Goal: Task Accomplishment & Management: Manage account settings

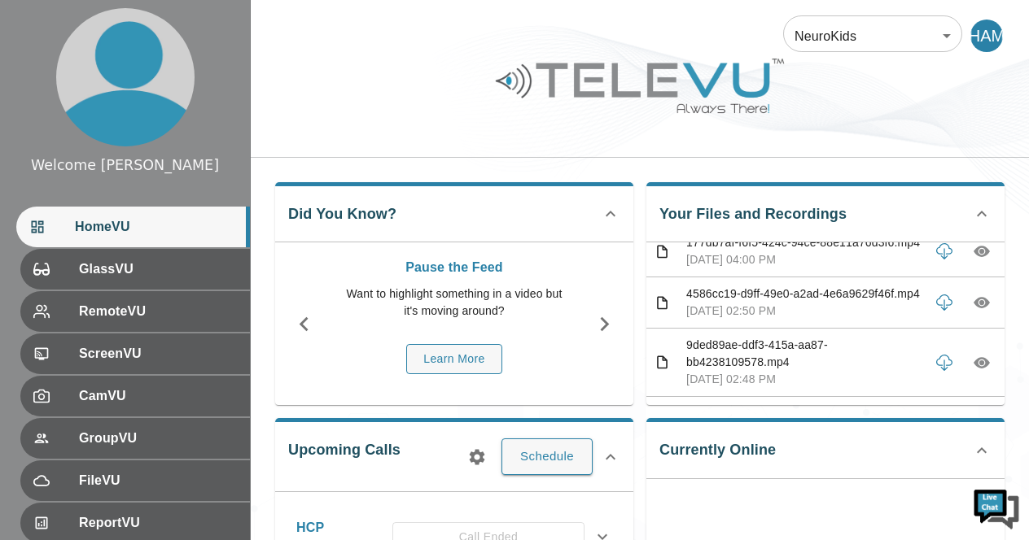
scroll to position [1519, 0]
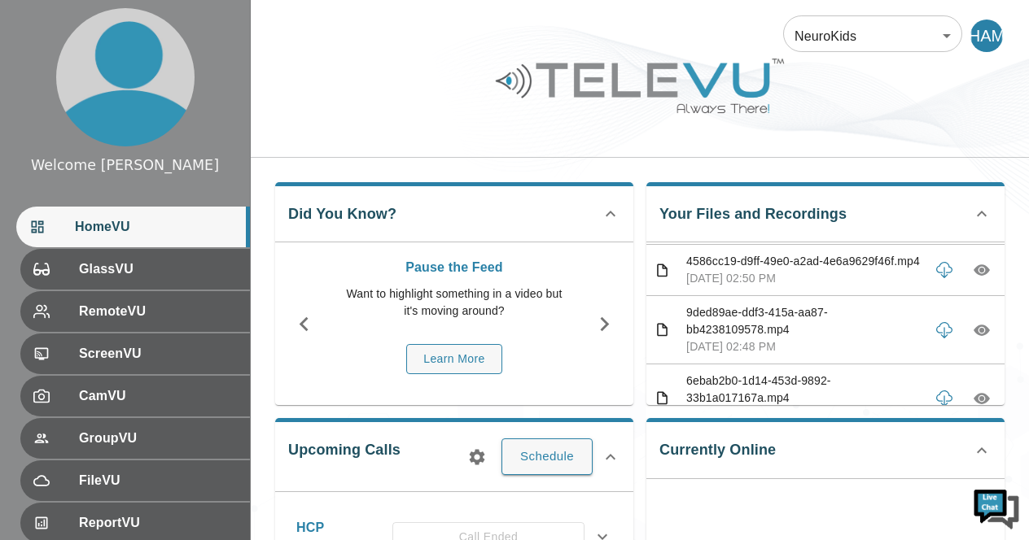
click at [974, 225] on icon "button" at bounding box center [982, 219] width 16 height 11
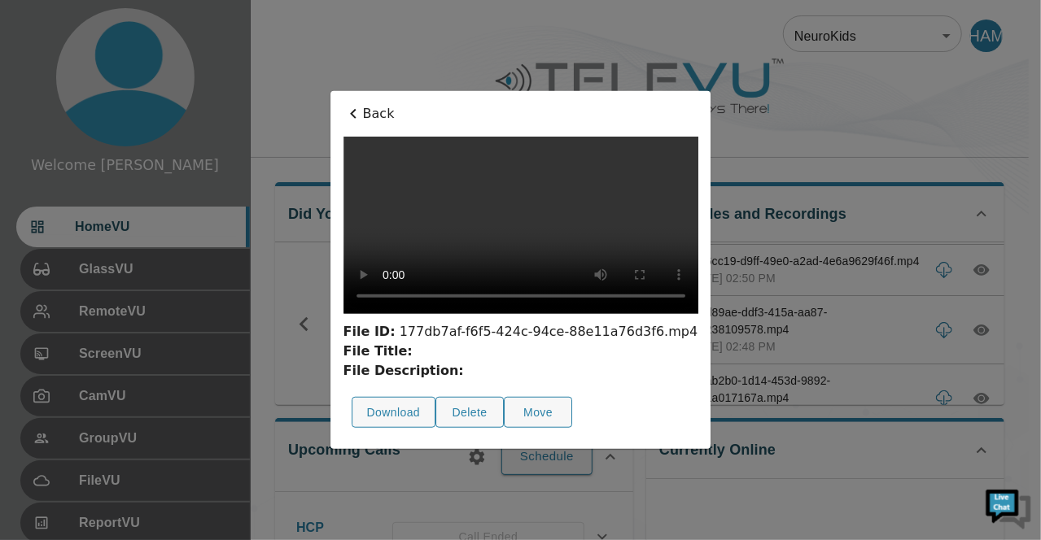
click at [819, 159] on div at bounding box center [520, 270] width 1041 height 540
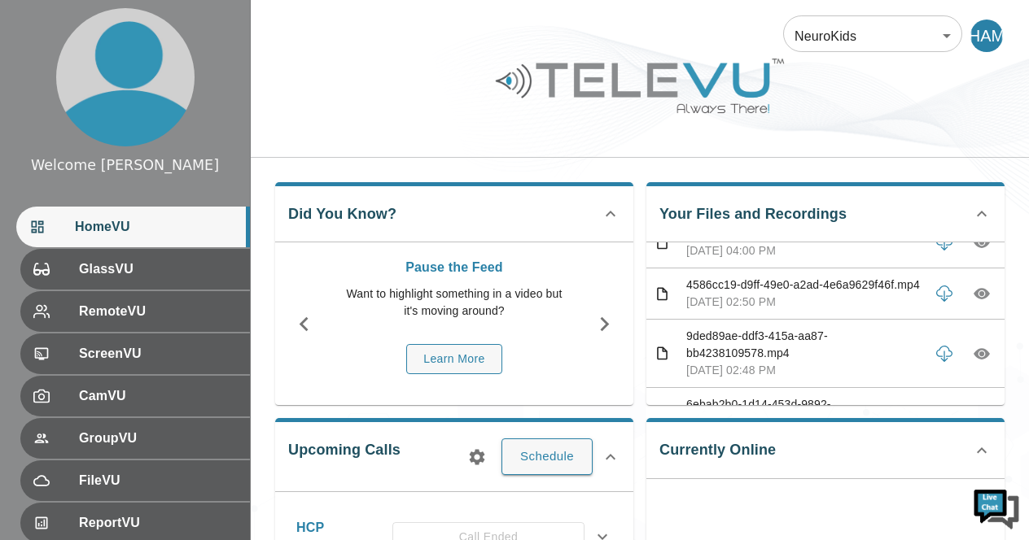
scroll to position [1486, 0]
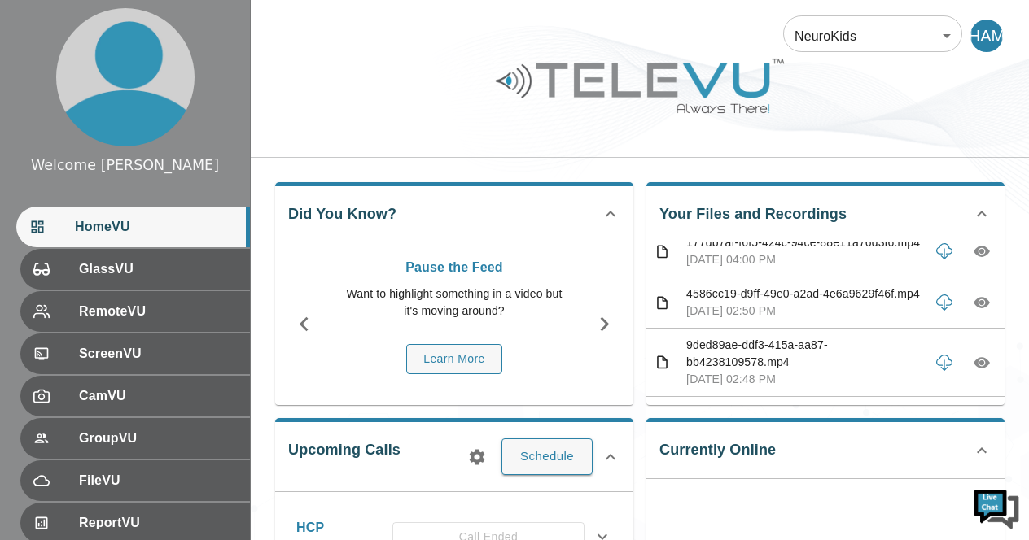
click at [974, 198] on icon "button" at bounding box center [982, 191] width 16 height 11
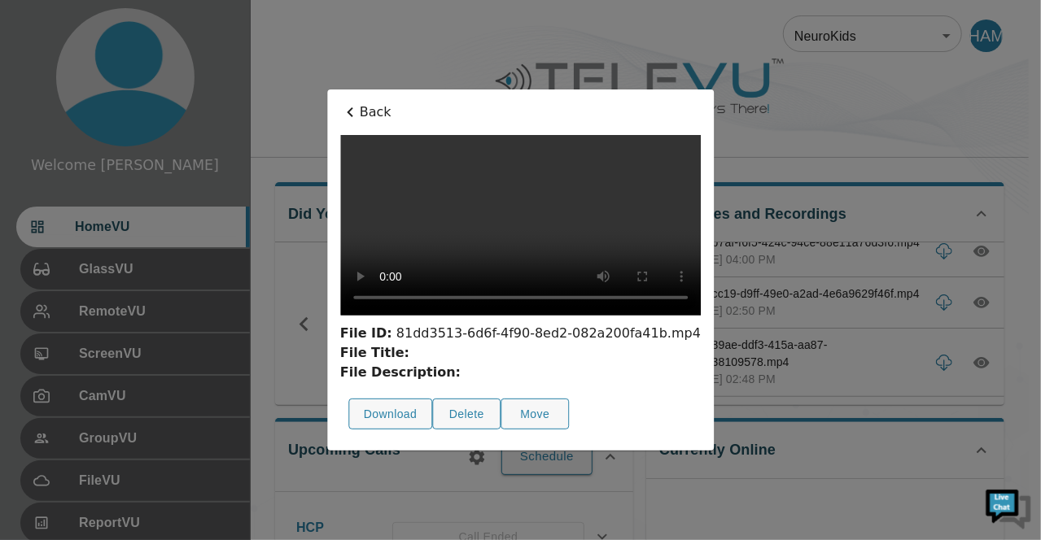
click at [843, 117] on div at bounding box center [520, 270] width 1041 height 540
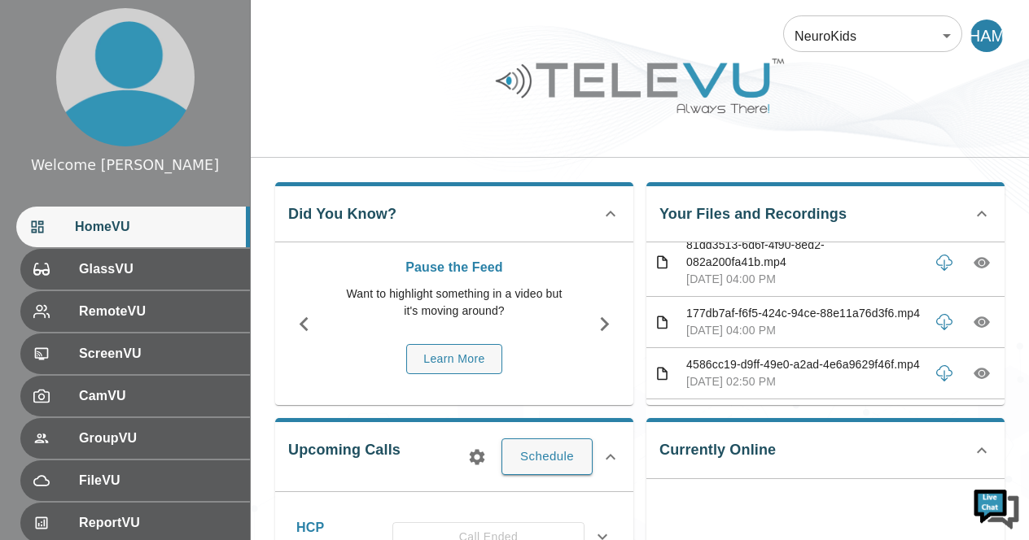
scroll to position [1389, 0]
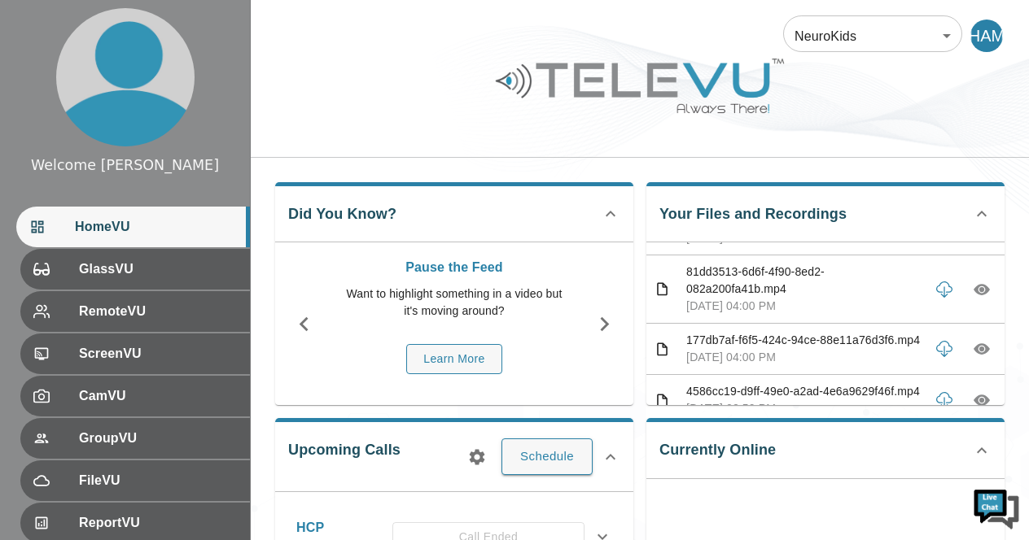
click at [974, 230] on icon "button" at bounding box center [982, 221] width 16 height 16
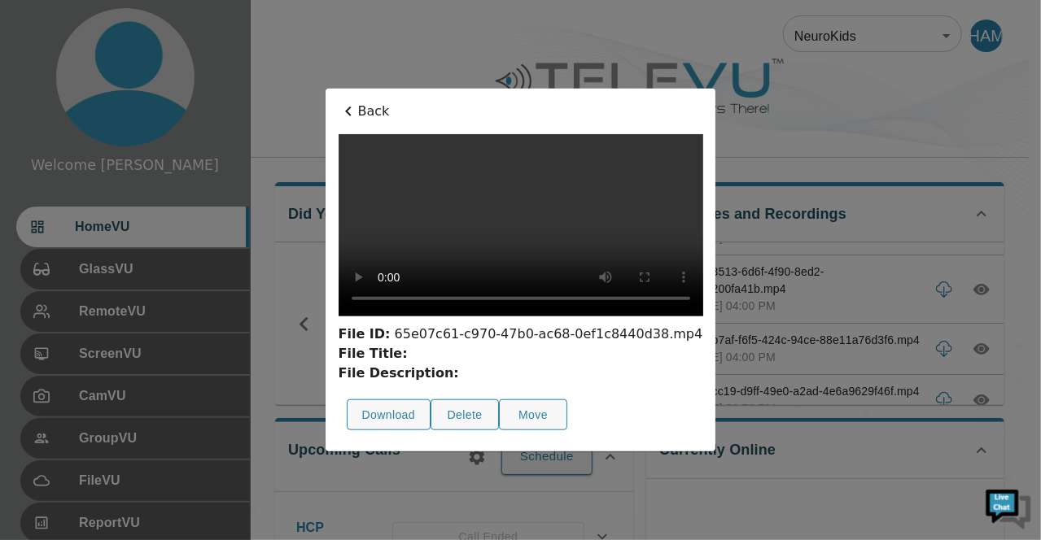
click at [953, 139] on div at bounding box center [520, 270] width 1041 height 540
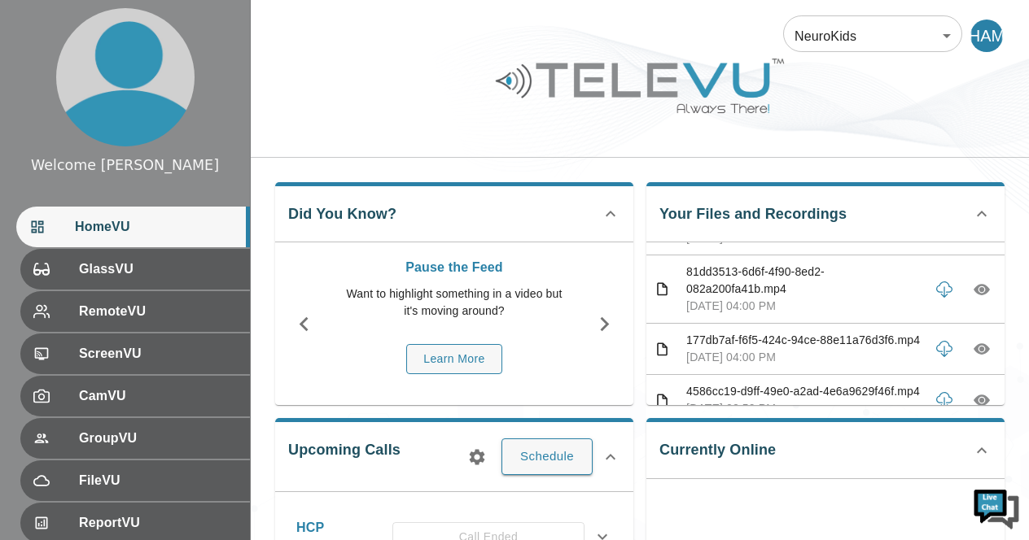
click at [974, 159] on icon "button" at bounding box center [982, 152] width 16 height 11
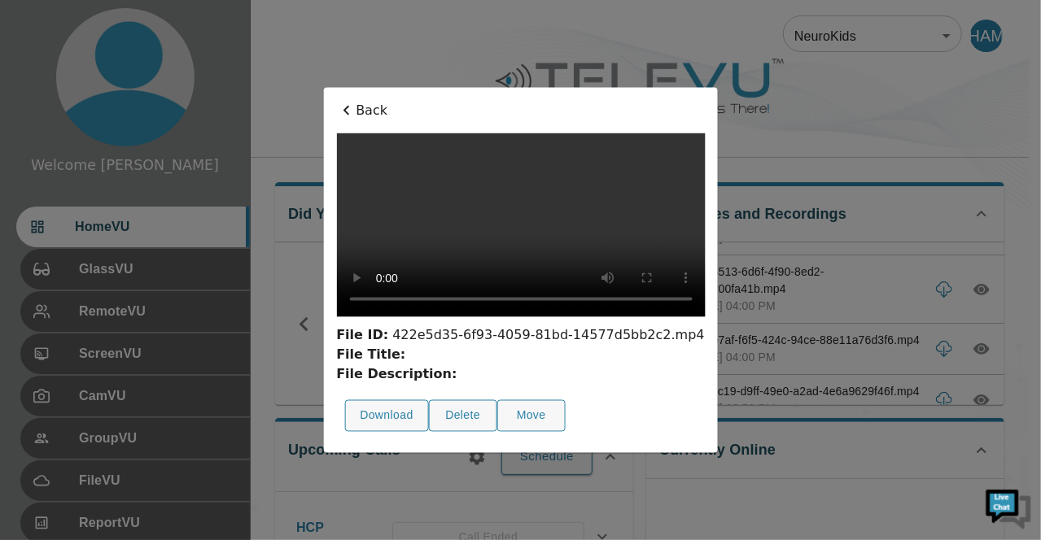
click at [890, 225] on div at bounding box center [520, 270] width 1041 height 540
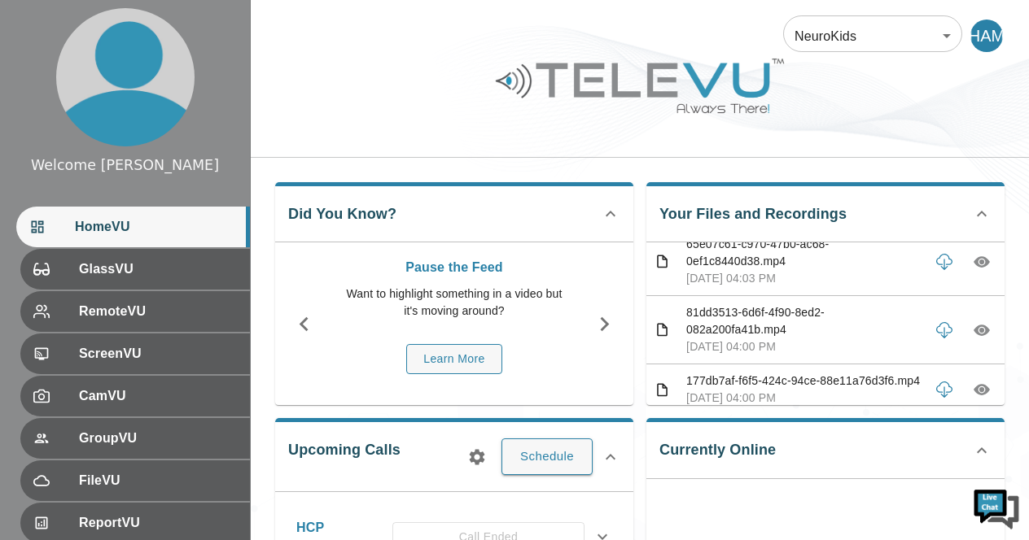
scroll to position [1315, 0]
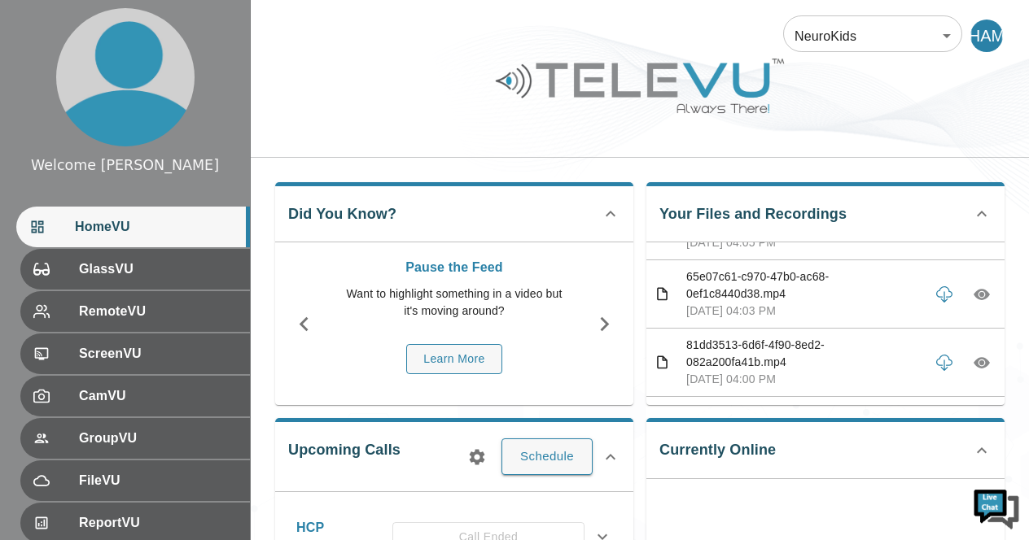
click at [974, 164] on icon "button" at bounding box center [982, 157] width 16 height 11
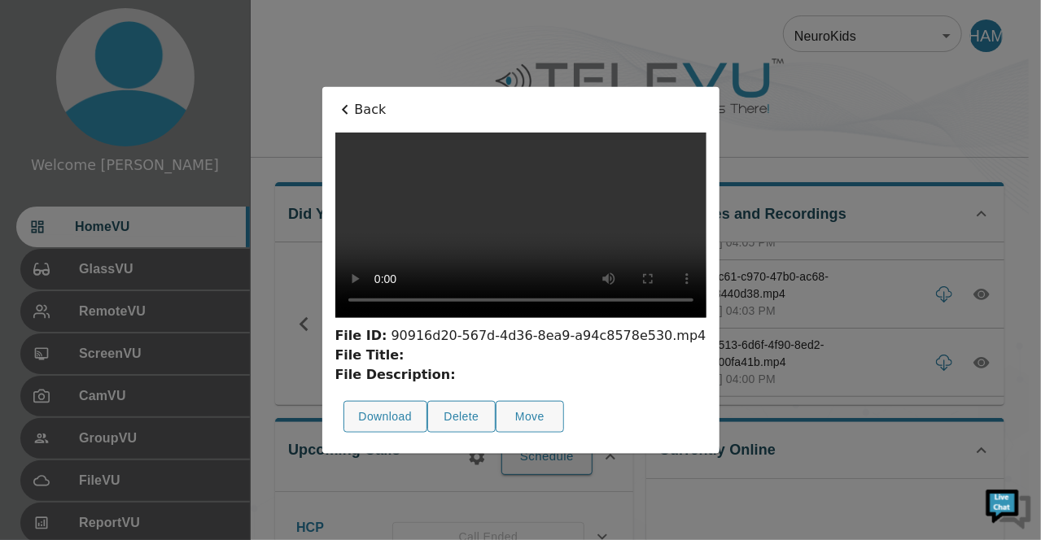
click at [853, 263] on div at bounding box center [520, 270] width 1041 height 540
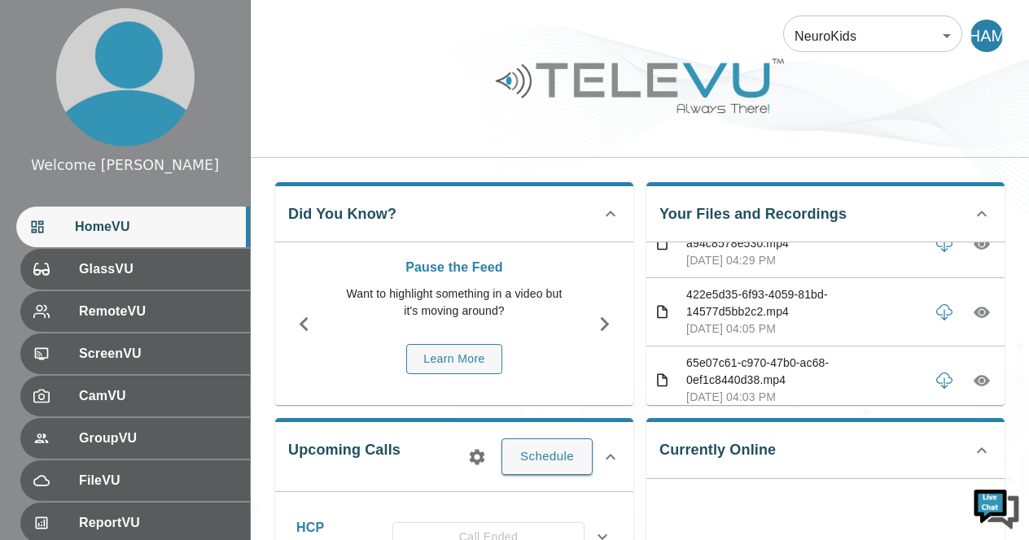
scroll to position [1215, 0]
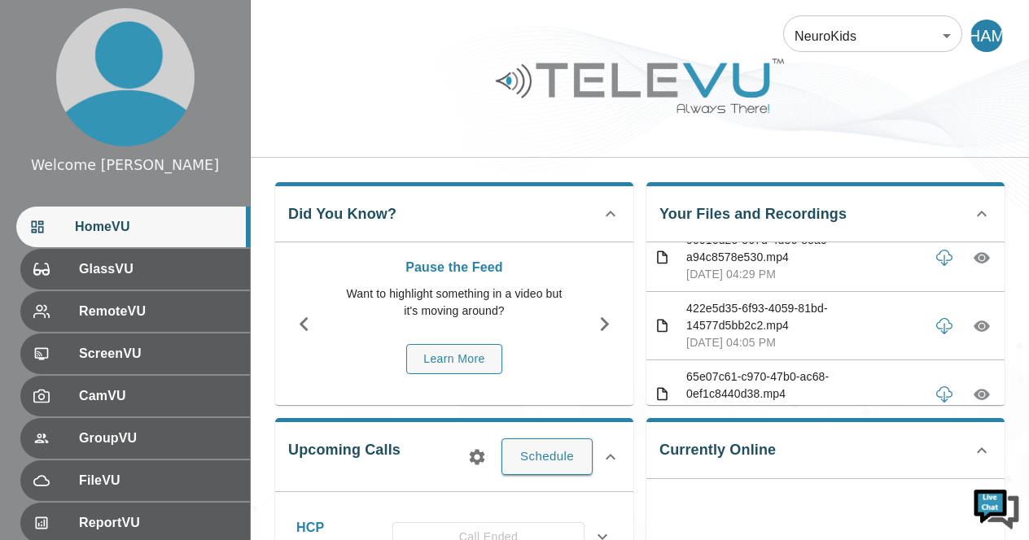
click at [974, 195] on icon "button" at bounding box center [982, 189] width 16 height 11
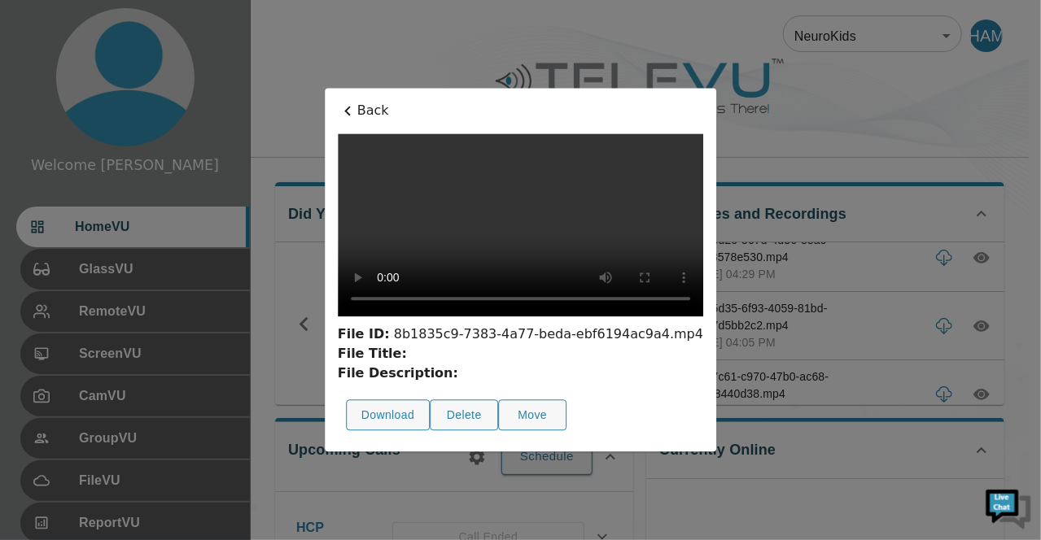
click at [829, 94] on div at bounding box center [520, 270] width 1041 height 540
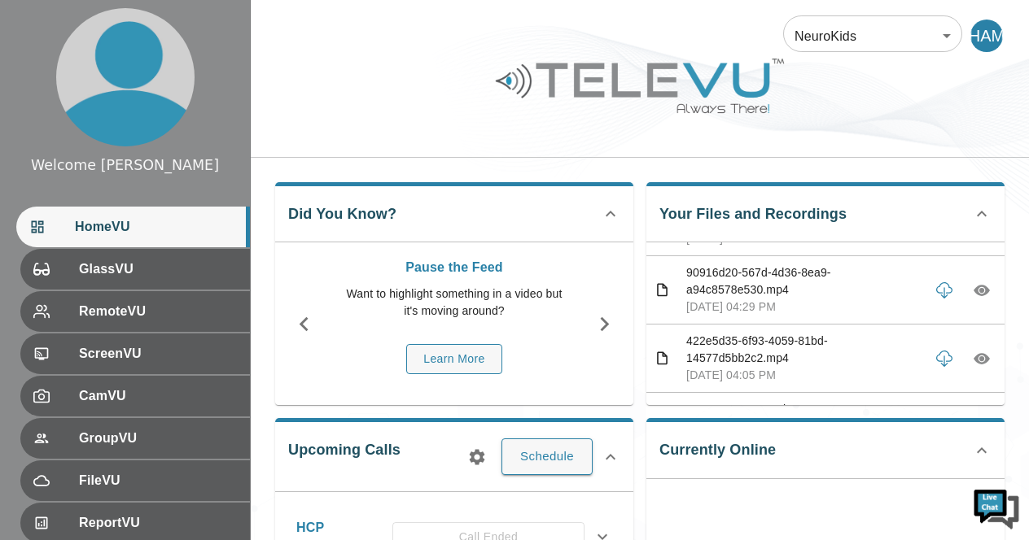
scroll to position [1150, 0]
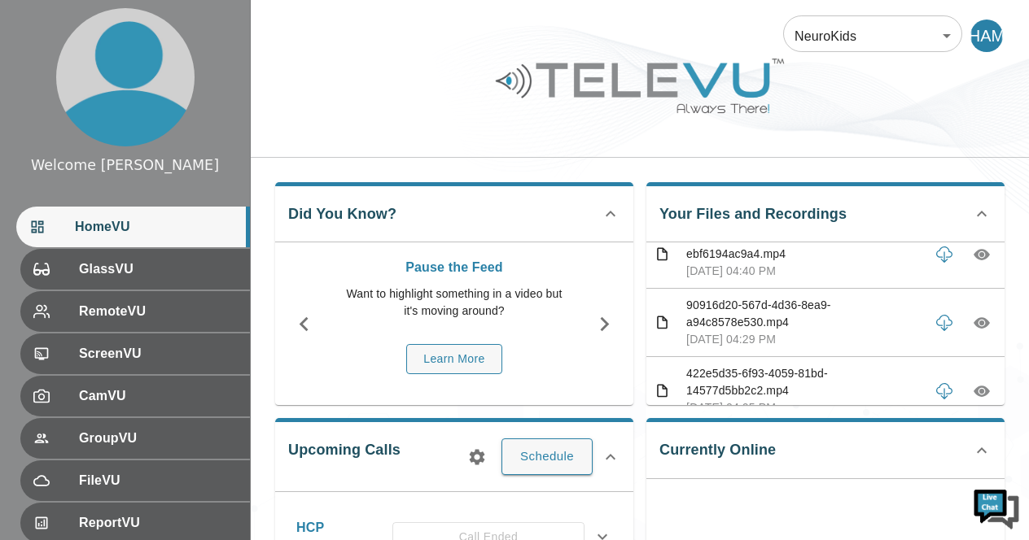
click at [974, 195] on icon "button" at bounding box center [982, 186] width 16 height 16
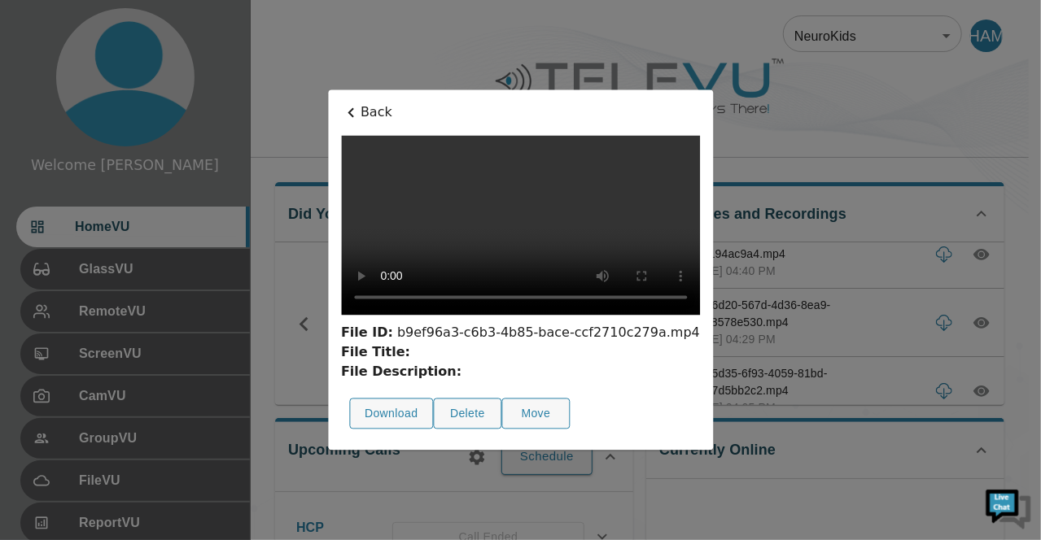
click at [456, 365] on div "File ID: b9ef96a3-c6b3-4b85-bace-ccf2710c279a.mp4 File Title: File Description:…" at bounding box center [520, 287] width 359 height 302
click at [873, 222] on div at bounding box center [520, 270] width 1041 height 540
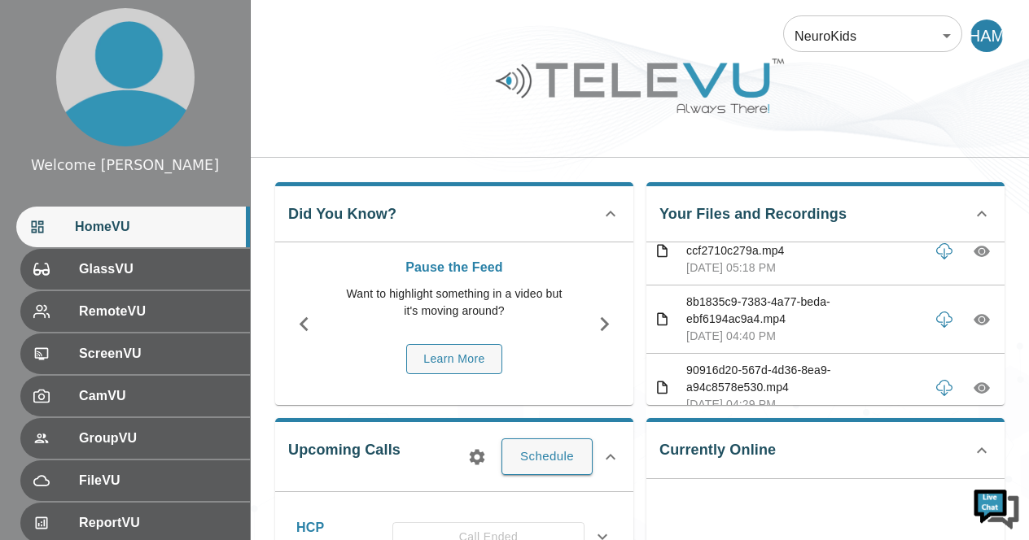
scroll to position [1052, 0]
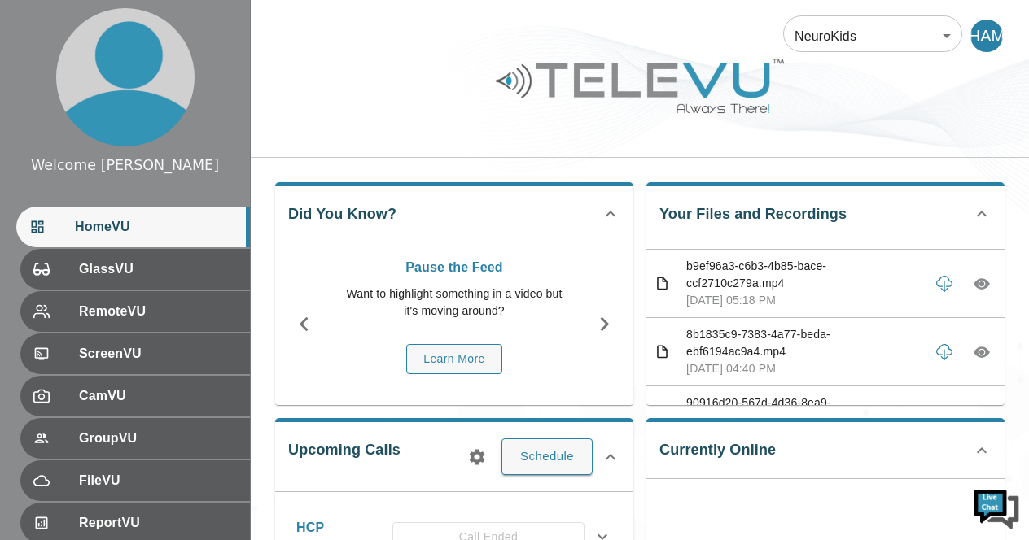
click at [974, 221] on icon "button" at bounding box center [982, 215] width 16 height 11
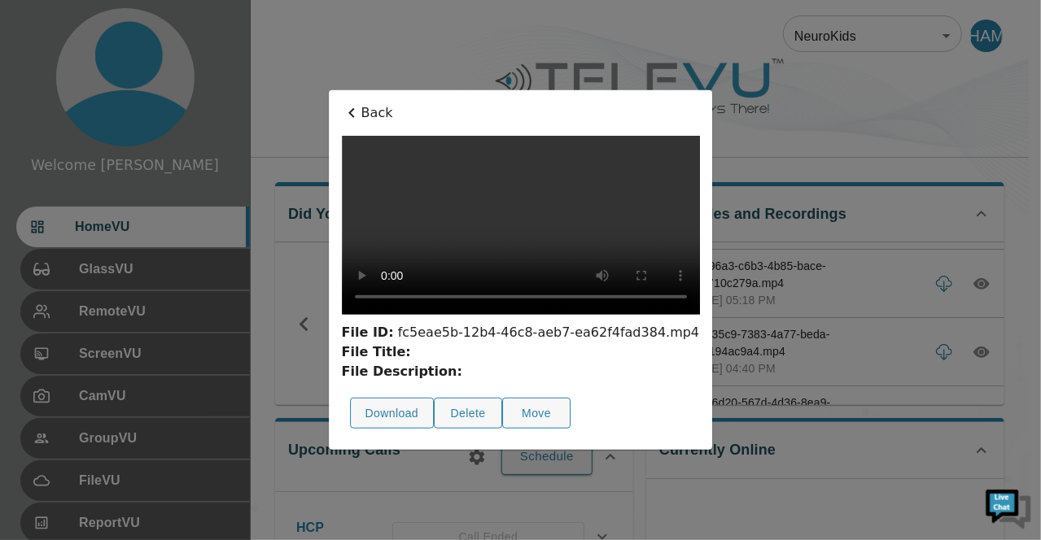
click at [887, 146] on div at bounding box center [520, 270] width 1041 height 540
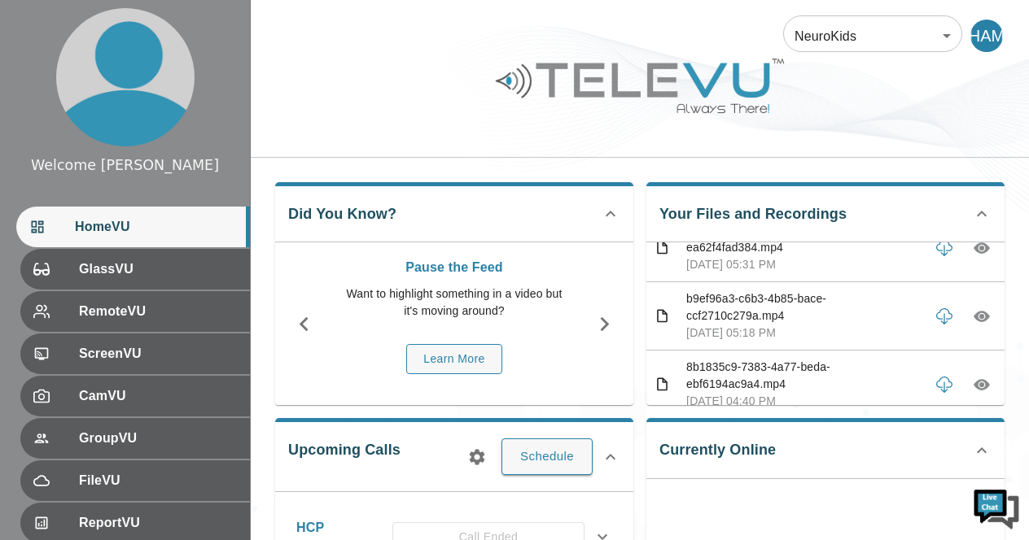
scroll to position [987, 0]
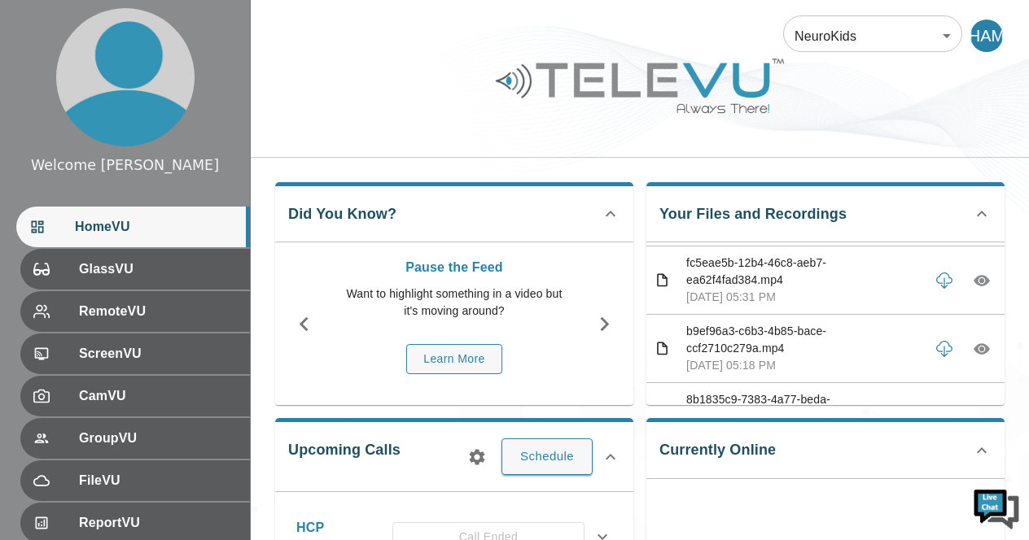
click at [979, 215] on icon "button" at bounding box center [981, 212] width 5 height 5
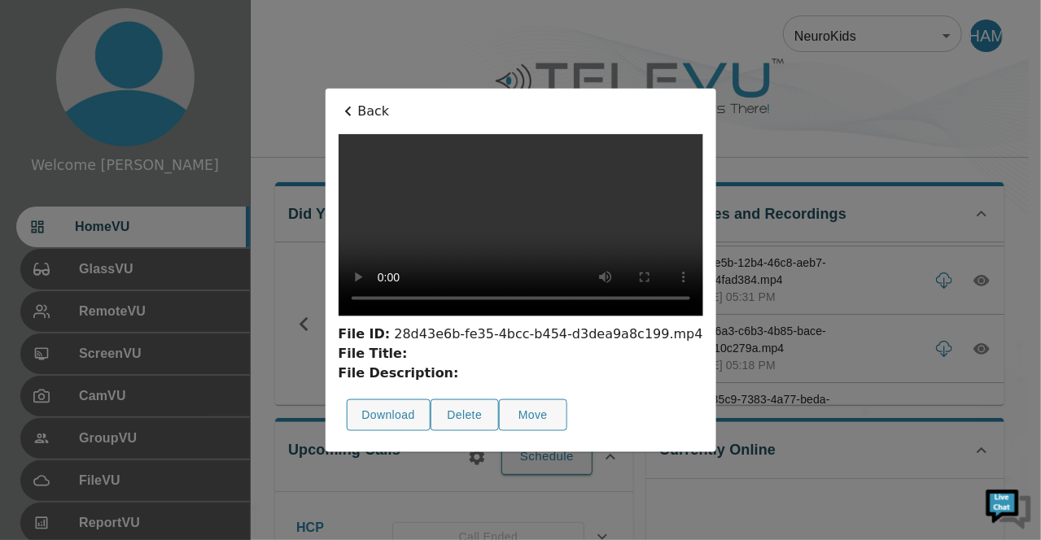
click at [861, 141] on div at bounding box center [520, 270] width 1041 height 540
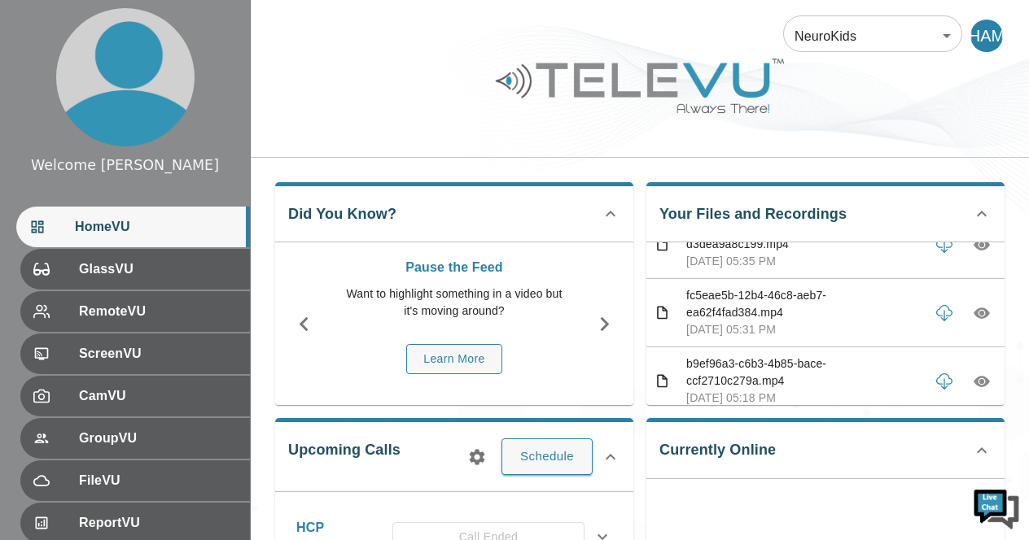
scroll to position [922, 0]
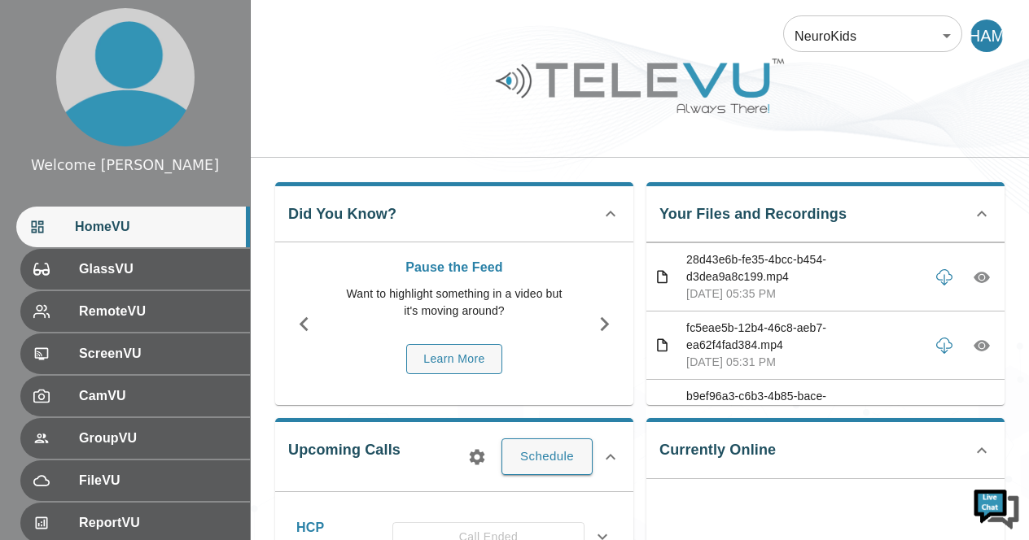
click at [974, 224] on icon "button" at bounding box center [982, 217] width 16 height 11
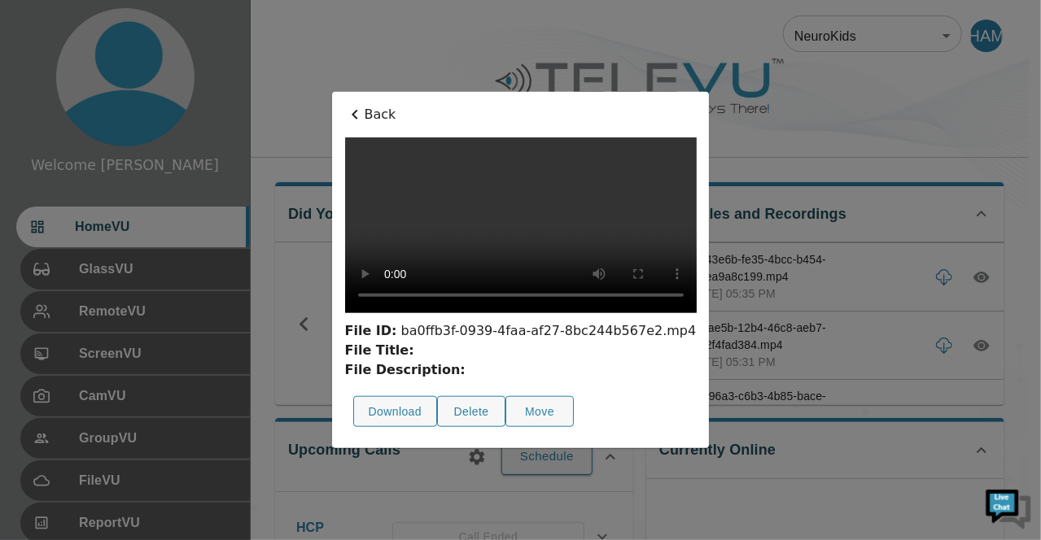
click at [883, 129] on div at bounding box center [520, 270] width 1041 height 540
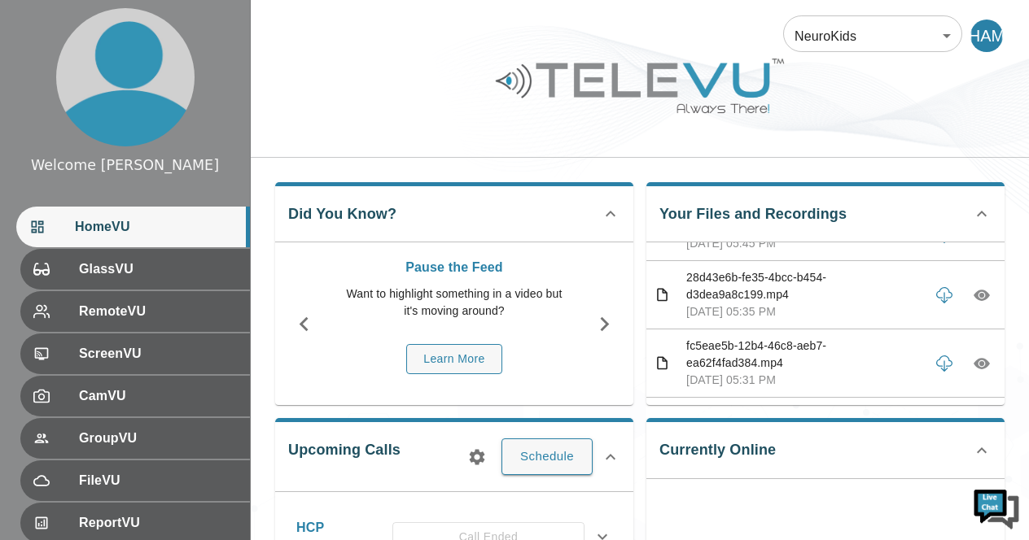
scroll to position [890, 0]
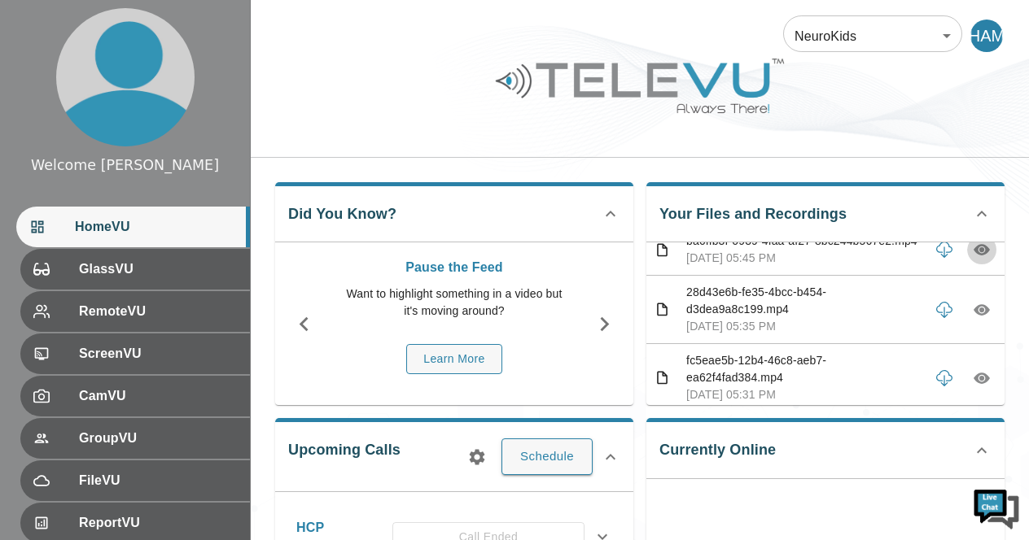
click at [974, 258] on icon "button" at bounding box center [982, 250] width 16 height 16
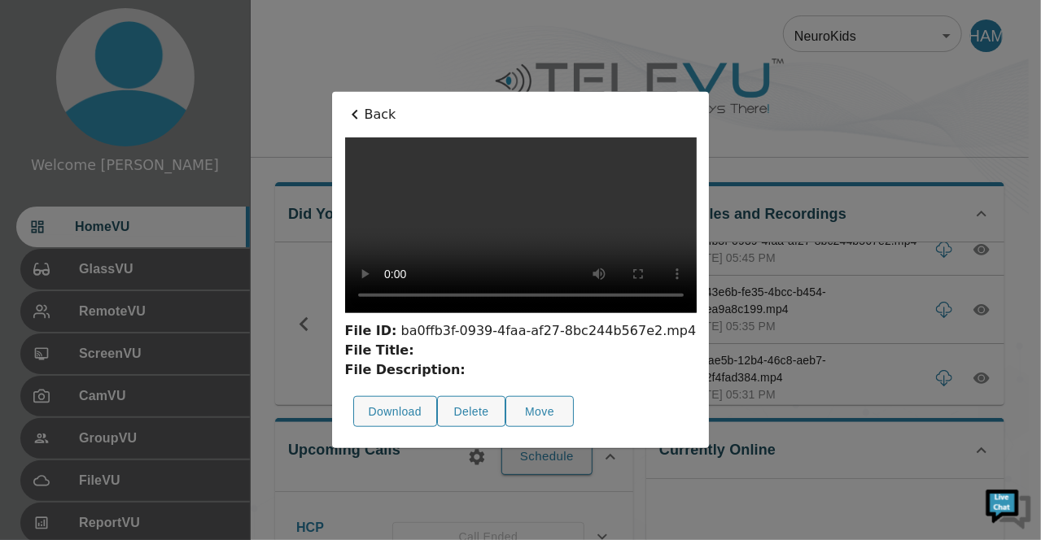
click at [815, 86] on div at bounding box center [520, 270] width 1041 height 540
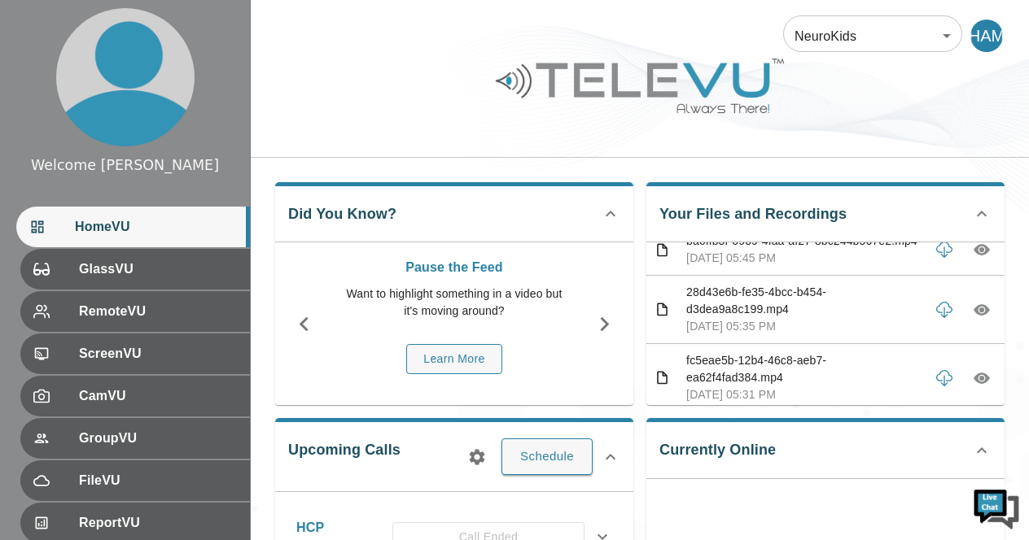
click at [976, 207] on icon "button" at bounding box center [982, 198] width 16 height 16
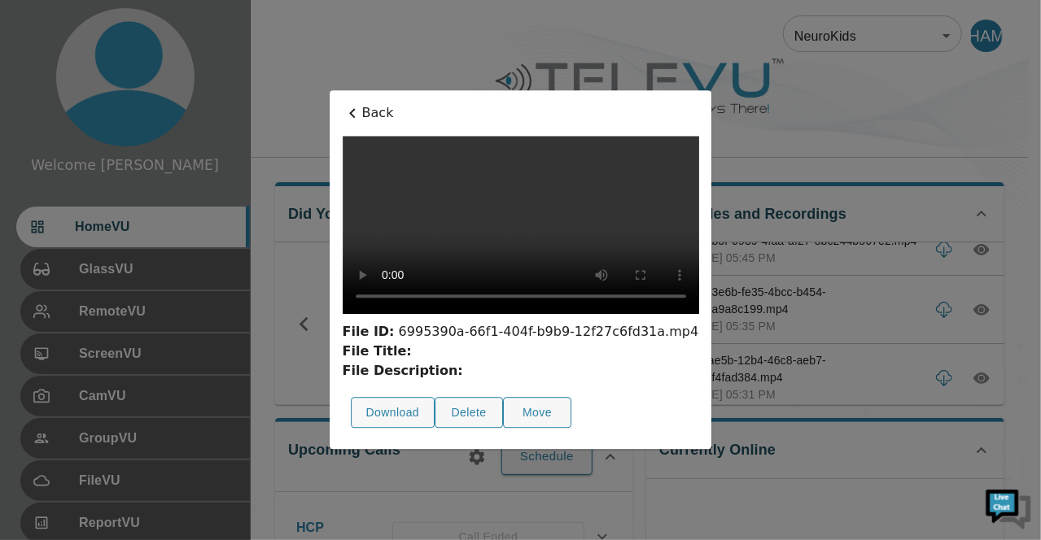
click at [874, 94] on div at bounding box center [520, 270] width 1041 height 540
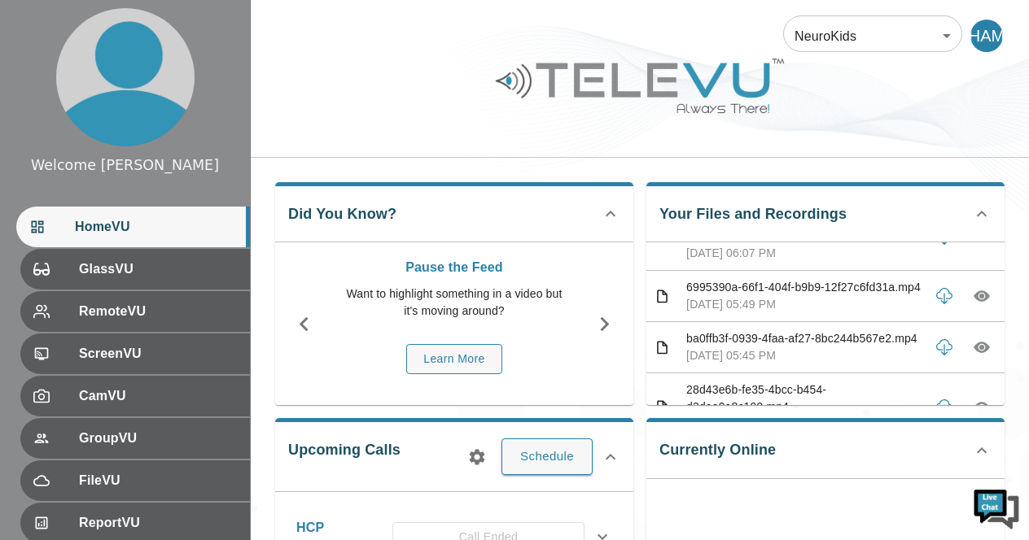
scroll to position [759, 0]
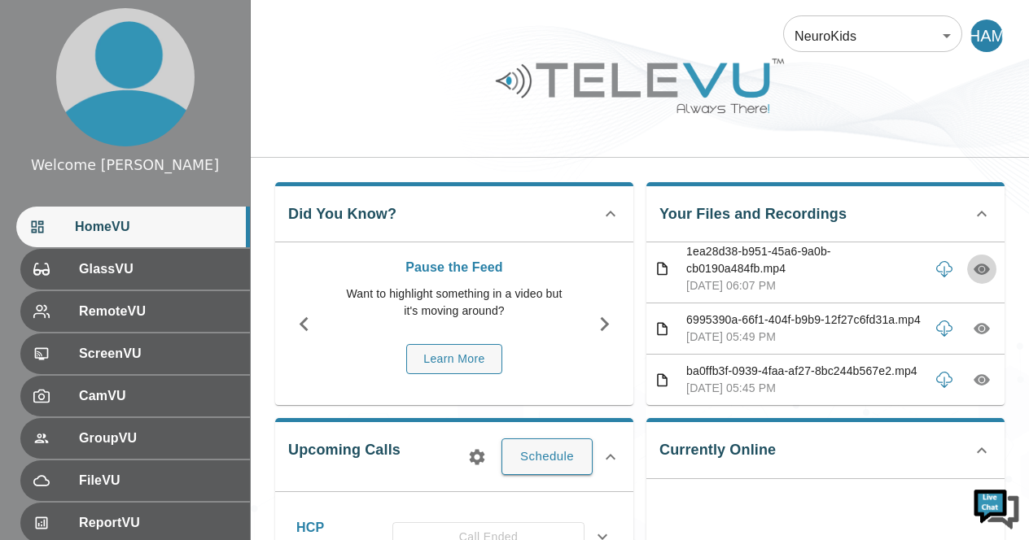
click at [974, 275] on icon "button" at bounding box center [982, 269] width 16 height 11
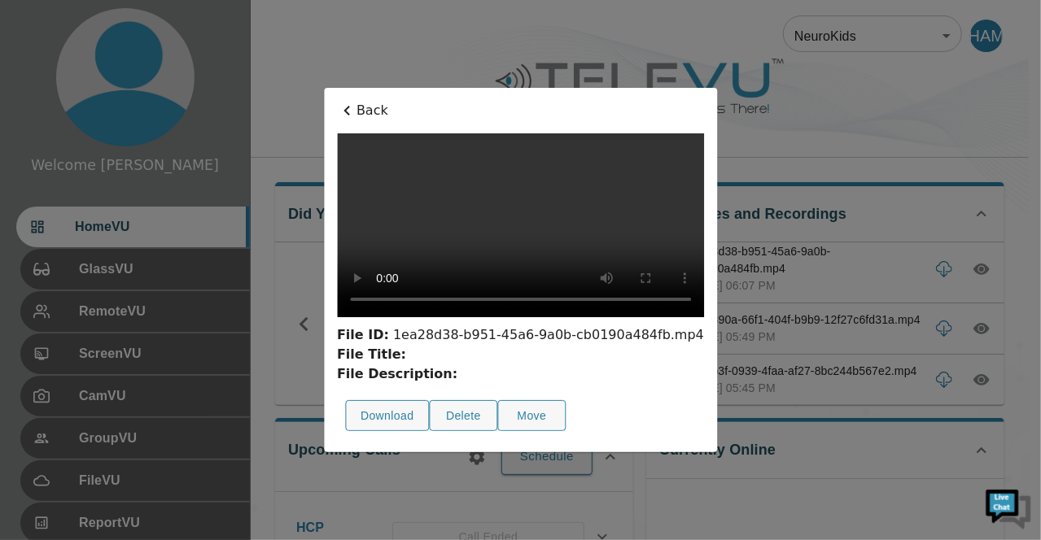
click at [926, 131] on div at bounding box center [520, 270] width 1041 height 540
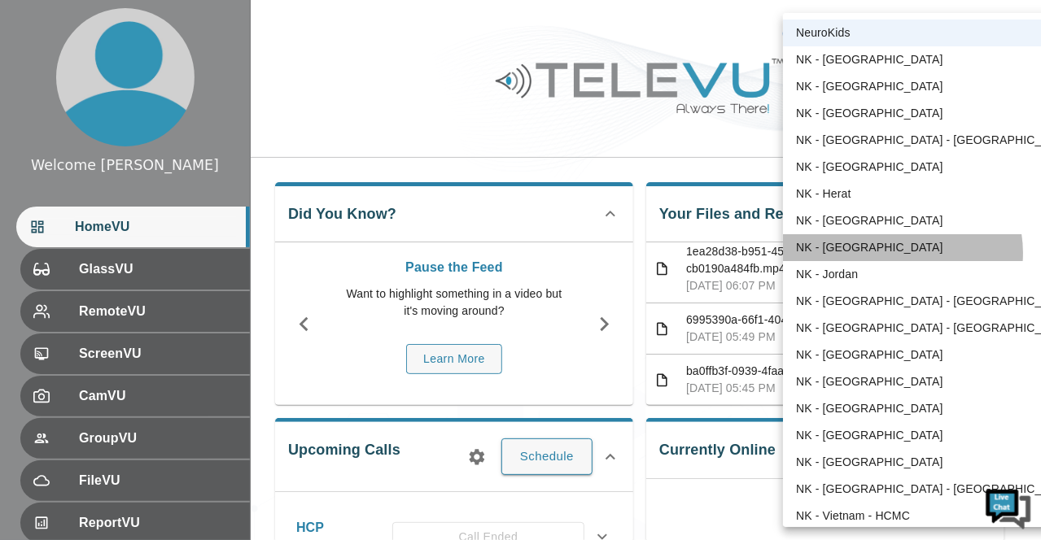
click at [902, 253] on li "NK - Jalalabad" at bounding box center [935, 247] width 304 height 27
type input "196"
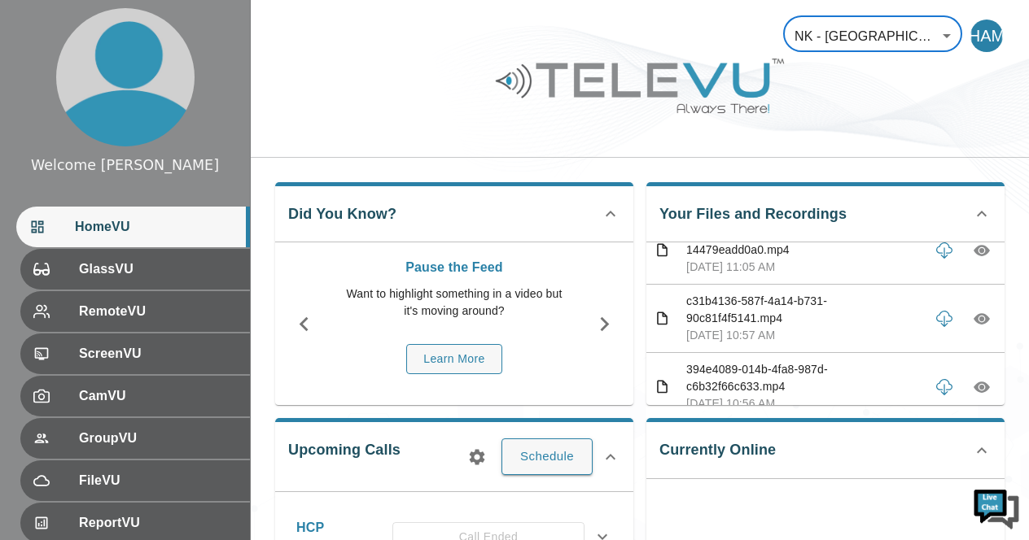
scroll to position [0, 0]
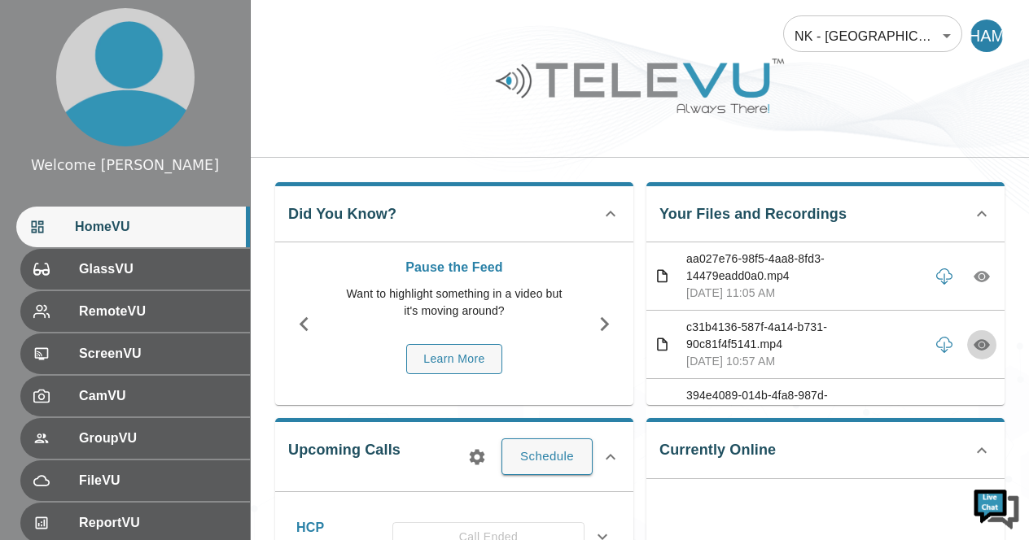
click at [974, 346] on icon "button" at bounding box center [982, 345] width 16 height 16
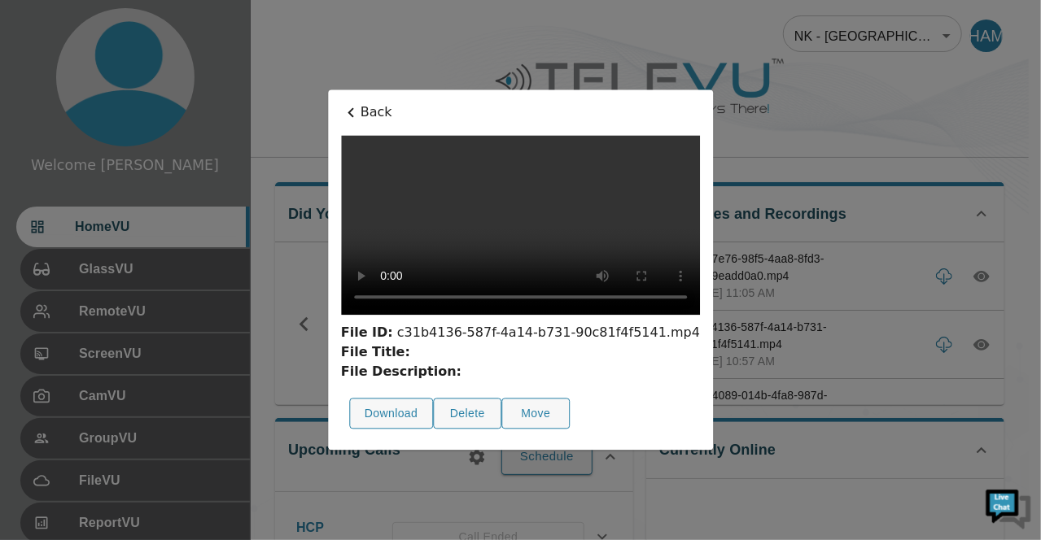
click at [839, 108] on div at bounding box center [520, 270] width 1041 height 540
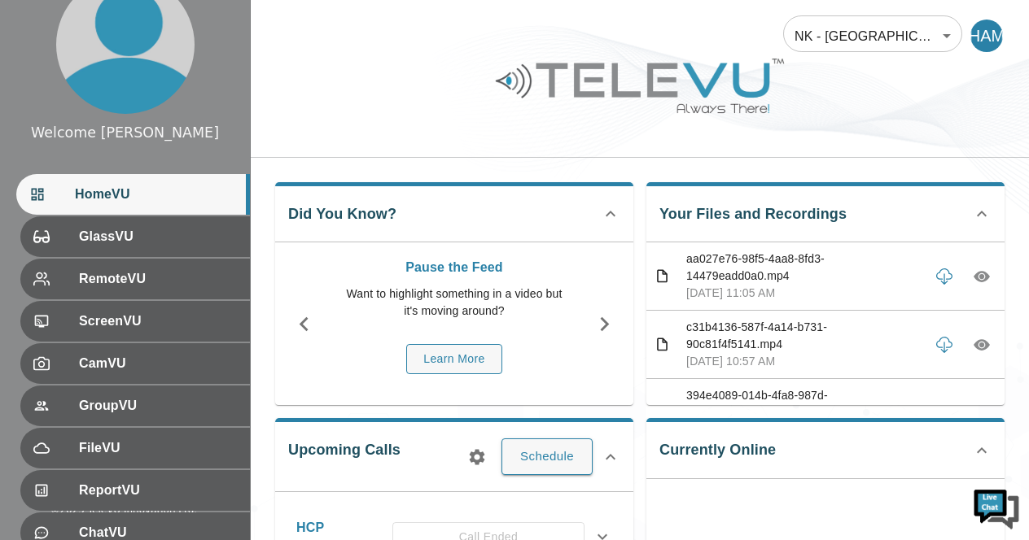
scroll to position [65, 0]
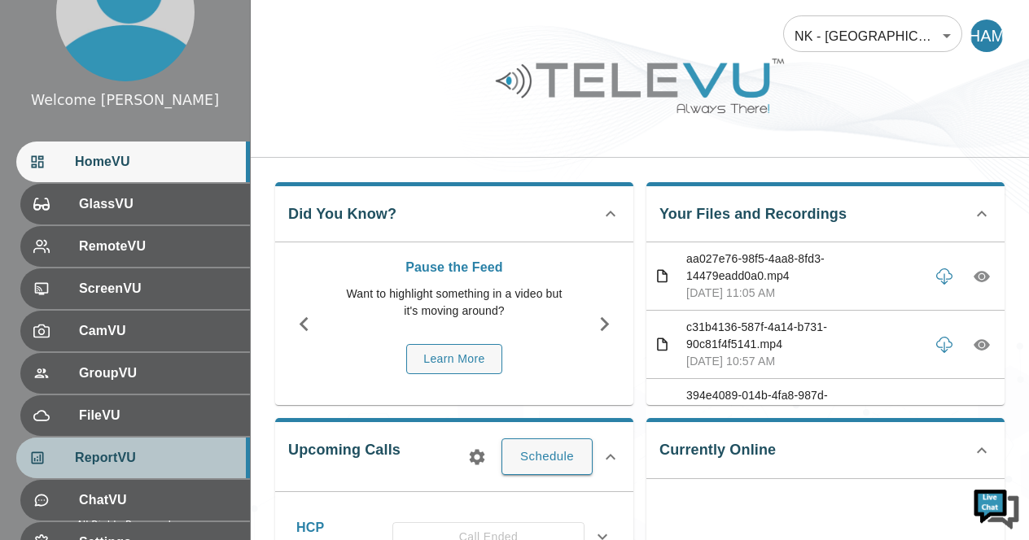
click at [121, 457] on span "ReportVU" at bounding box center [156, 458] width 162 height 20
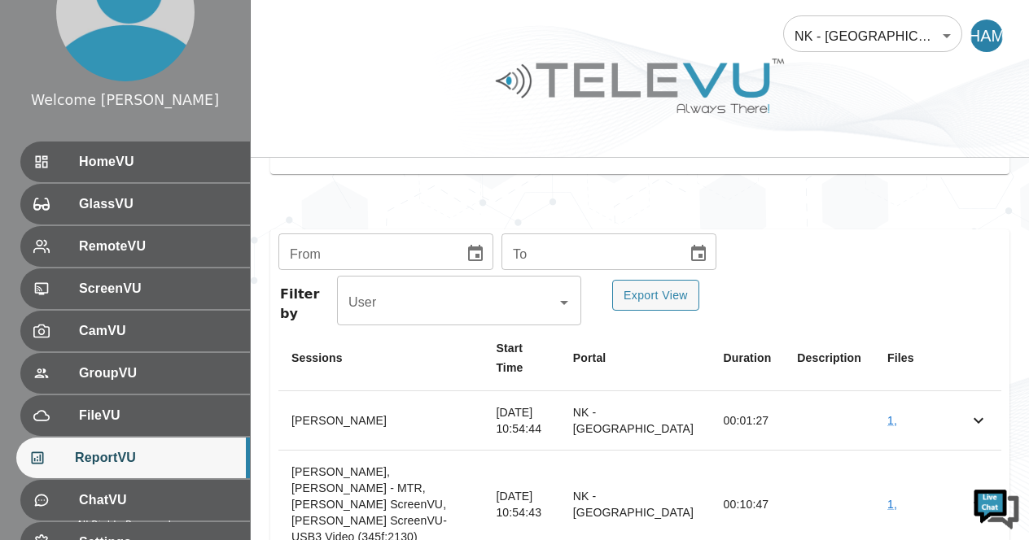
scroll to position [566, 0]
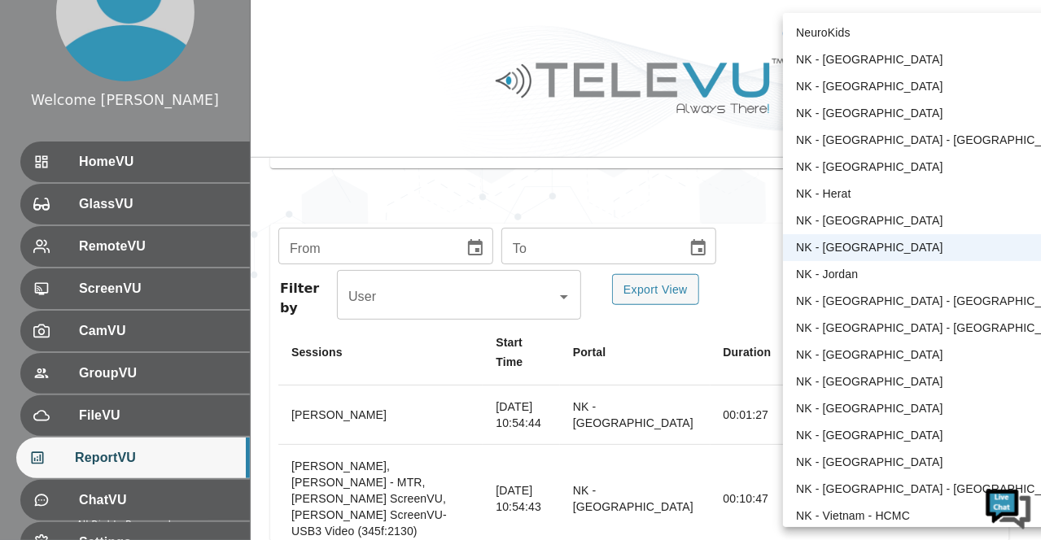
click at [944, 35] on body "Welcome Harriet HomeVU GlassVU RemoteVU ScreenVU CamVU GroupVU FileVU ReportVU …" at bounding box center [520, 179] width 1041 height 1490
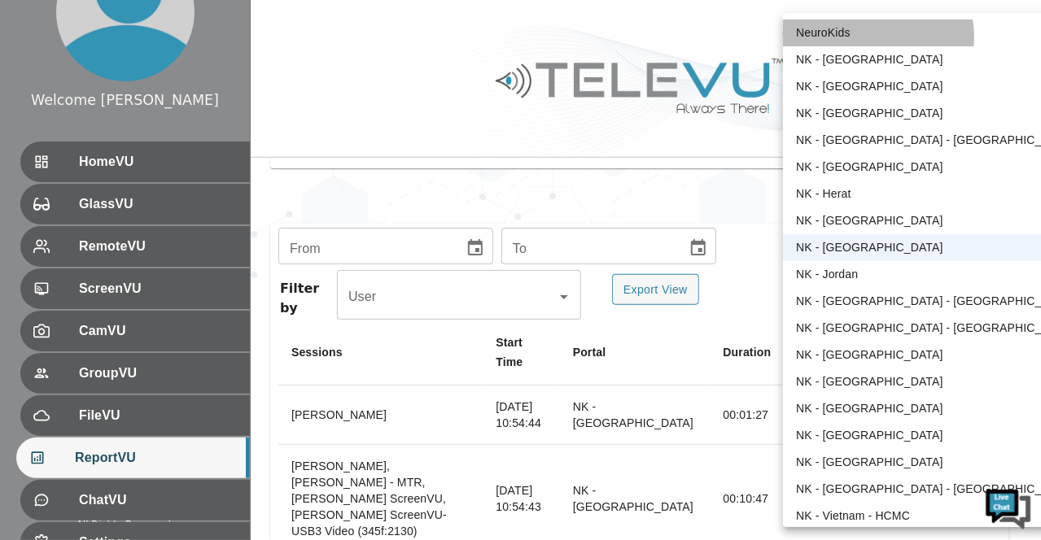
click at [877, 37] on li "NeuroKids" at bounding box center [935, 33] width 304 height 27
type input "89"
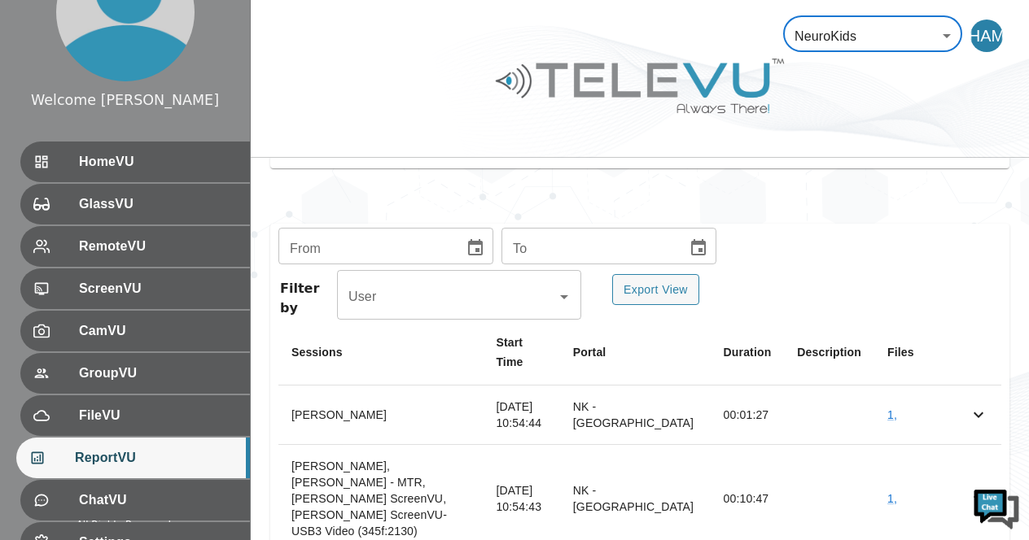
click at [129, 463] on span "ReportVU" at bounding box center [156, 458] width 162 height 20
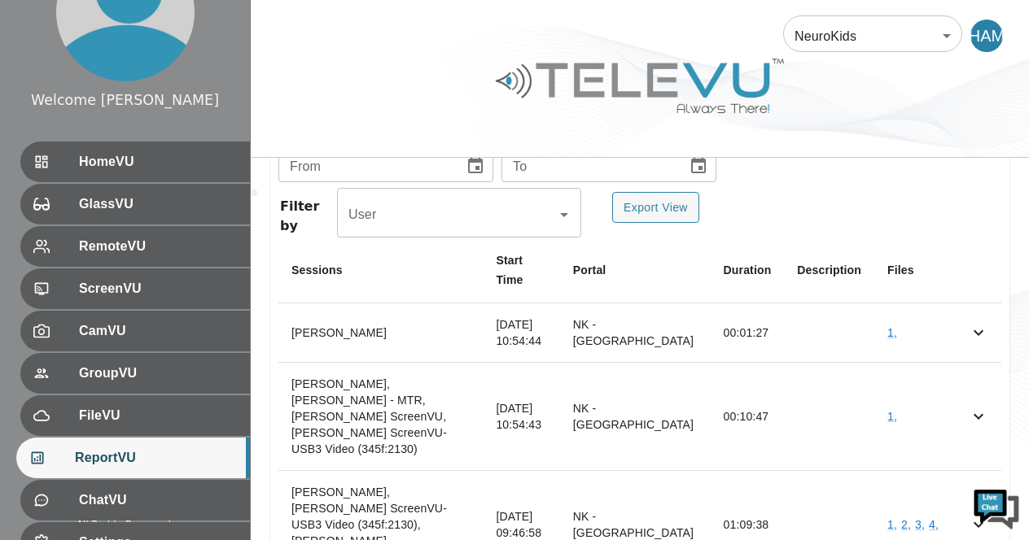
scroll to position [680, 0]
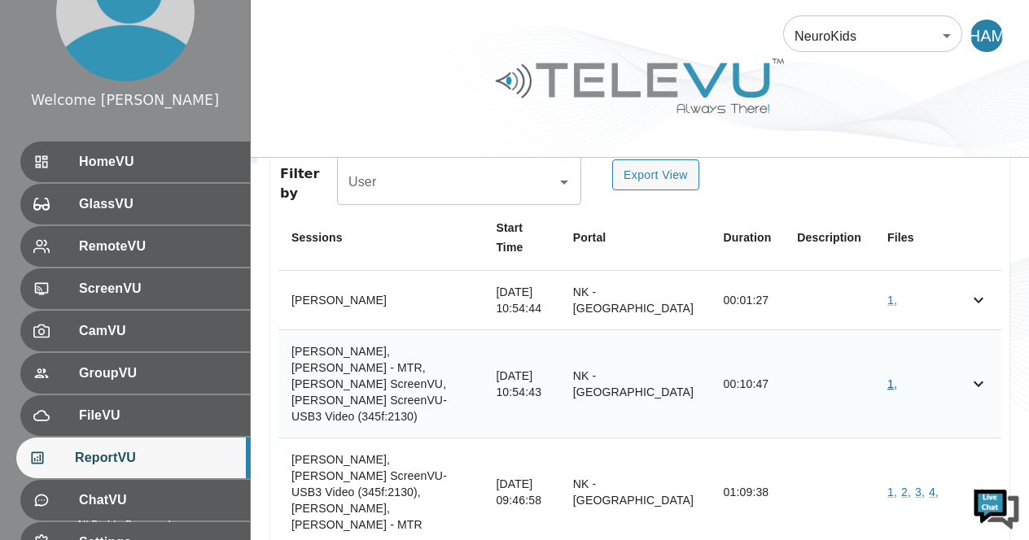
click at [892, 378] on link "1 ," at bounding box center [892, 384] width 10 height 13
click at [885, 354] on td "1 ," at bounding box center [914, 384] width 81 height 108
click at [894, 378] on link "1 ," at bounding box center [892, 384] width 10 height 13
click at [892, 378] on link "1 ," at bounding box center [892, 384] width 10 height 13
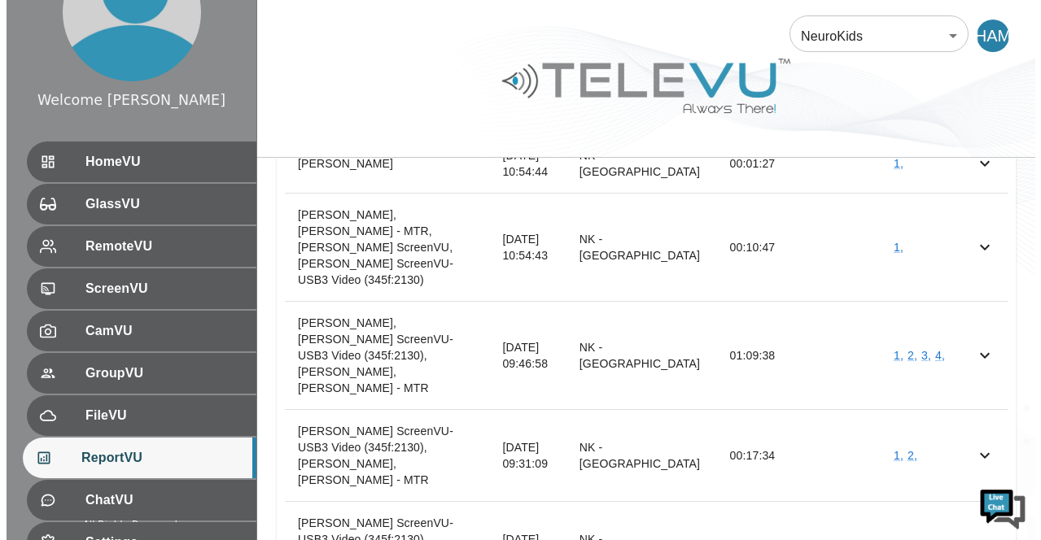
scroll to position [860, 0]
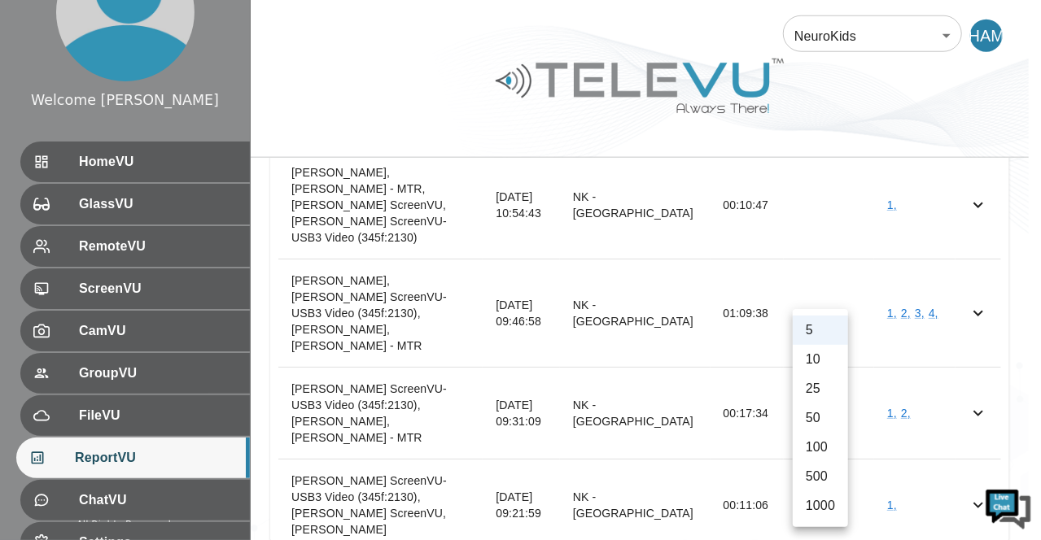
click at [925, 404] on div at bounding box center [520, 270] width 1041 height 540
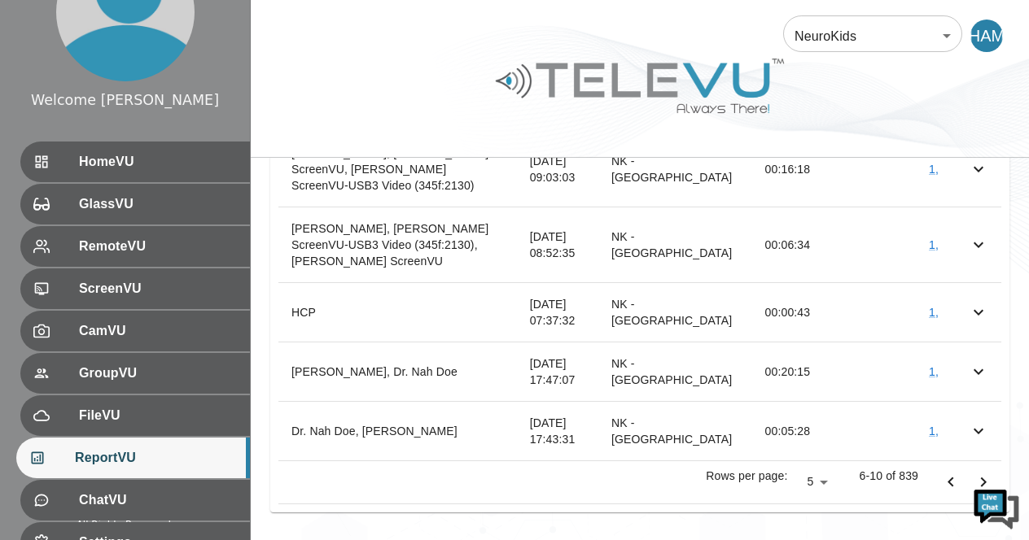
scroll to position [778, 0]
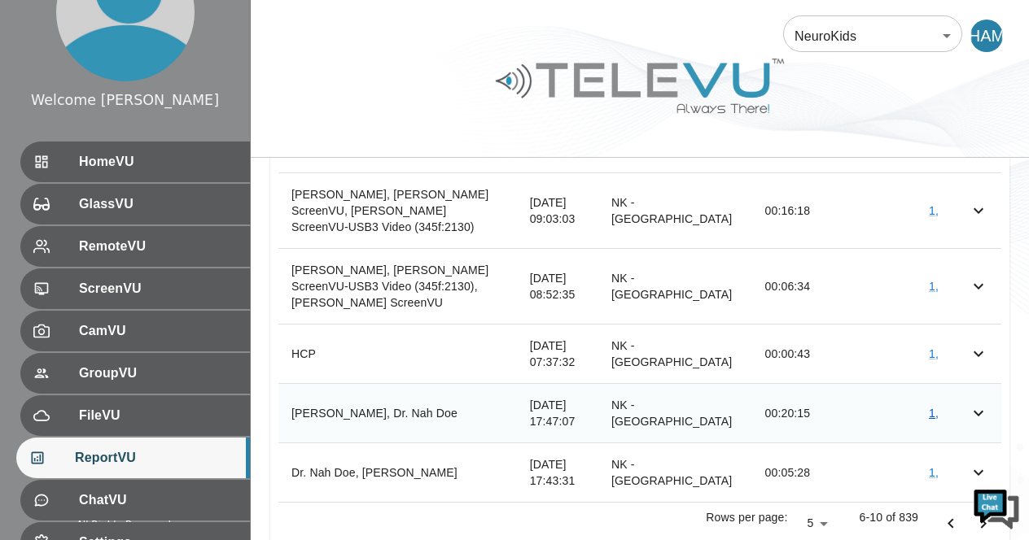
click at [931, 407] on link "1 ," at bounding box center [934, 413] width 10 height 13
click at [930, 466] on link "1 ," at bounding box center [934, 472] width 10 height 13
click at [975, 514] on icon "Go to next page" at bounding box center [984, 524] width 20 height 20
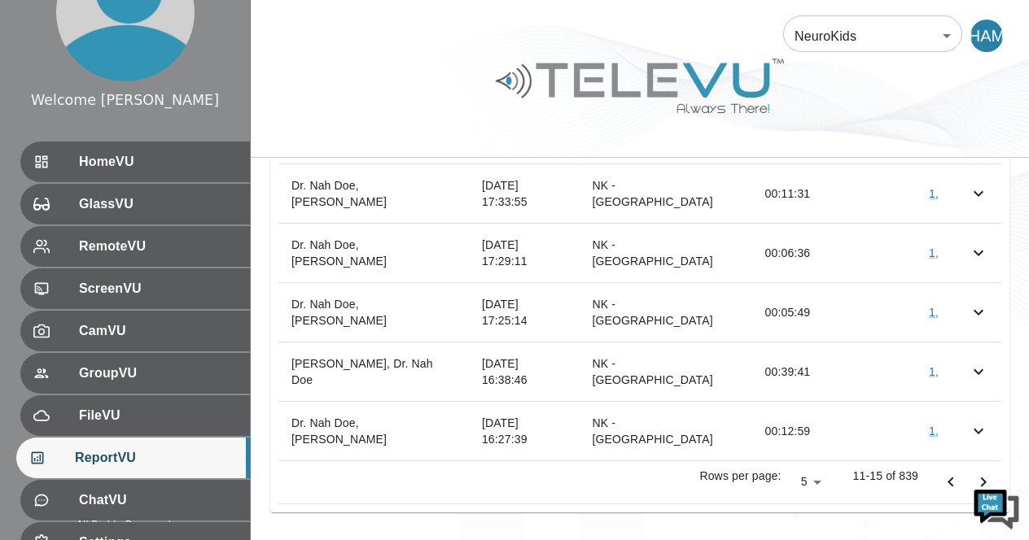
scroll to position [680, 0]
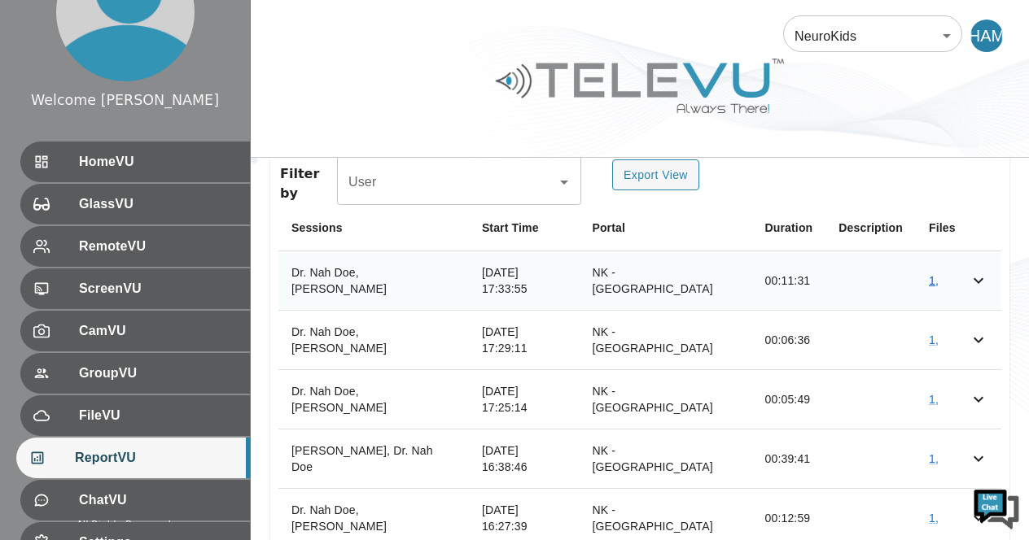
click at [930, 274] on link "1 ," at bounding box center [934, 280] width 10 height 13
click at [923, 370] on td "1 ," at bounding box center [936, 399] width 40 height 59
click at [929, 393] on link "1 ," at bounding box center [934, 399] width 10 height 13
click at [929, 334] on link "1 ," at bounding box center [934, 340] width 10 height 13
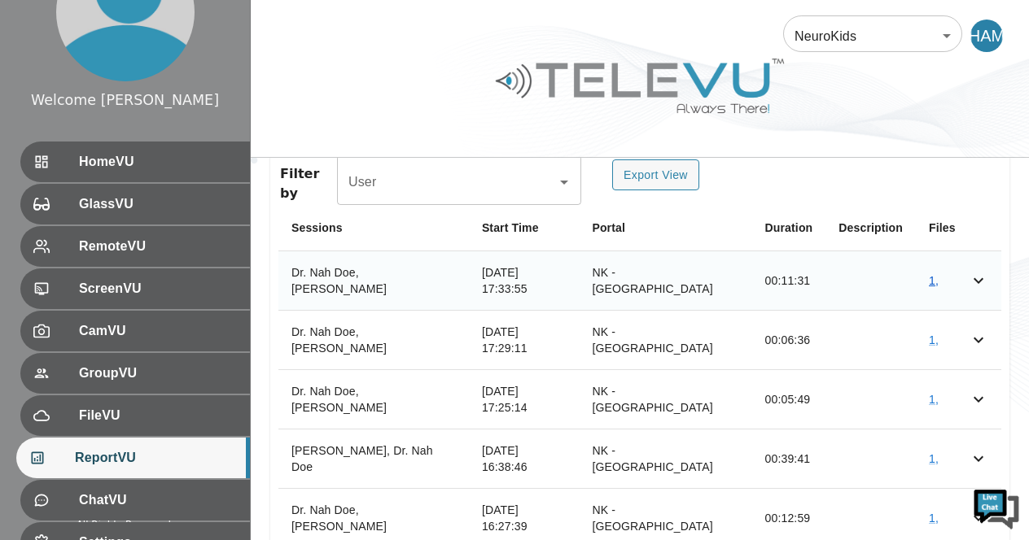
click at [929, 274] on link "1 ," at bounding box center [934, 280] width 10 height 13
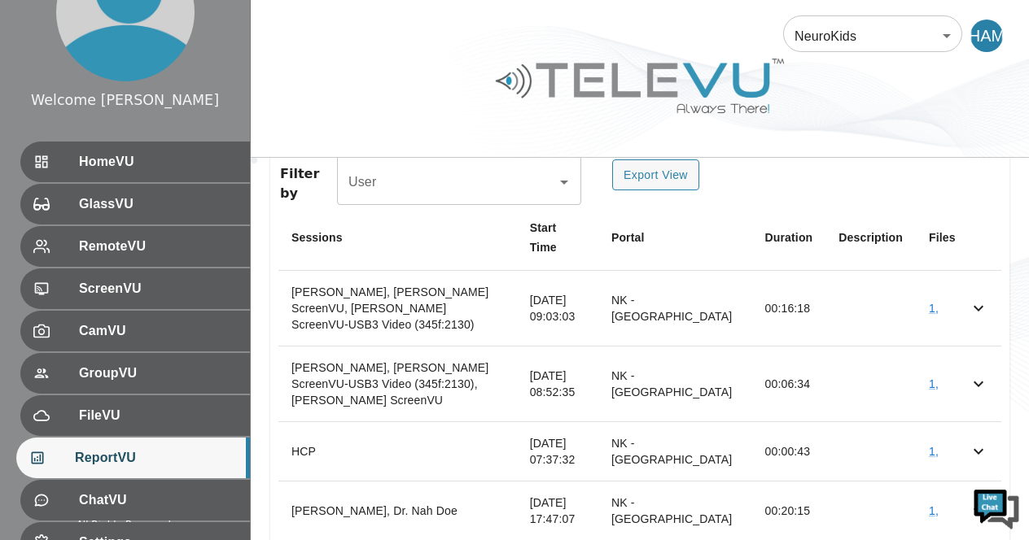
scroll to position [778, 0]
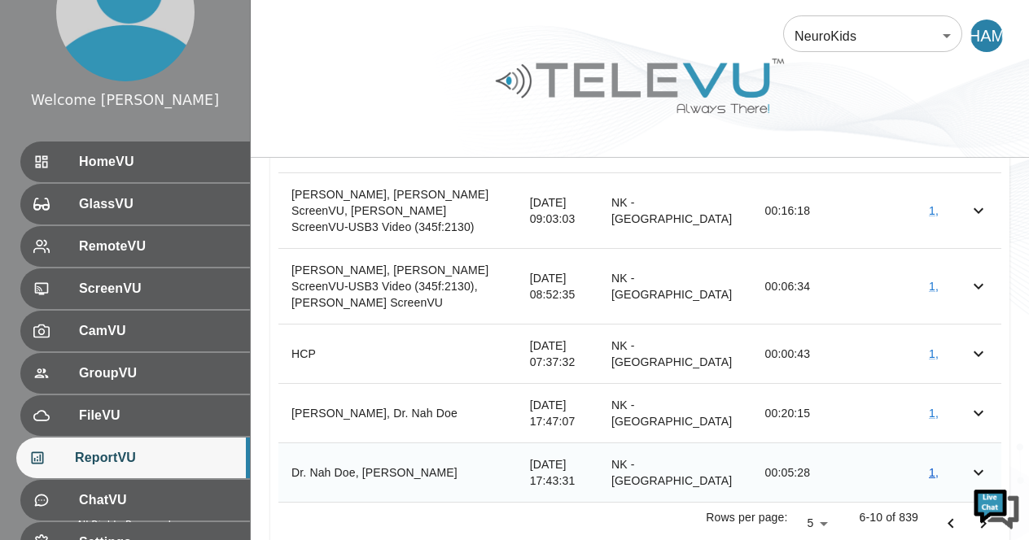
click at [931, 466] on link "1 ," at bounding box center [934, 472] width 10 height 13
click at [934, 407] on link "1 ," at bounding box center [934, 413] width 10 height 13
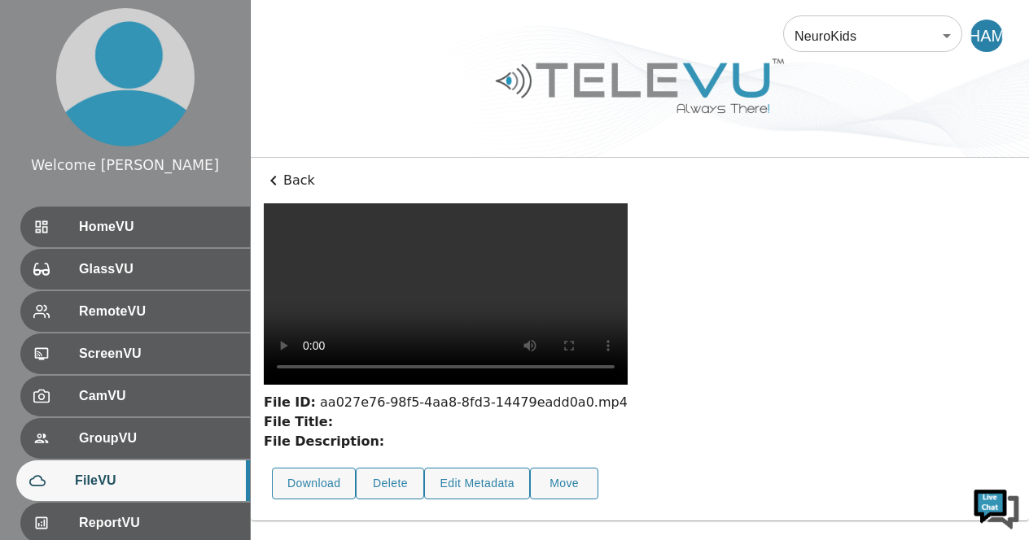
scroll to position [118, 0]
click at [920, 318] on div "File ID: aa027e76-98f5-4aa8-8fd3-14479eadd0a0.mp4 File Title: File Description:…" at bounding box center [640, 355] width 752 height 304
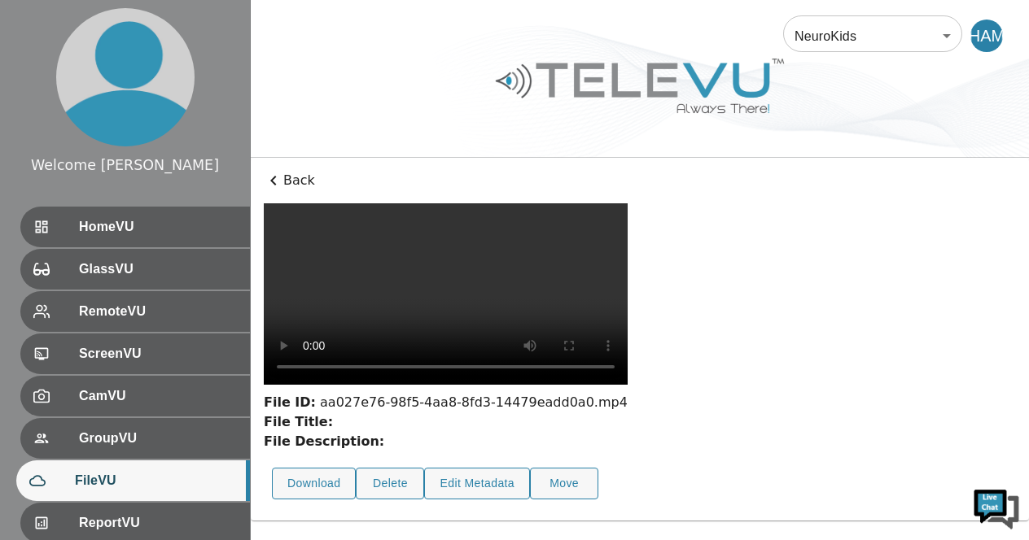
click at [954, 291] on div "File ID: aa027e76-98f5-4aa8-8fd3-14479eadd0a0.mp4 File Title: File Description:…" at bounding box center [640, 355] width 752 height 304
click at [453, 499] on button "Edit Metadata" at bounding box center [477, 484] width 106 height 32
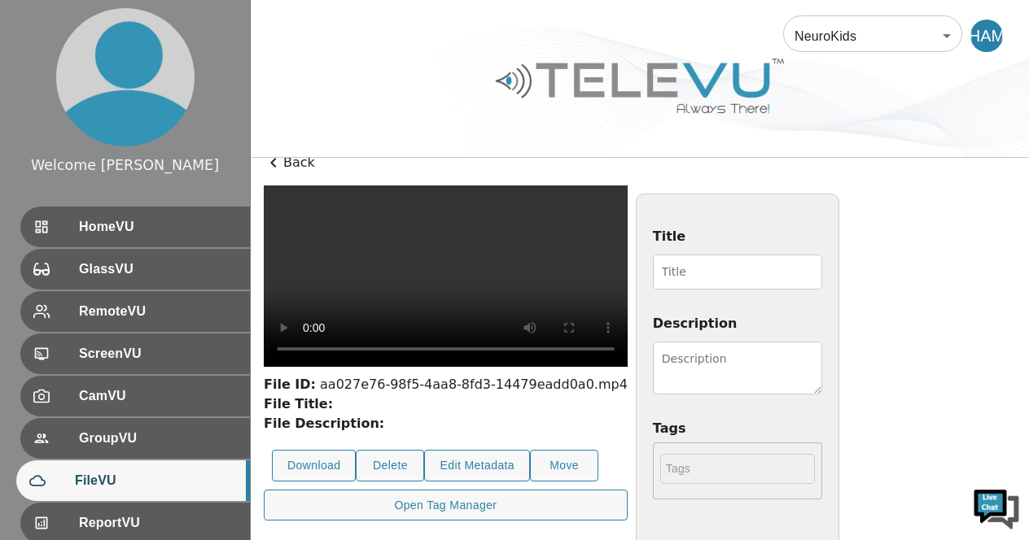
scroll to position [0, 0]
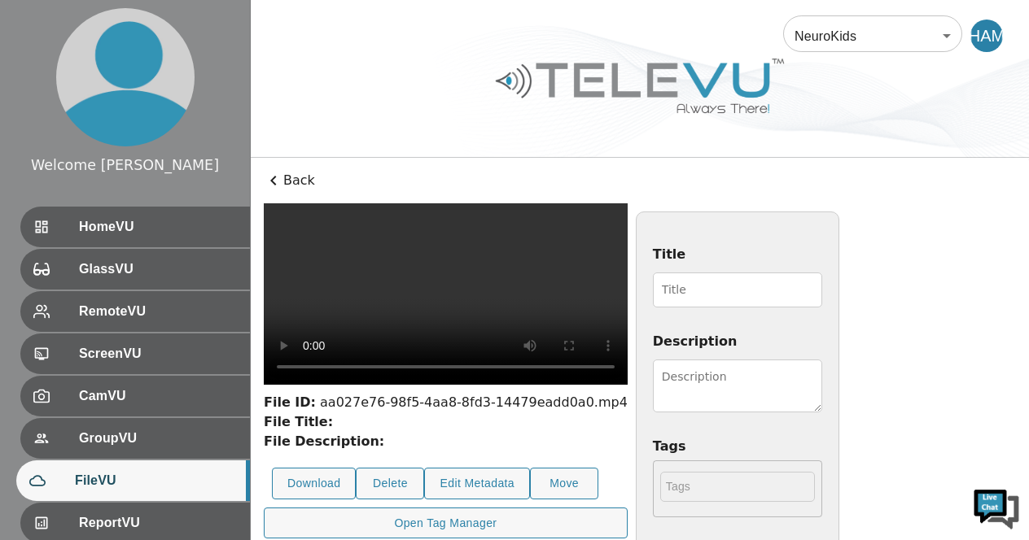
click at [822, 289] on input "Title" at bounding box center [737, 290] width 169 height 35
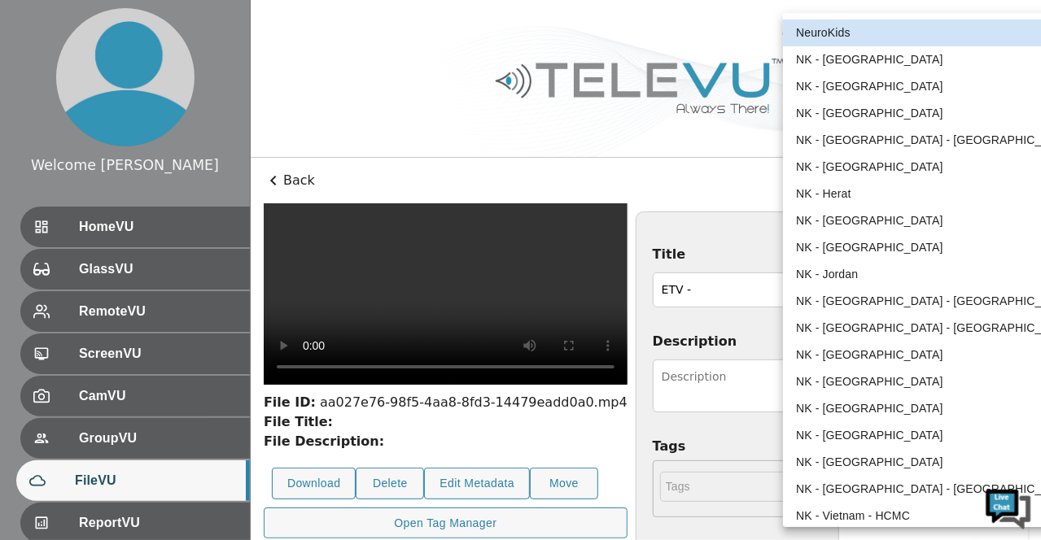
click at [946, 33] on body "Welcome Harriet HomeVU GlassVU RemoteVU ScreenVU CamVU GroupVU FileVU ReportVU …" at bounding box center [520, 386] width 1041 height 773
click at [1000, 168] on div at bounding box center [520, 270] width 1041 height 540
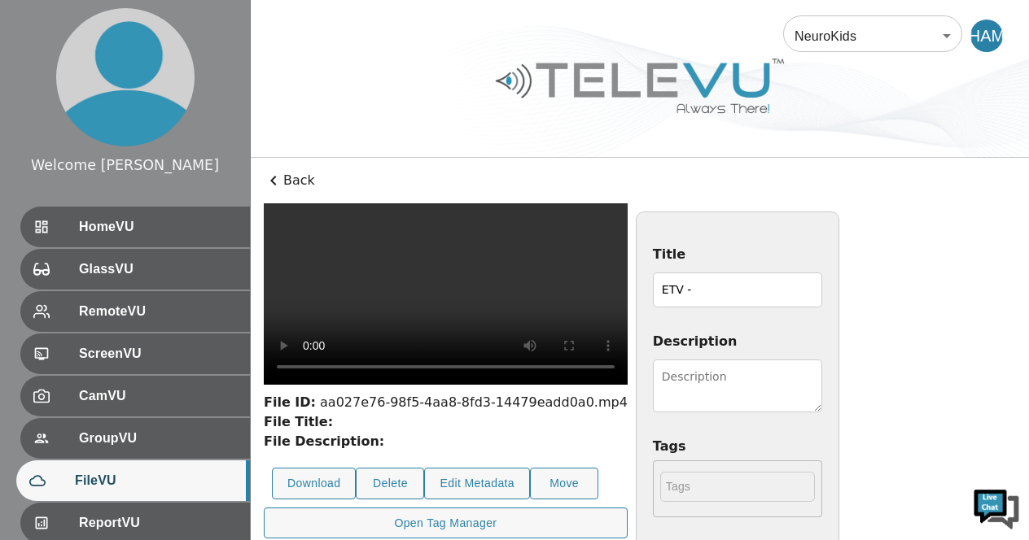
click at [822, 292] on input "ETV -" at bounding box center [737, 290] width 169 height 35
click at [822, 397] on textarea "Description" at bounding box center [737, 386] width 169 height 53
click at [822, 287] on input "ETV- Jalalabad" at bounding box center [737, 290] width 169 height 35
type input "ETV- NK Jalalabad"
click at [822, 387] on textarea "Description" at bounding box center [737, 386] width 169 height 53
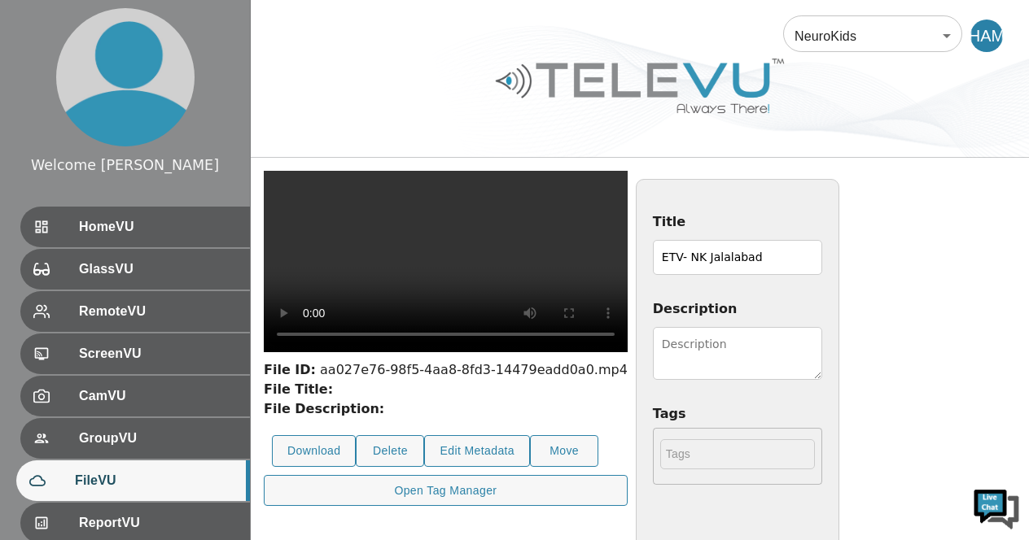
scroll to position [34, 0]
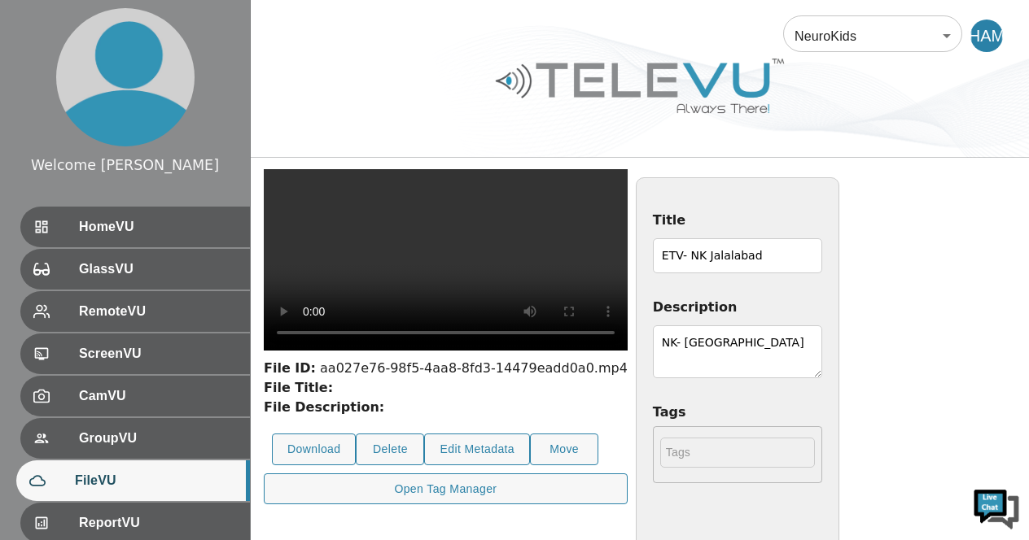
click at [822, 345] on textarea "NK- Jalalabad" at bounding box center [737, 352] width 169 height 53
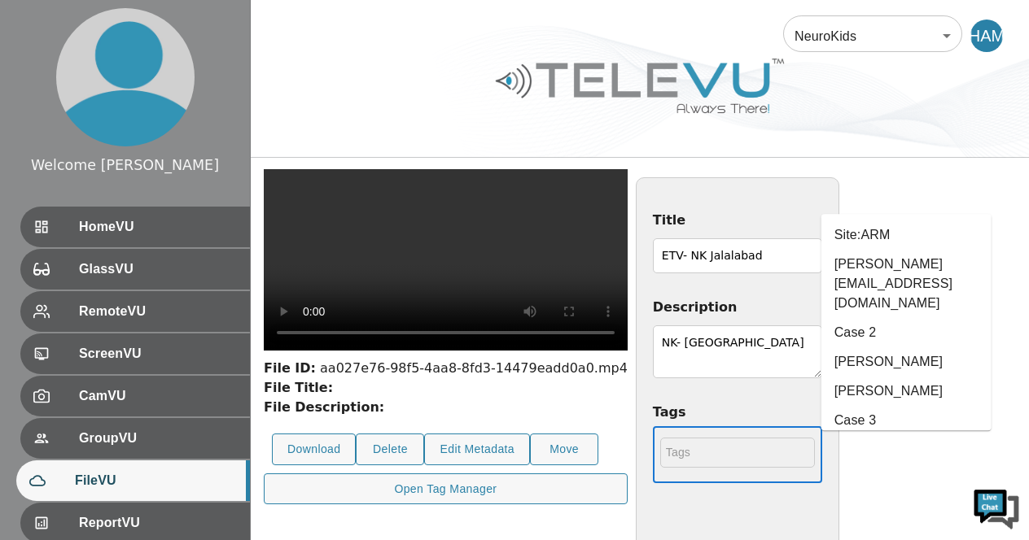
click at [815, 453] on input "text" at bounding box center [737, 453] width 155 height 30
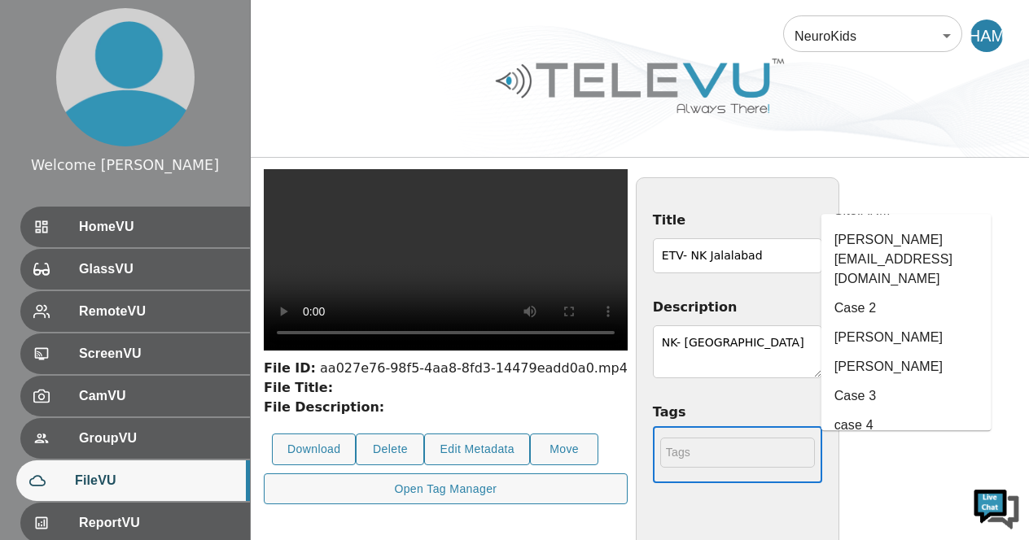
scroll to position [0, 0]
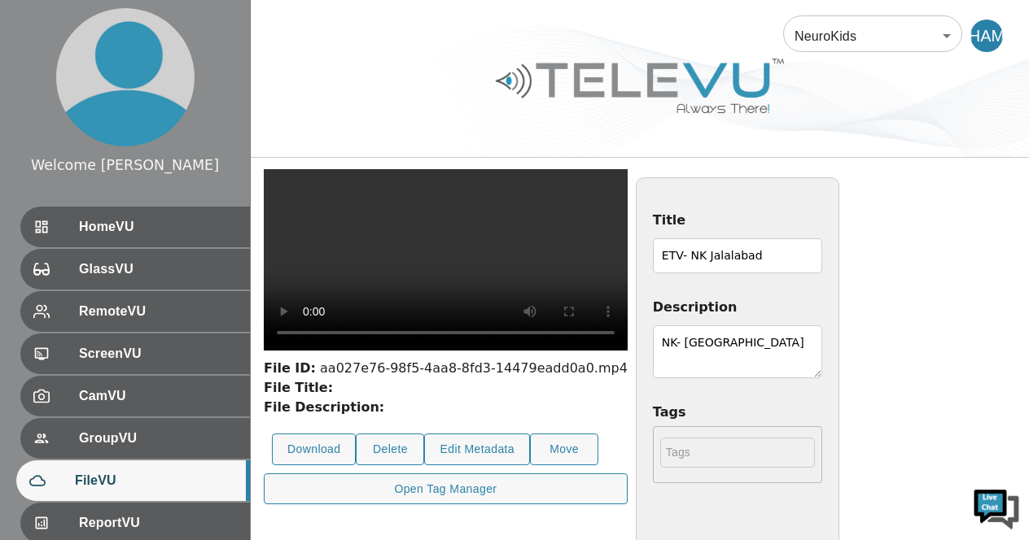
click at [1017, 214] on div "Back File ID: aa027e76-98f5-4aa8-8fd3-14479eadd0a0.mp4 File Title: File Descrip…" at bounding box center [640, 431] width 778 height 615
click at [822, 367] on textarea "NK- Jalalabad" at bounding box center [737, 352] width 169 height 53
click at [822, 339] on textarea "NK- Jalalabad" at bounding box center [737, 352] width 169 height 53
type textarea "NK- Jalalabad Dr. Khalid, drzamiruddinneurosurgeon@gmail.com"
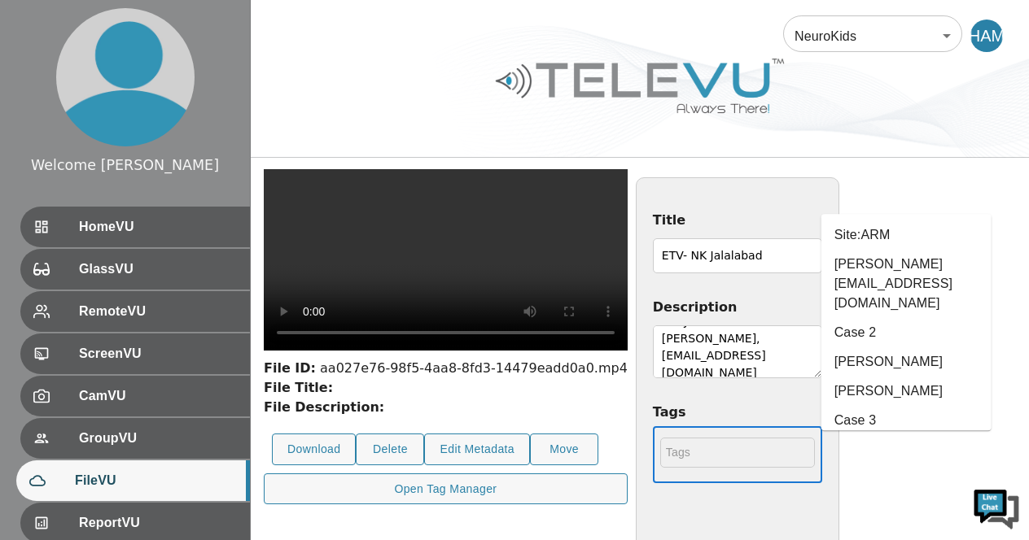
click at [815, 450] on input "text" at bounding box center [737, 453] width 155 height 30
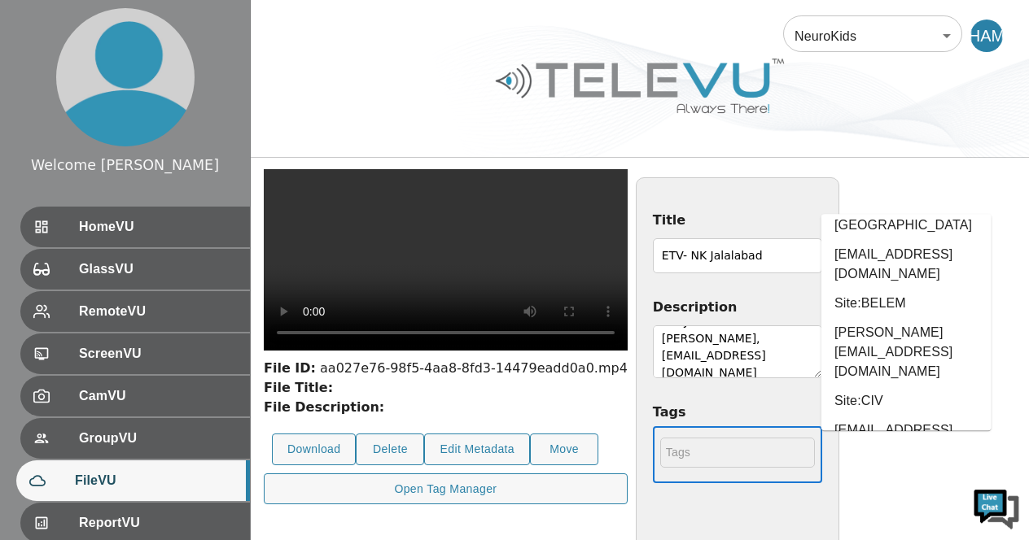
scroll to position [383, 0]
click at [877, 464] on li "Case 1" at bounding box center [906, 478] width 170 height 29
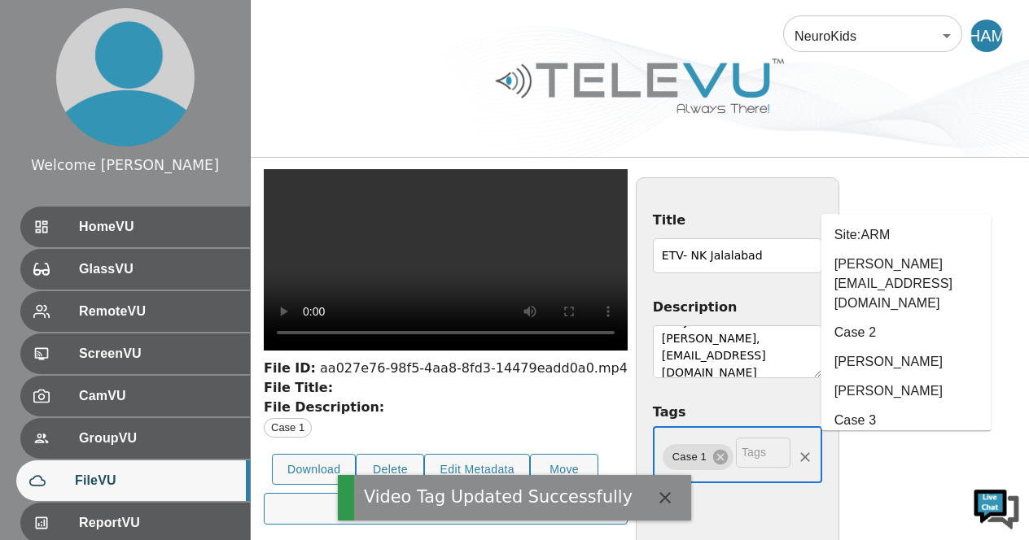
click at [790, 455] on input "text" at bounding box center [763, 453] width 55 height 30
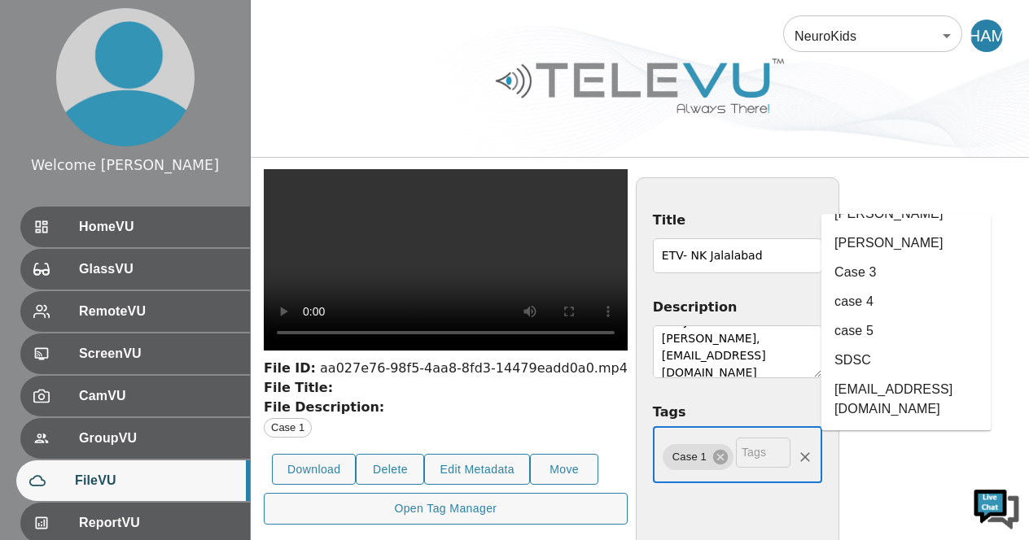
scroll to position [163, 0]
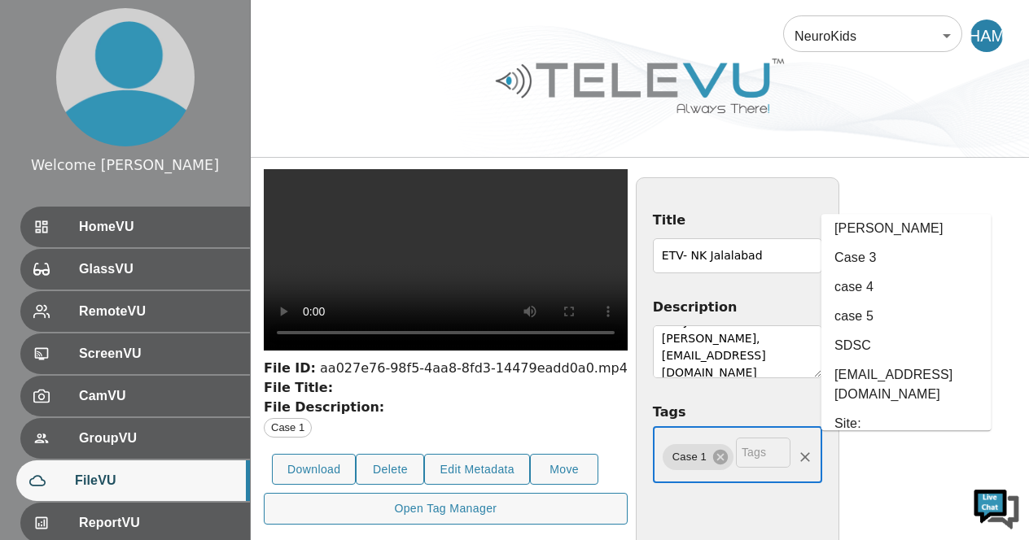
click at [864, 332] on li "SDSC" at bounding box center [906, 346] width 170 height 29
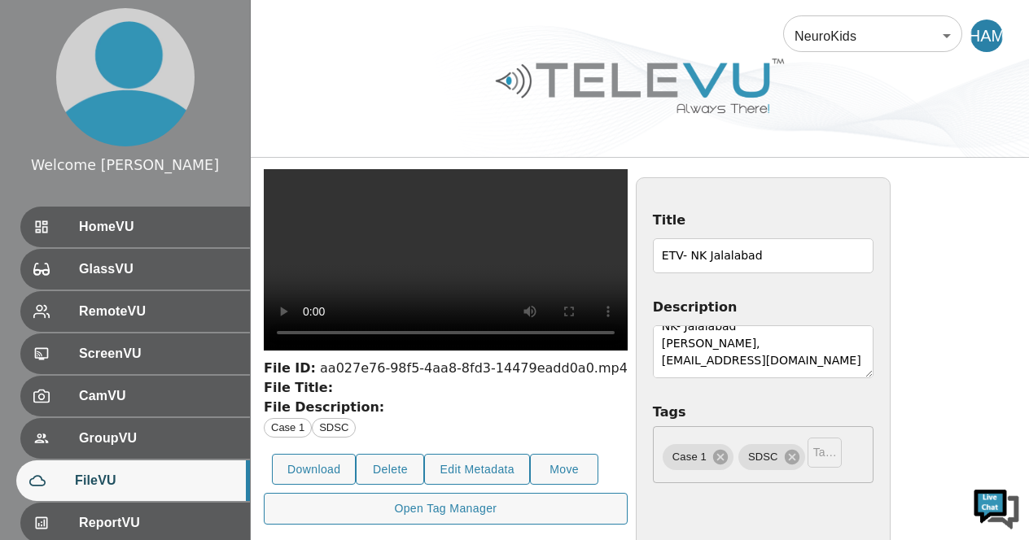
click at [873, 256] on input "ETV- NK Jalalabad" at bounding box center [763, 255] width 221 height 35
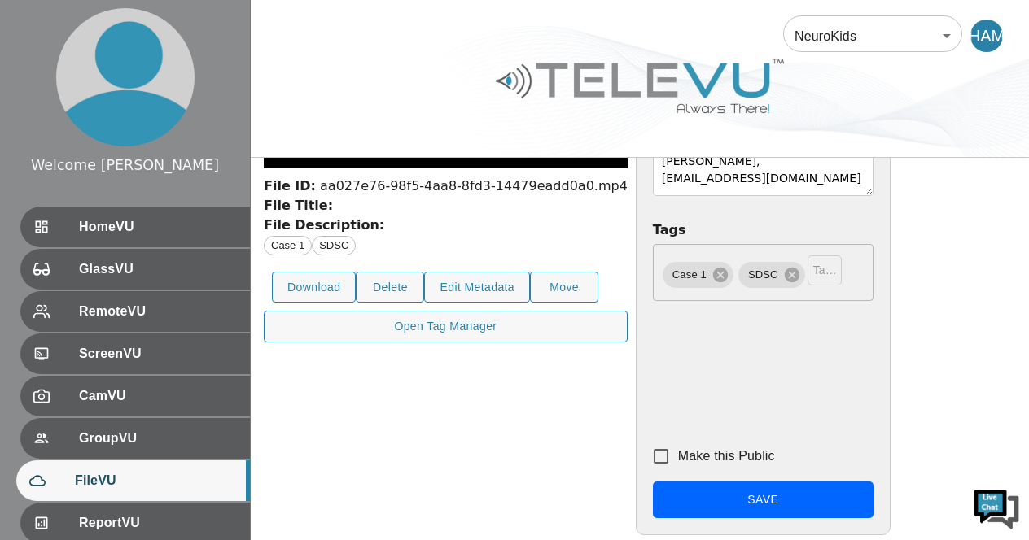
scroll to position [232, 0]
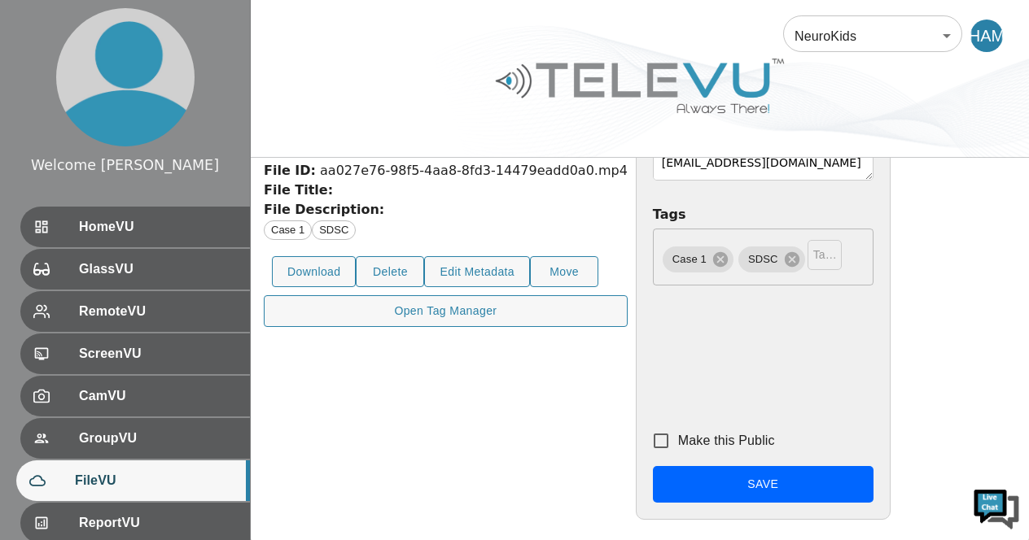
type input "ETV- NK Jalalabad"
click at [870, 492] on button "Save" at bounding box center [763, 484] width 221 height 37
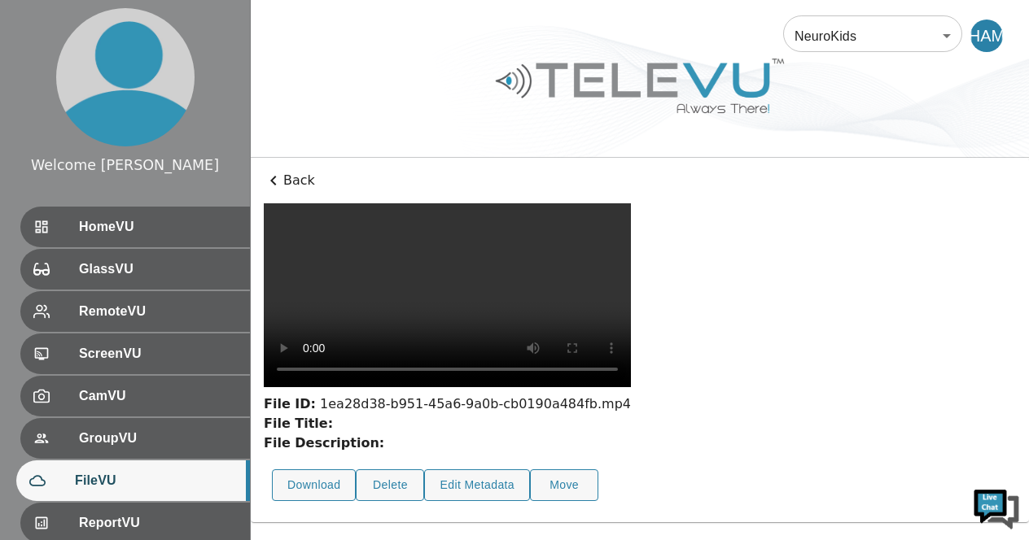
click at [908, 319] on div "File ID: 1ea28d38-b951-45a6-9a0b-cb0190a484fb.mp4 File Title: File Description:…" at bounding box center [640, 356] width 752 height 306
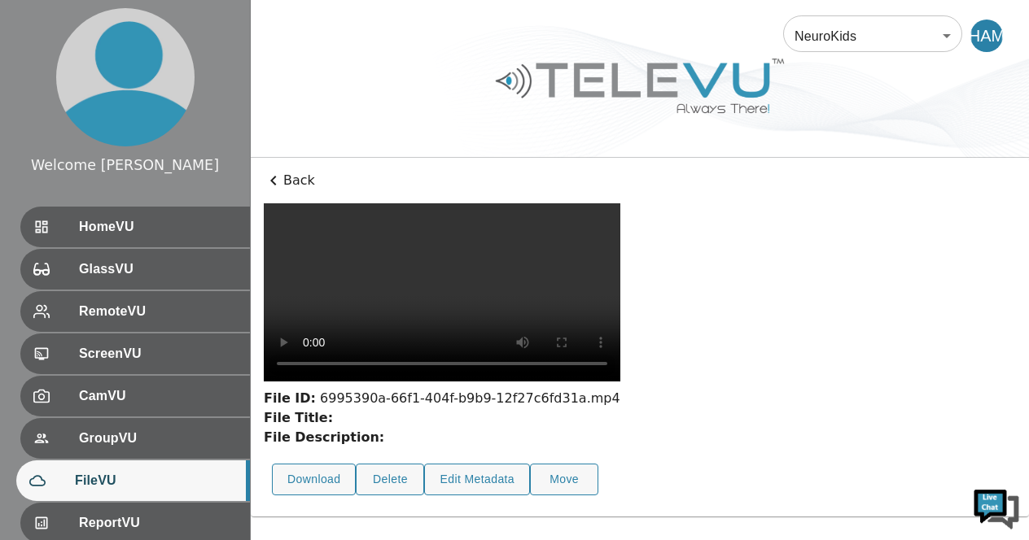
scroll to position [140, 0]
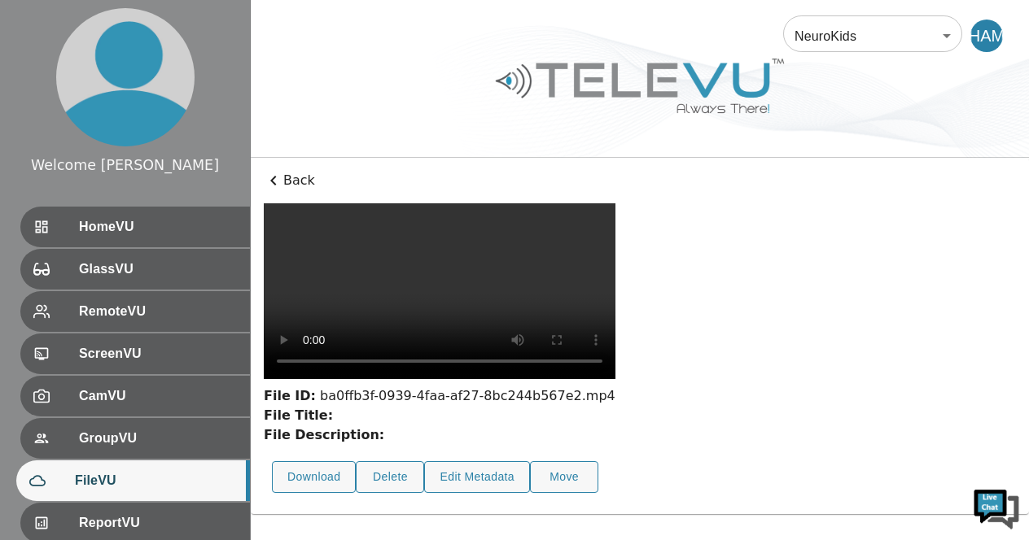
scroll to position [117, 0]
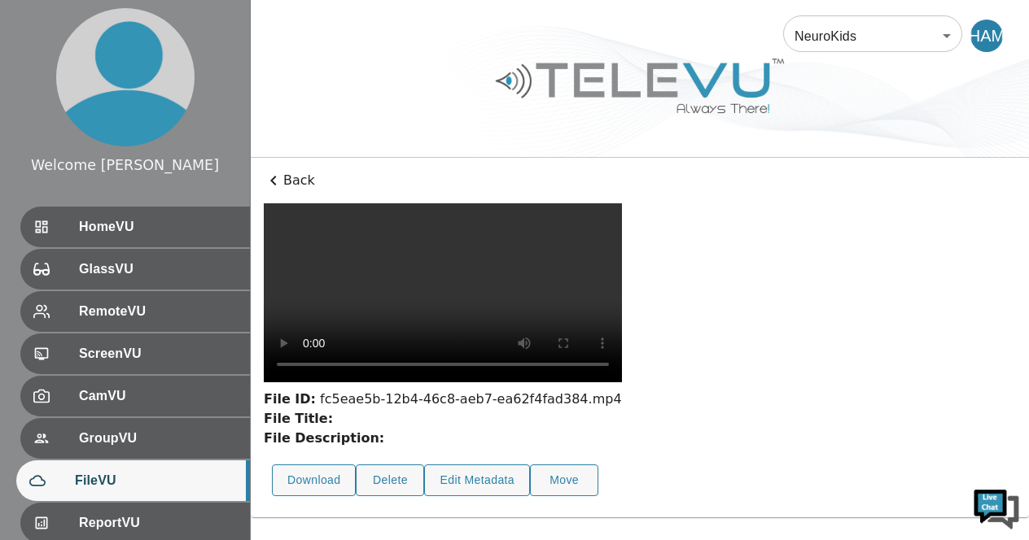
click at [549, 313] on video at bounding box center [443, 292] width 358 height 179
click at [463, 497] on button "Edit Metadata" at bounding box center [477, 481] width 106 height 32
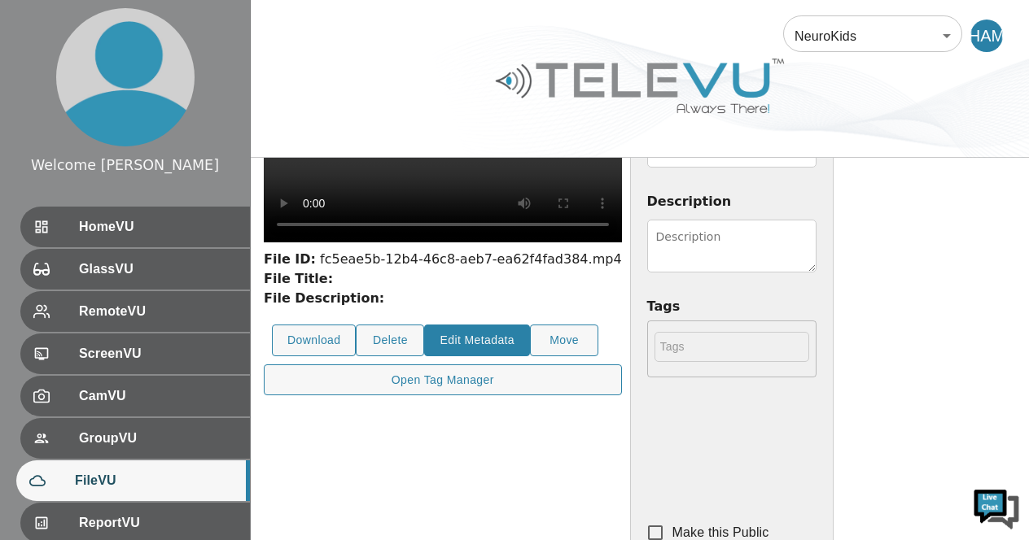
scroll to position [0, 0]
drag, startPoint x: 1033, startPoint y: 336, endPoint x: 707, endPoint y: 125, distance: 388.3
click at [707, 125] on div at bounding box center [640, 98] width 778 height 92
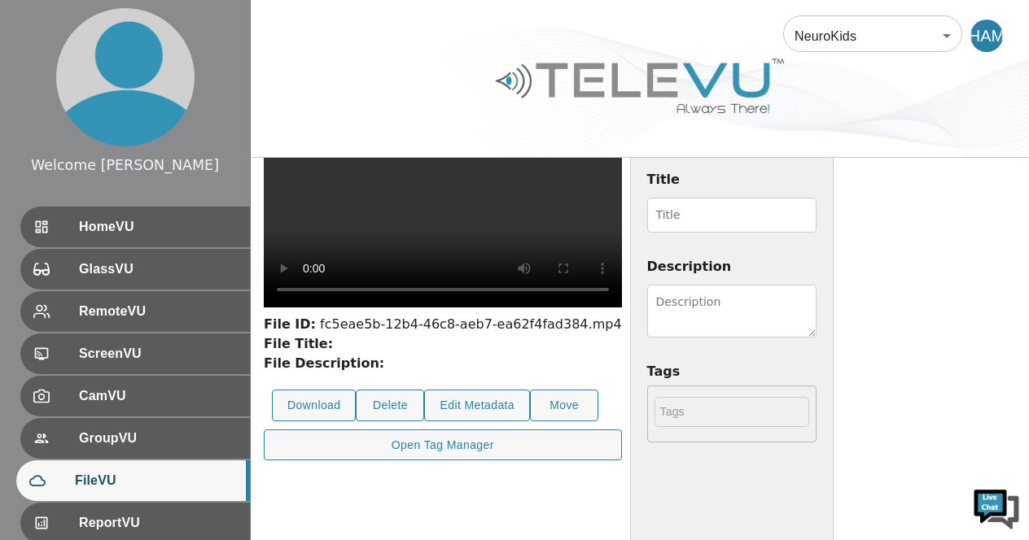
scroll to position [73, 0]
click at [816, 215] on input "Title" at bounding box center [731, 216] width 169 height 35
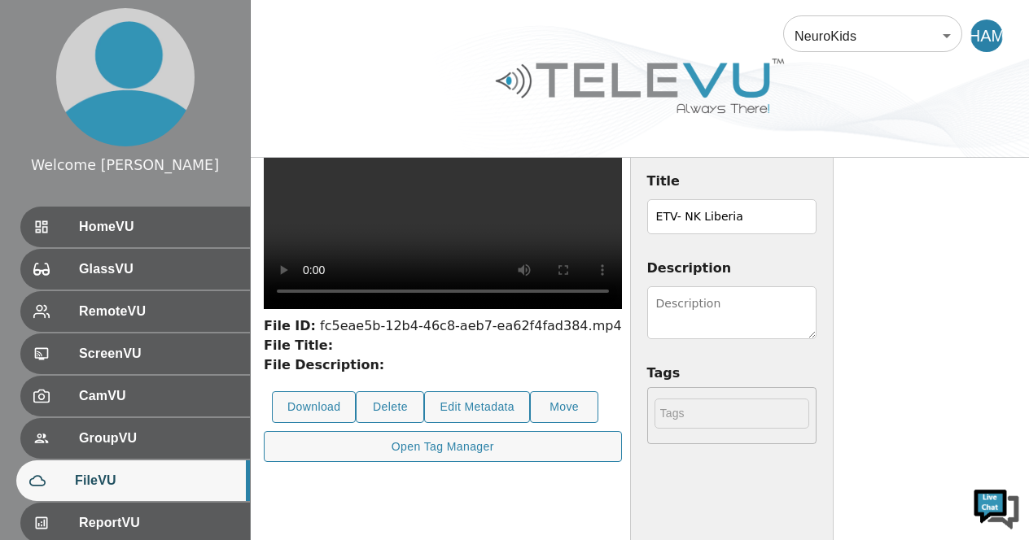
type input "ETV- NK Liberia"
click at [816, 321] on textarea "Description" at bounding box center [731, 313] width 169 height 53
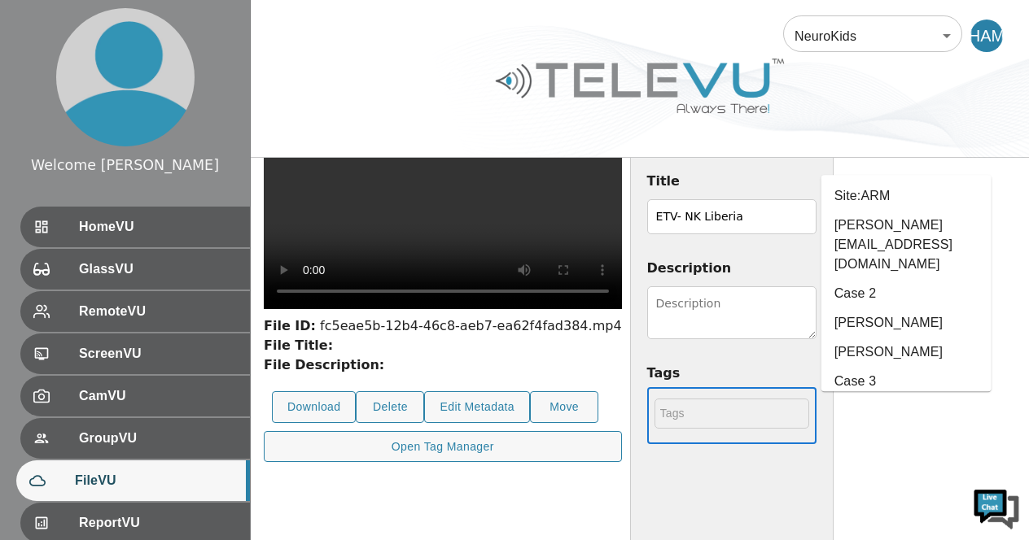
click at [809, 414] on input "text" at bounding box center [731, 414] width 155 height 30
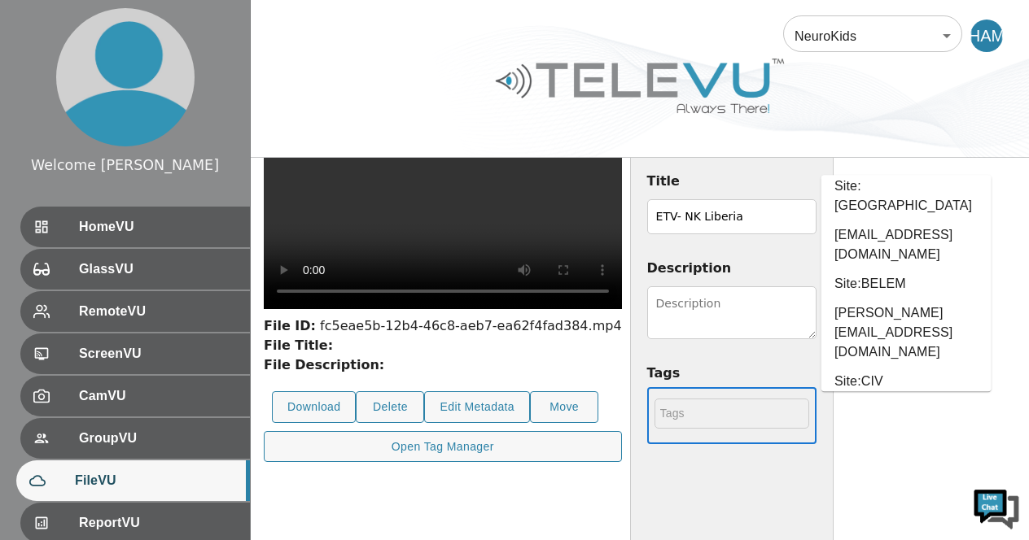
scroll to position [383, 0]
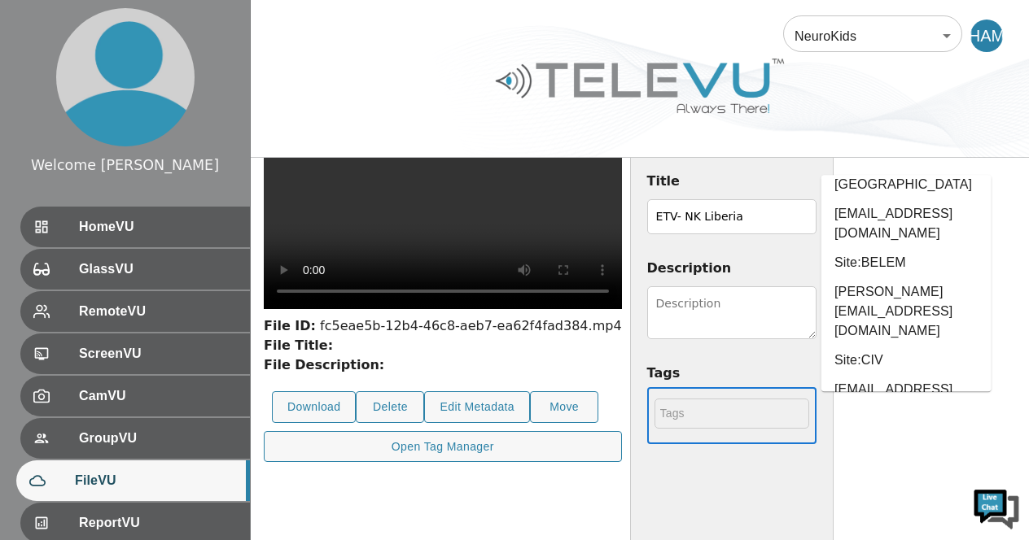
click at [915, 425] on li "Case 1" at bounding box center [906, 439] width 170 height 29
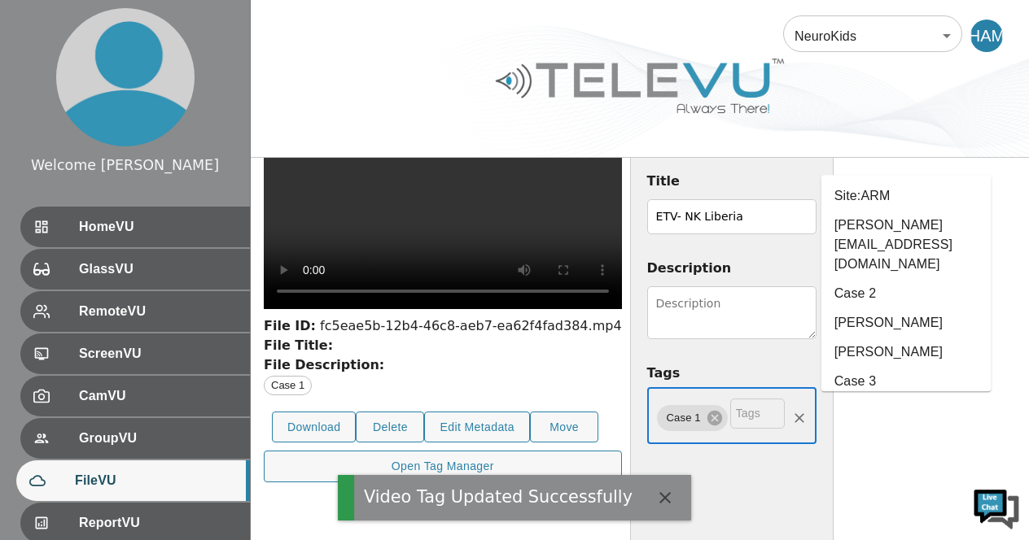
click at [785, 422] on input "text" at bounding box center [757, 414] width 55 height 30
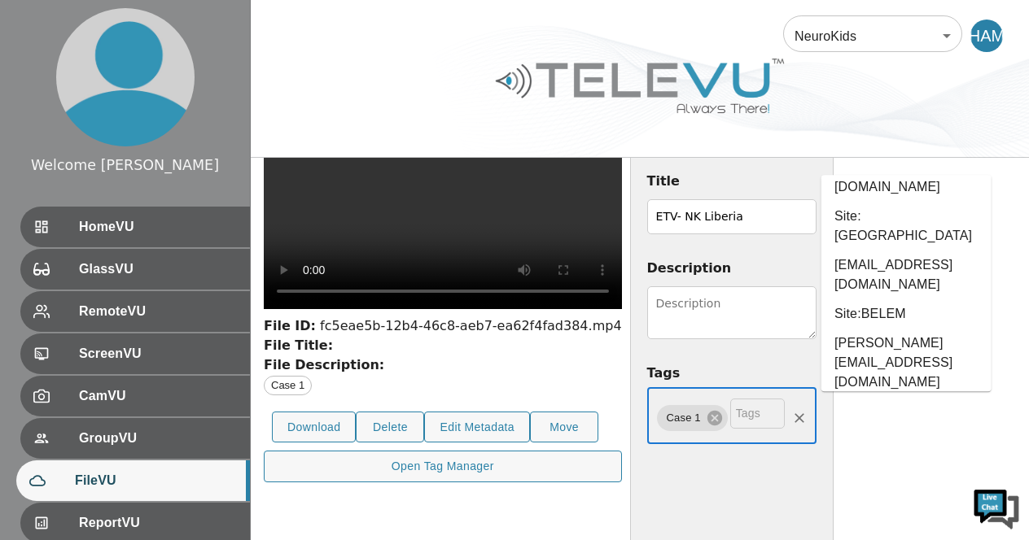
scroll to position [353, 0]
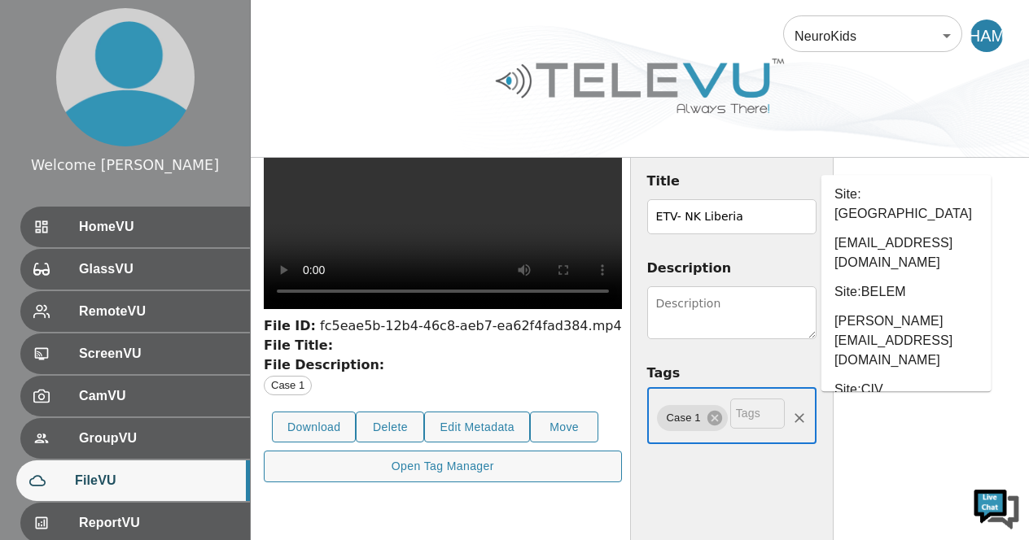
click at [873, 483] on li "doe" at bounding box center [906, 497] width 170 height 29
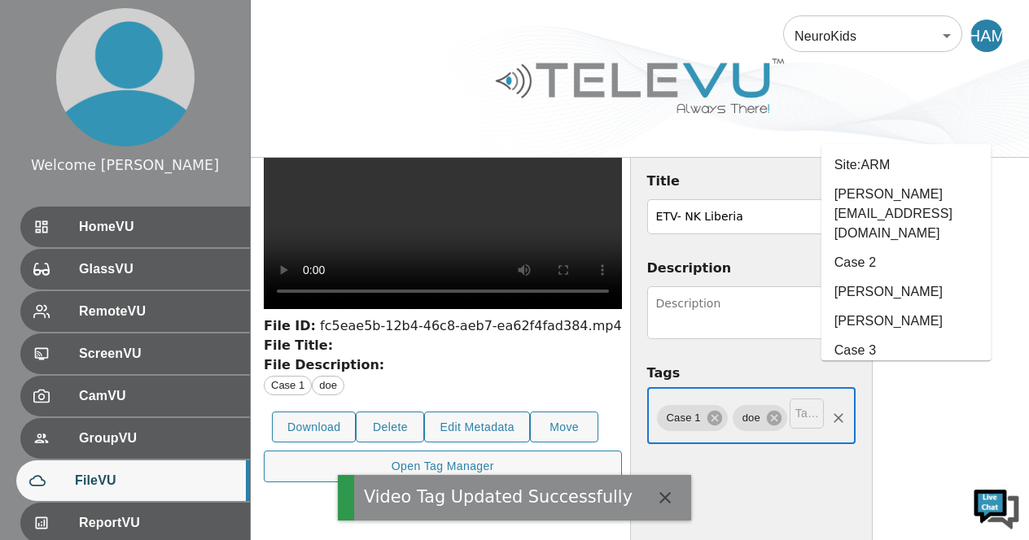
click at [824, 422] on input "text" at bounding box center [807, 414] width 34 height 30
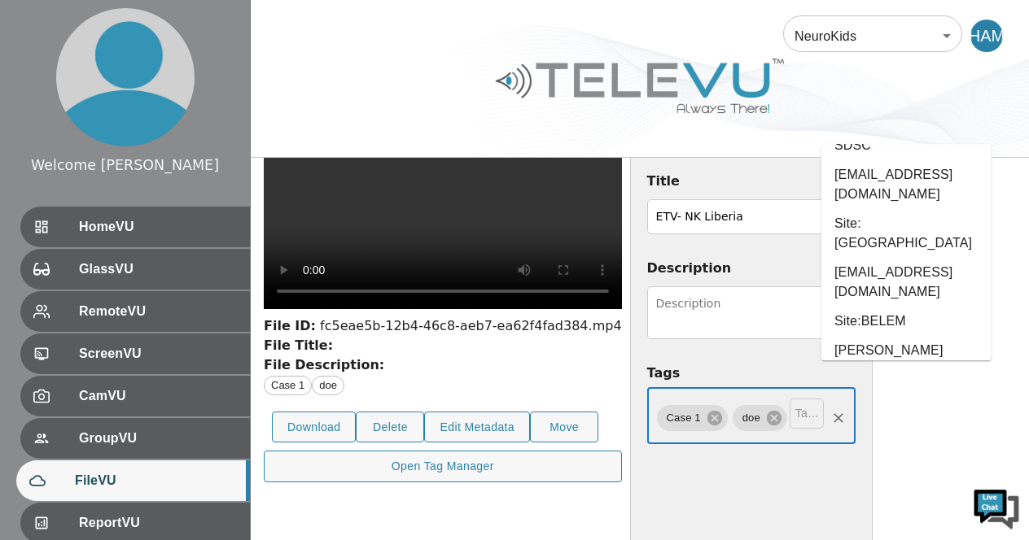
scroll to position [324, 0]
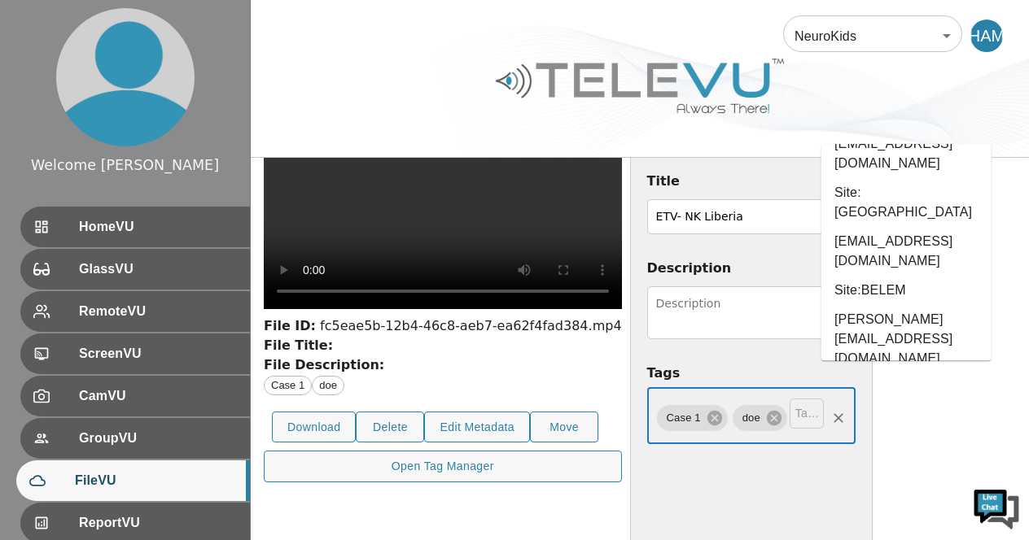
click at [938, 482] on li "[EMAIL_ADDRESS][DOMAIN_NAME]" at bounding box center [906, 506] width 170 height 49
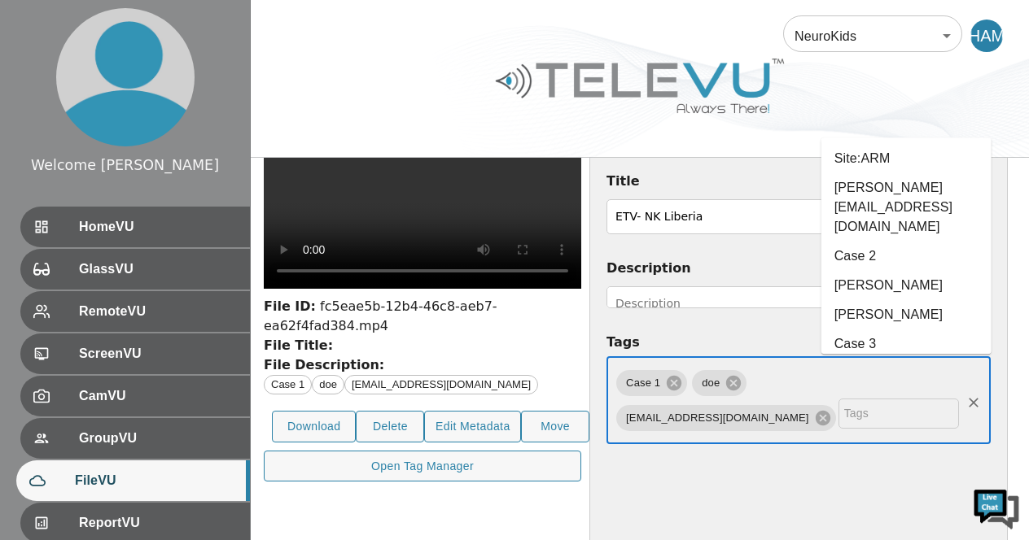
click at [897, 429] on input "text" at bounding box center [898, 414] width 120 height 30
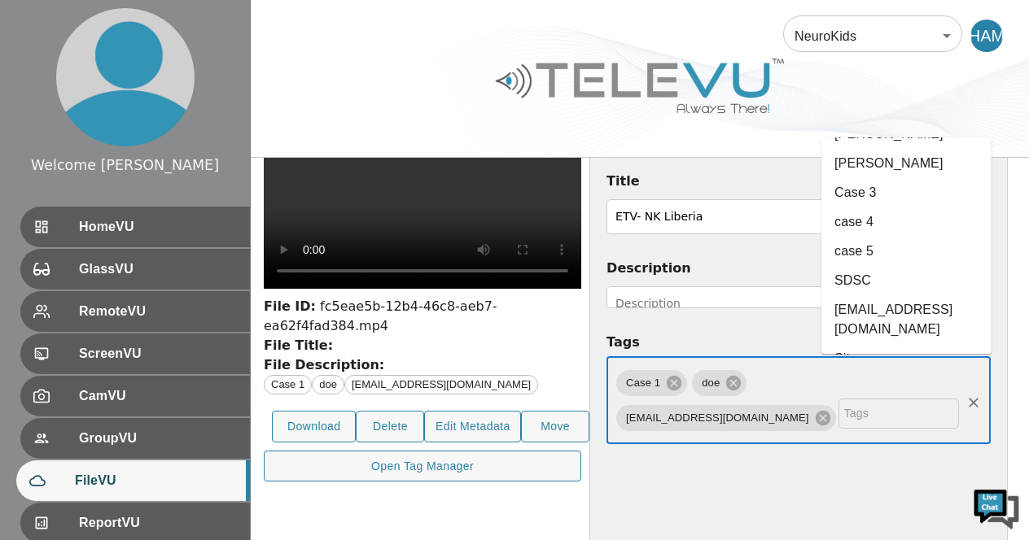
scroll to position [163, 0]
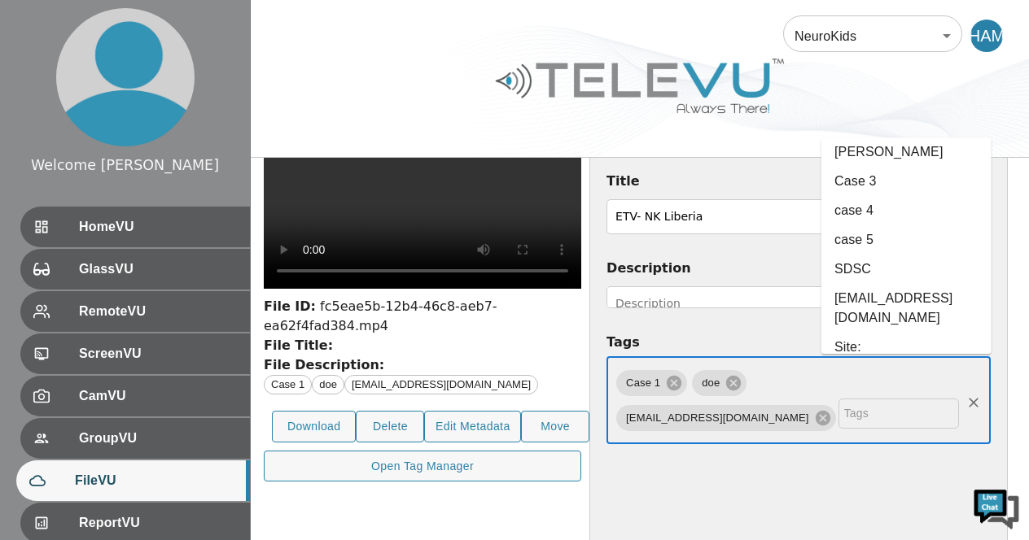
click at [855, 256] on li "SDSC" at bounding box center [906, 270] width 170 height 29
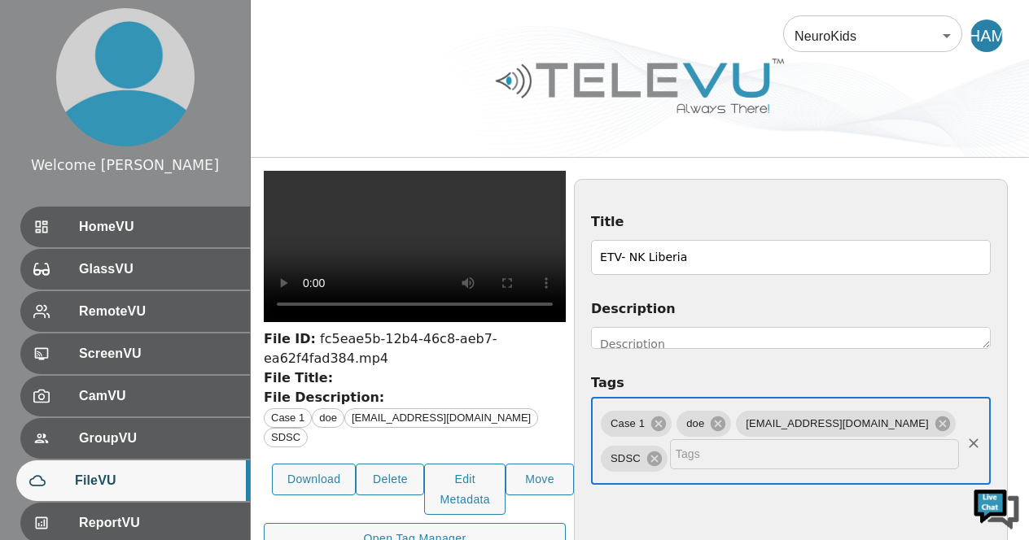
scroll to position [32, 0]
click at [936, 341] on textarea "Description" at bounding box center [791, 339] width 400 height 22
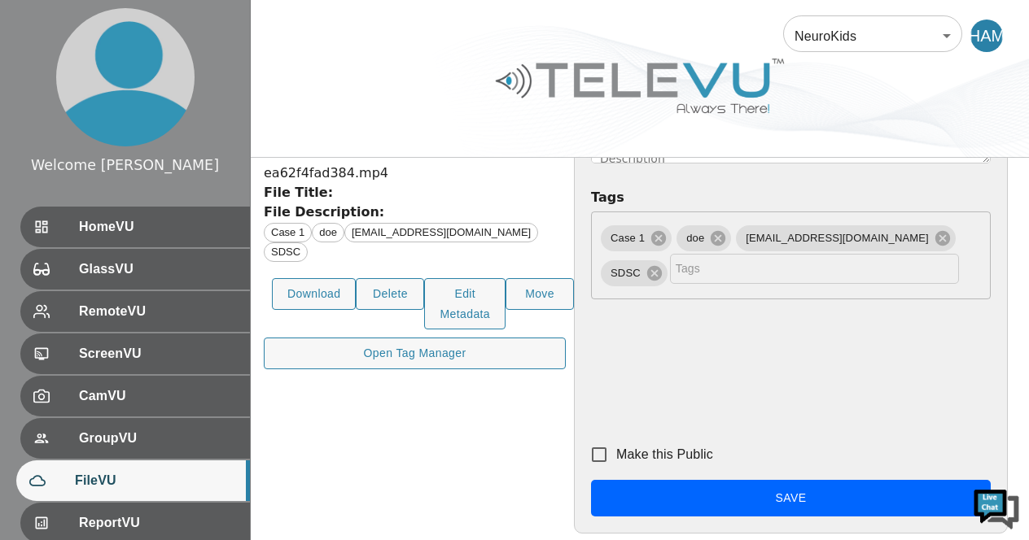
scroll to position [232, 0]
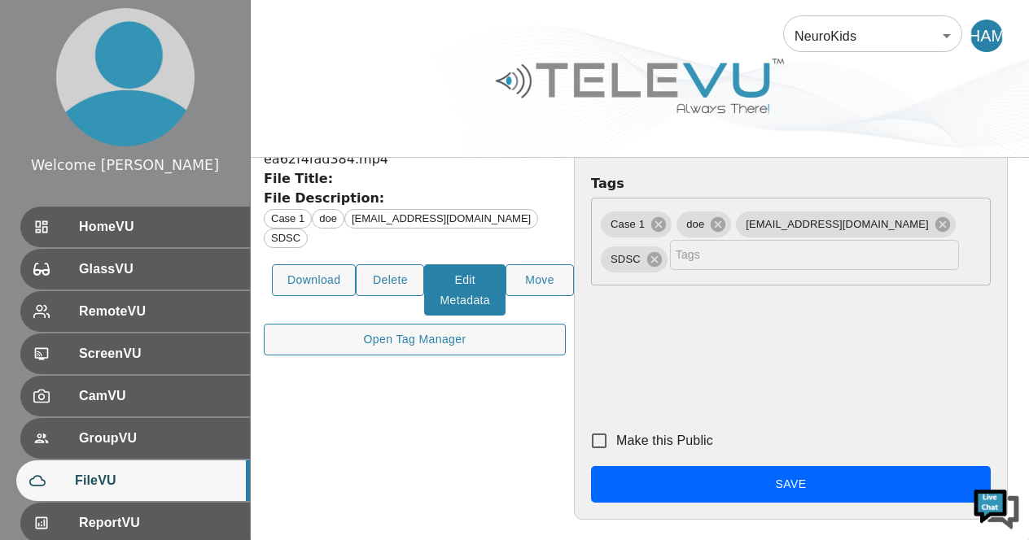
click at [455, 316] on button "Edit Metadata" at bounding box center [464, 290] width 81 height 51
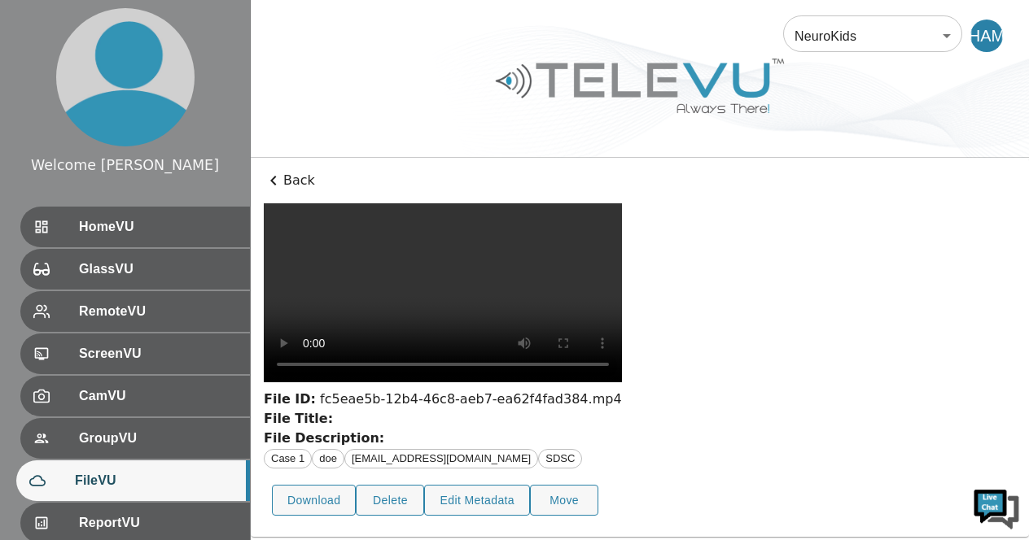
scroll to position [162, 0]
click at [459, 509] on button "Edit Metadata" at bounding box center [477, 501] width 106 height 32
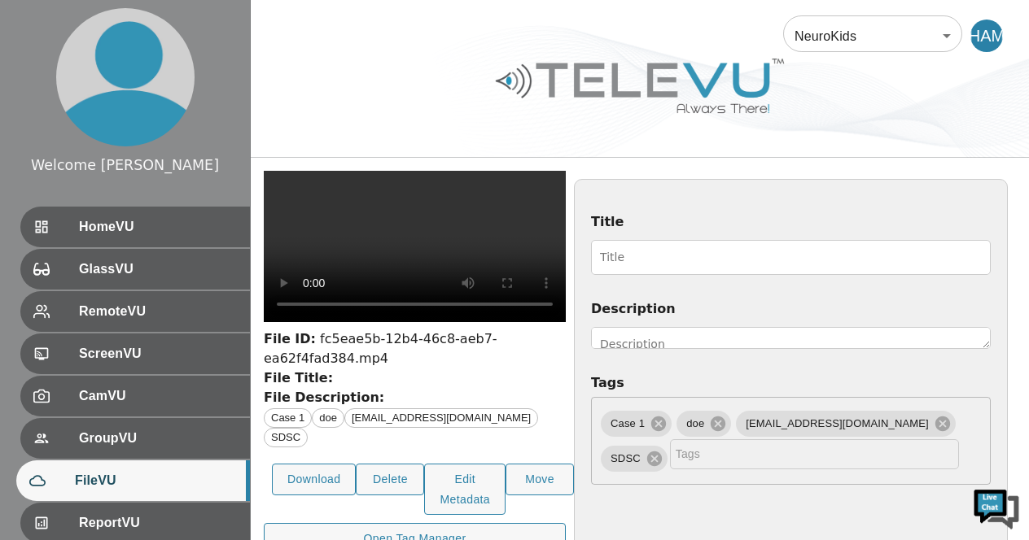
scroll to position [30, 0]
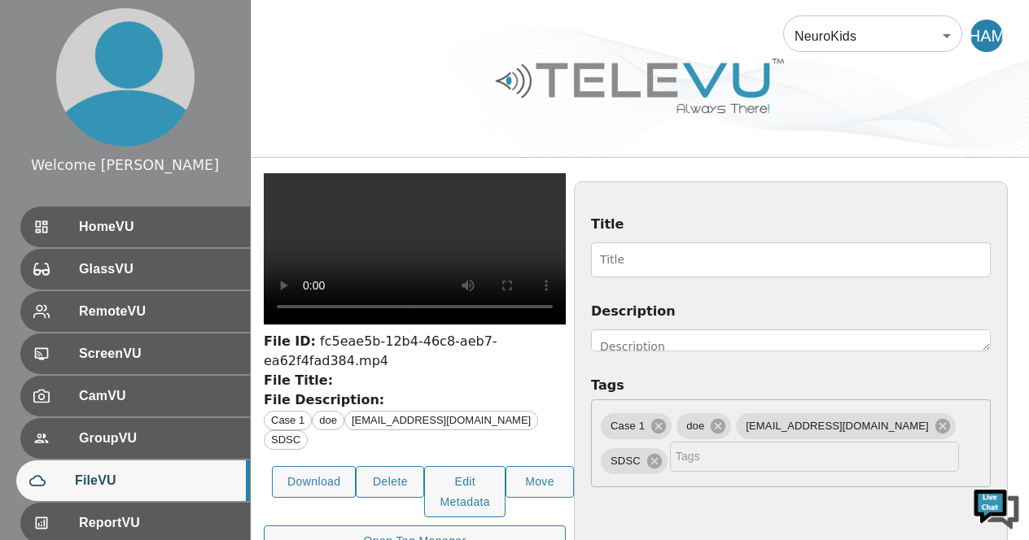
click at [896, 260] on input "Title" at bounding box center [791, 260] width 400 height 35
type input "ETV- NK Liberia"
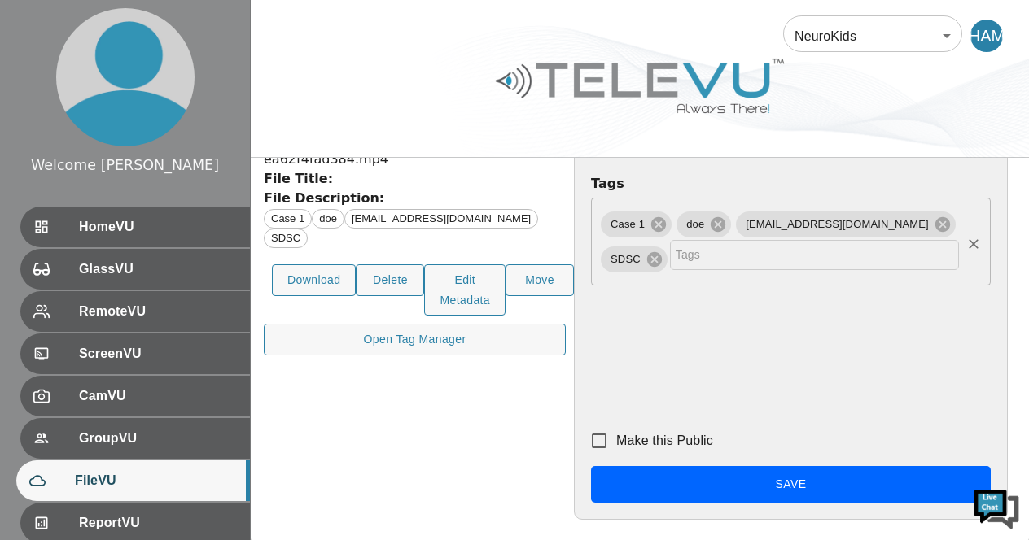
click at [654, 217] on span "Case 1" at bounding box center [628, 224] width 54 height 19
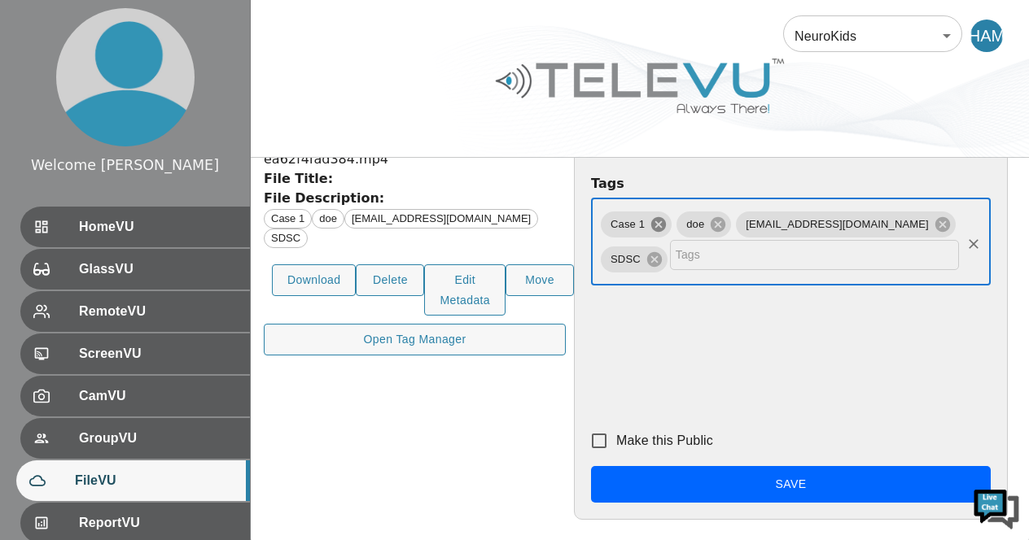
click at [667, 217] on icon at bounding box center [659, 225] width 18 height 18
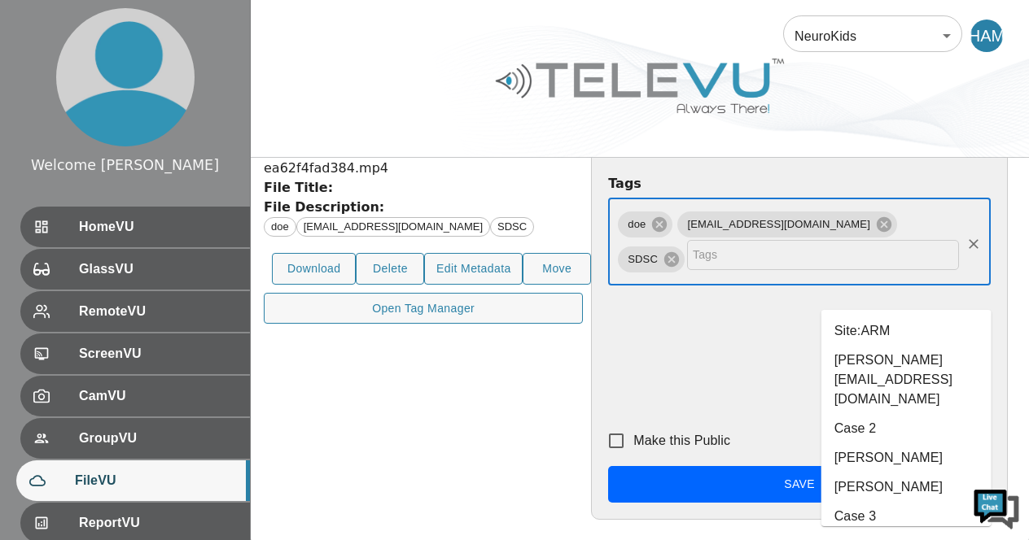
click at [923, 270] on input "text" at bounding box center [823, 255] width 272 height 30
click at [868, 414] on li "Case 2" at bounding box center [906, 428] width 170 height 29
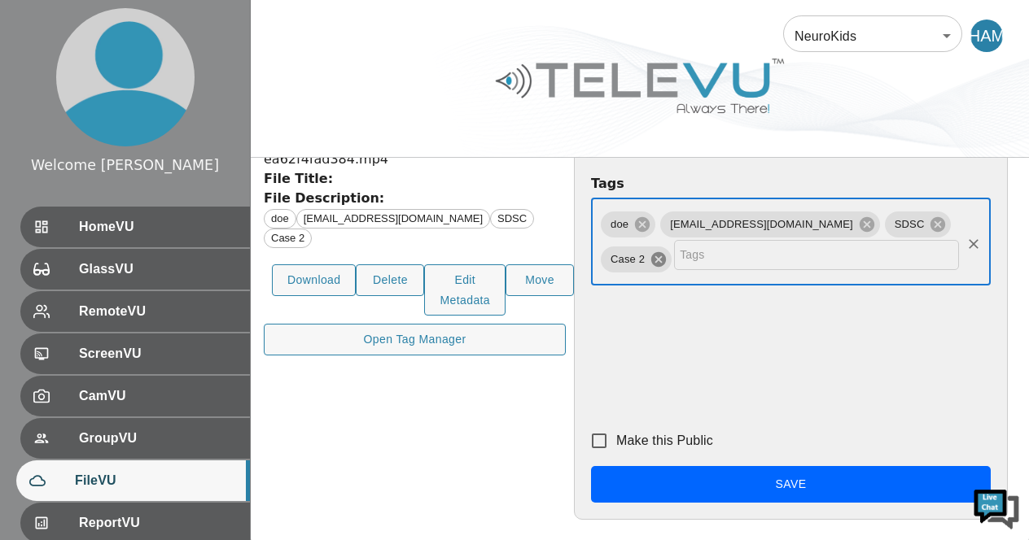
click at [666, 266] on icon at bounding box center [658, 259] width 15 height 15
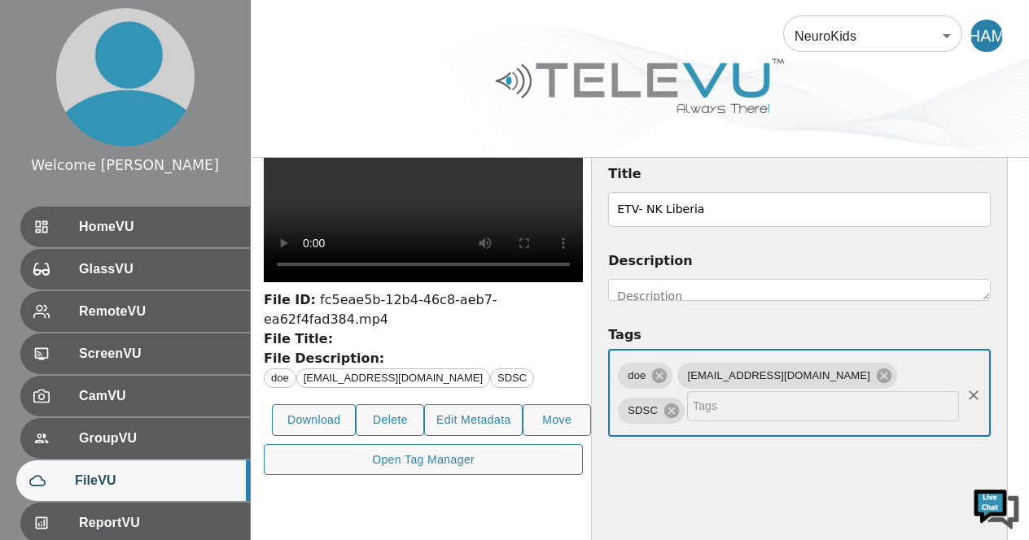
scroll to position [81, 0]
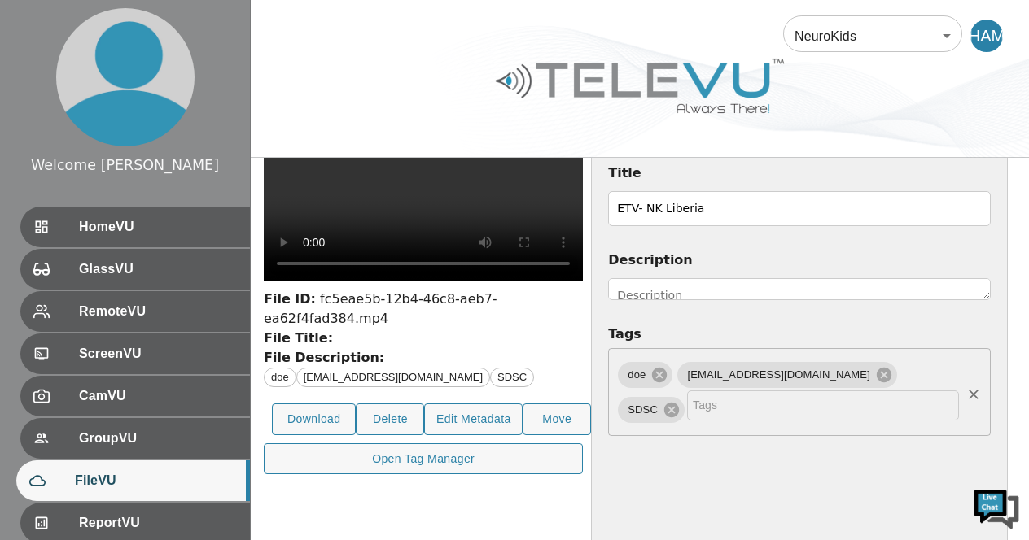
click at [917, 279] on textarea "Description" at bounding box center [799, 289] width 383 height 22
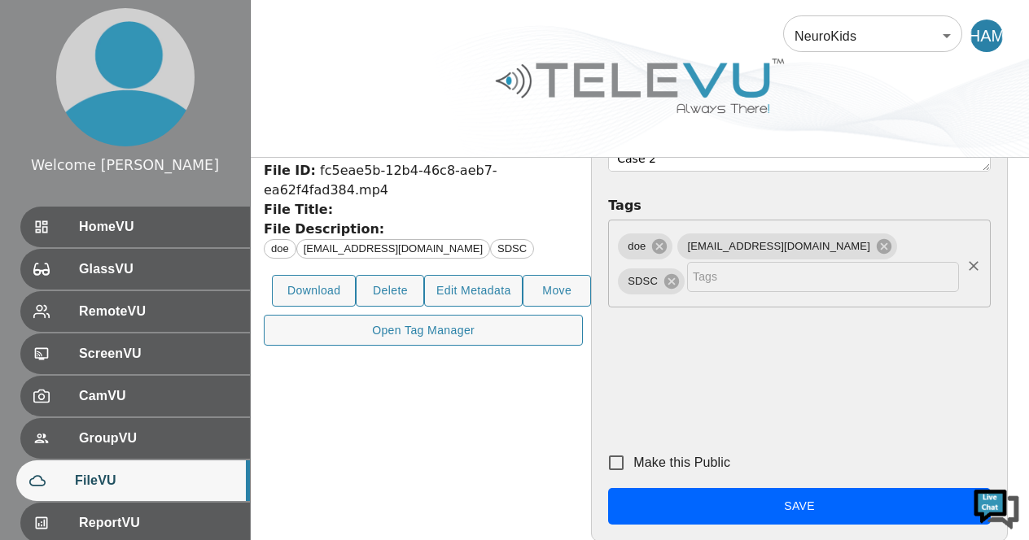
scroll to position [232, 0]
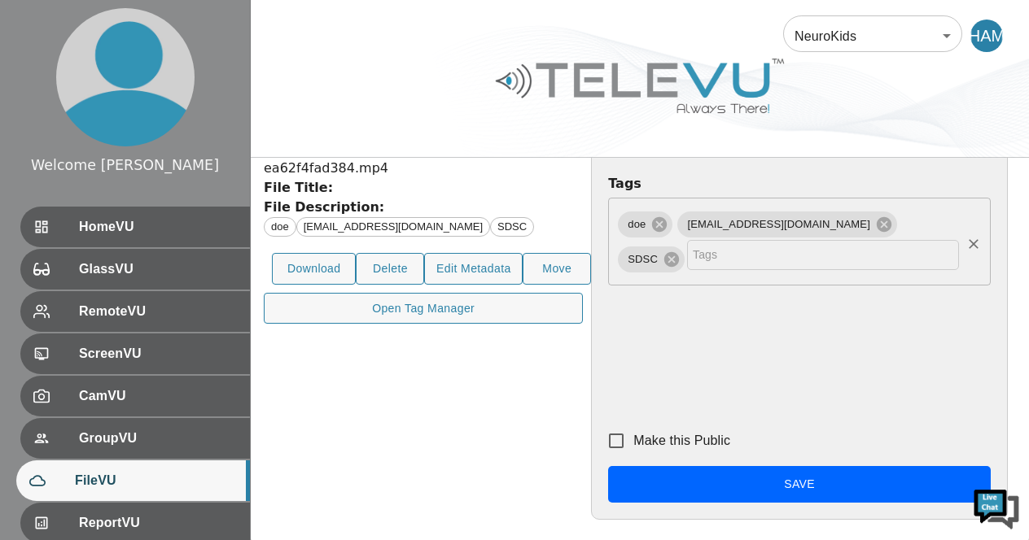
type textarea "Case 2"
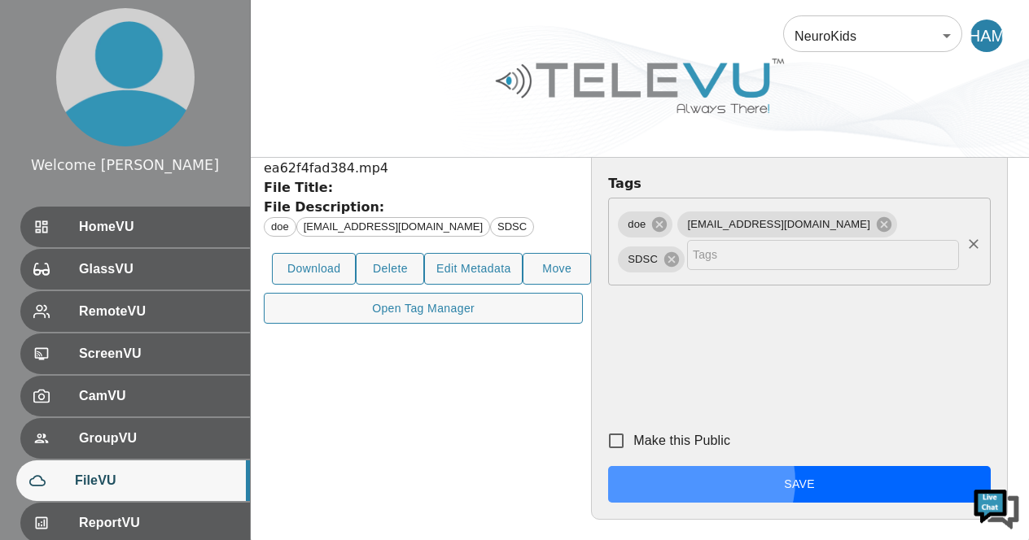
click at [913, 503] on button "Save" at bounding box center [799, 484] width 383 height 37
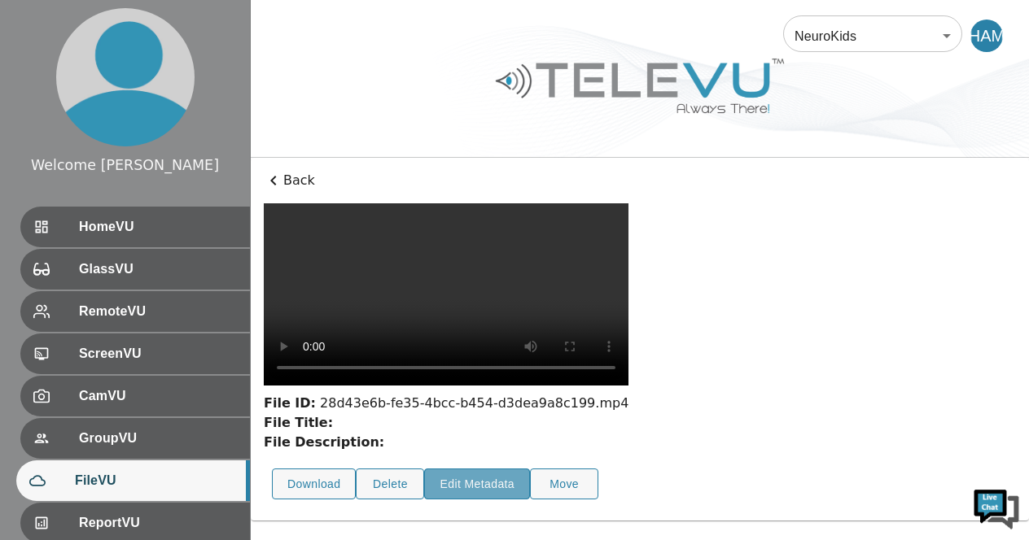
click at [482, 501] on button "Edit Metadata" at bounding box center [477, 485] width 106 height 32
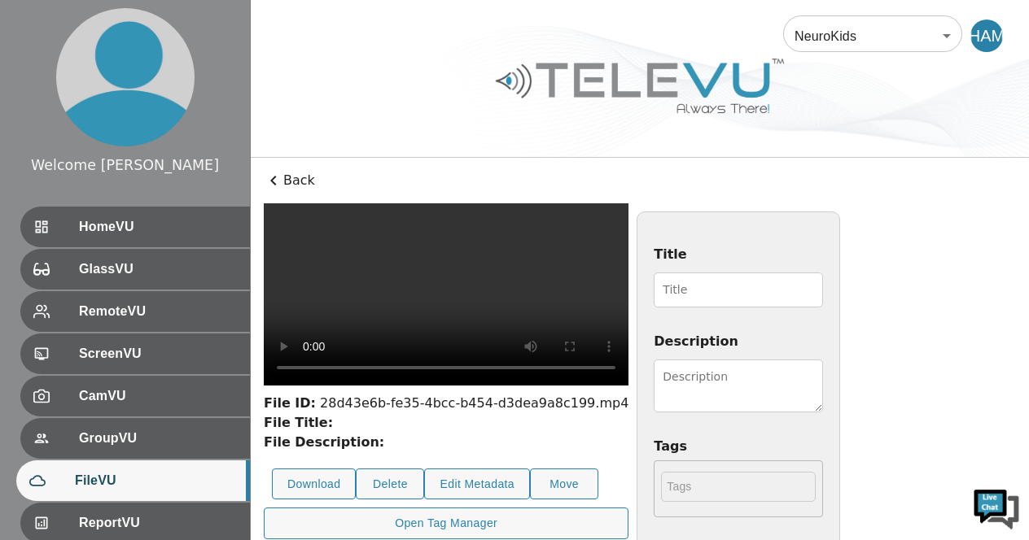
click at [823, 291] on input "Title" at bounding box center [738, 290] width 169 height 35
type input "ETV- NK Liberia"
click at [823, 368] on textarea "Description" at bounding box center [738, 386] width 169 height 53
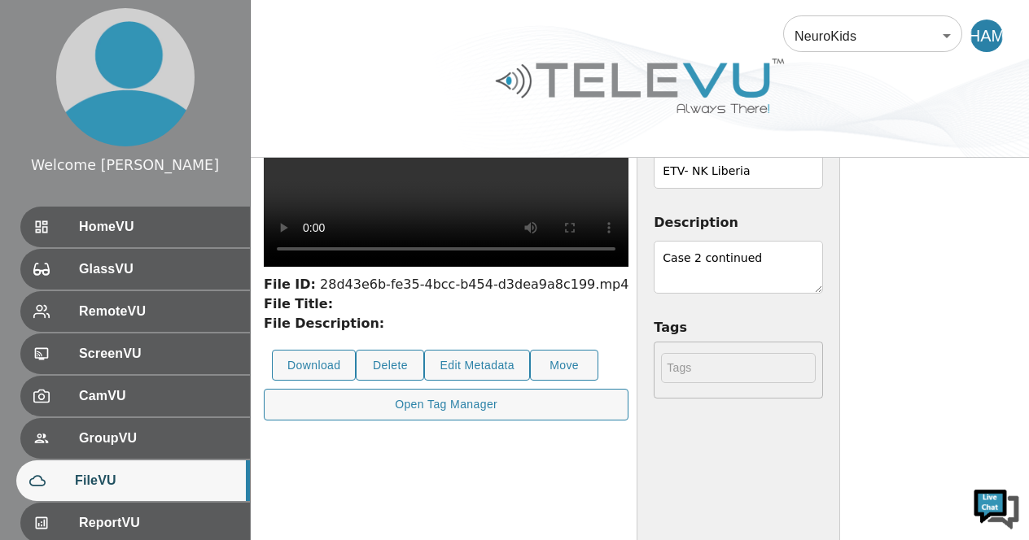
scroll to position [120, 0]
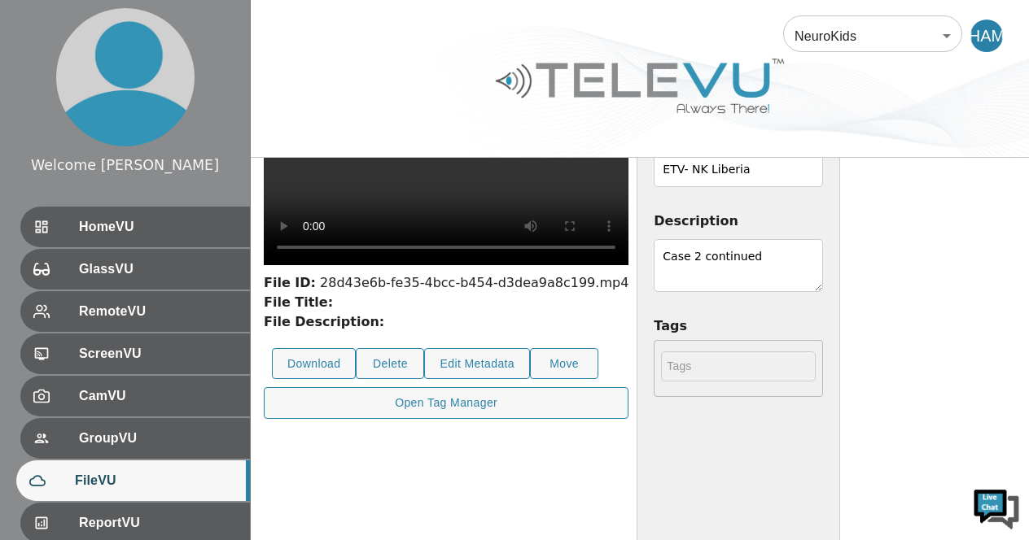
type textarea "Case 2 continued"
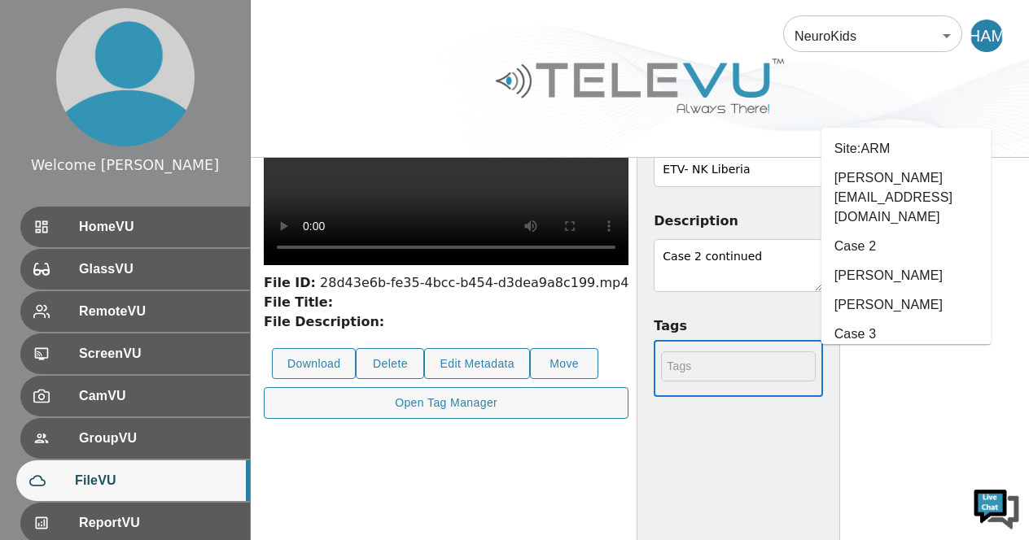
click at [816, 362] on input "text" at bounding box center [738, 367] width 155 height 30
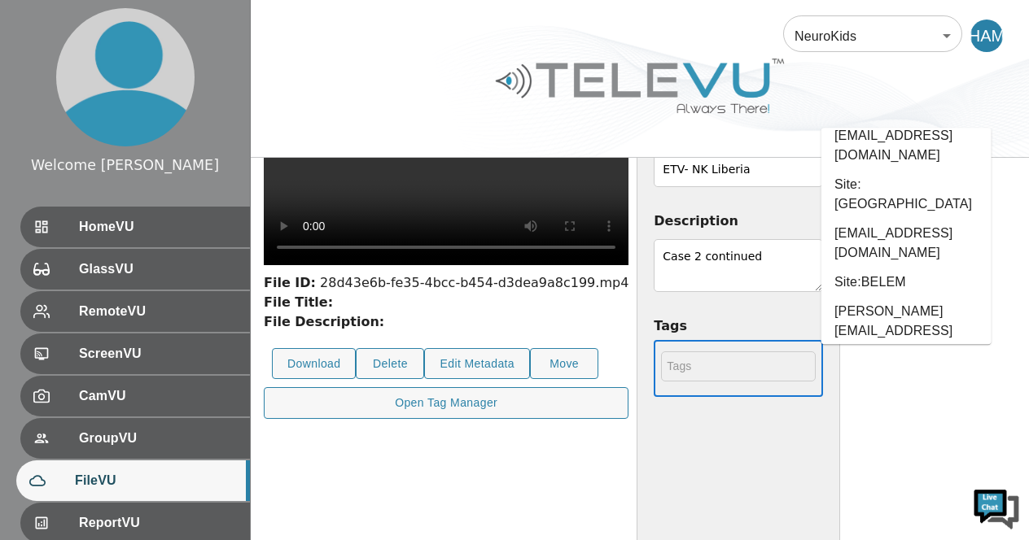
scroll to position [326, 0]
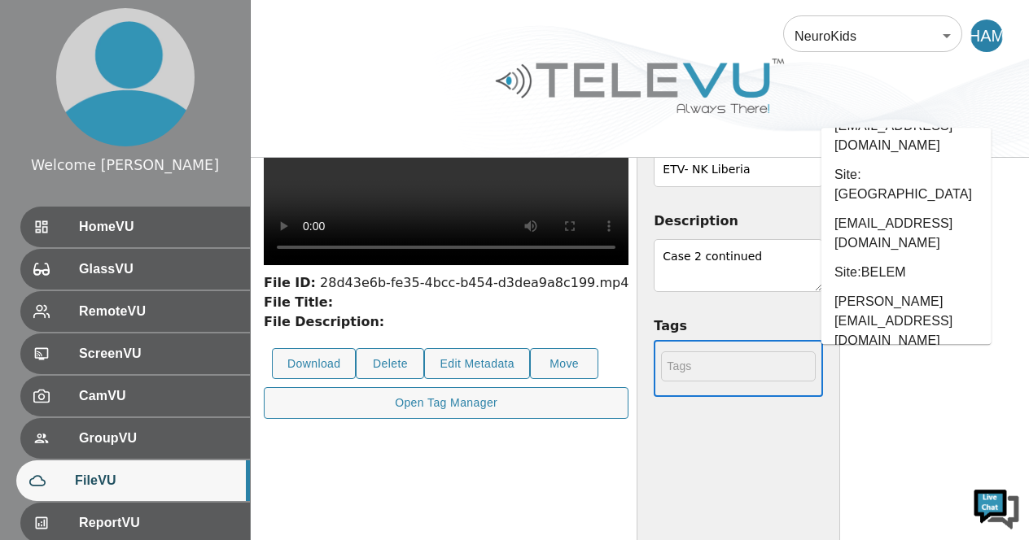
click at [881, 464] on li "[GEOGRAPHIC_DATA]" at bounding box center [906, 478] width 170 height 29
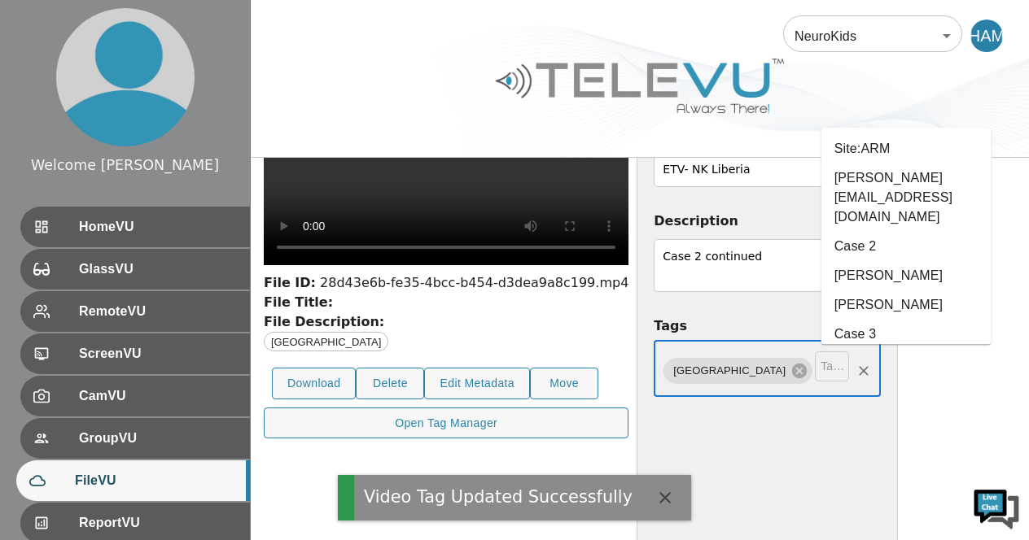
click at [849, 370] on input "text" at bounding box center [832, 367] width 34 height 30
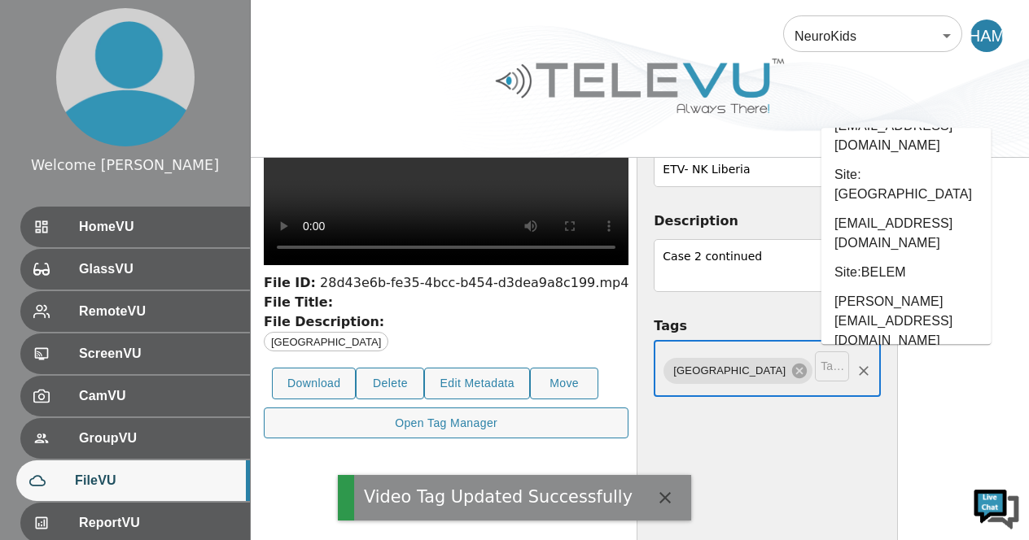
scroll to position [353, 0]
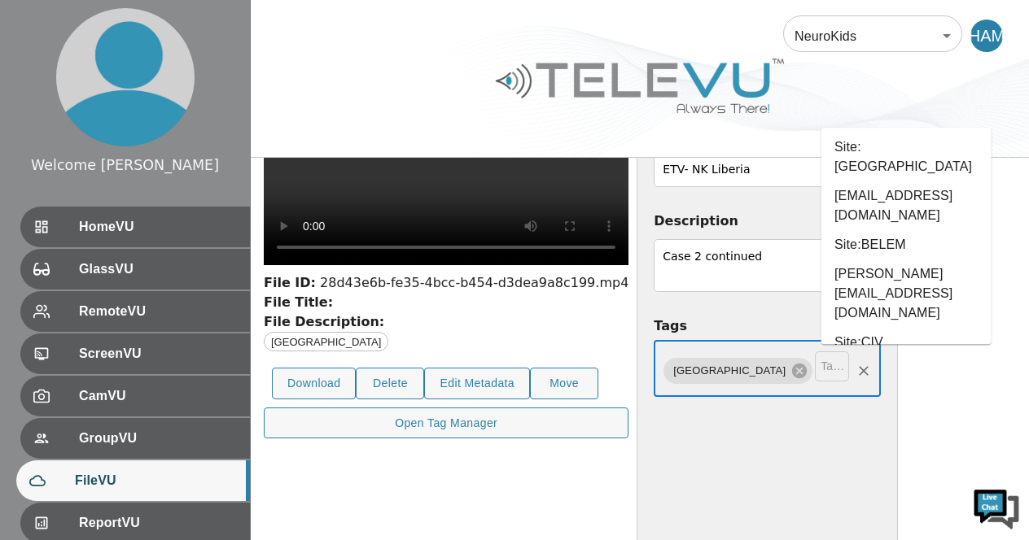
click at [855, 436] on li "doe" at bounding box center [906, 450] width 170 height 29
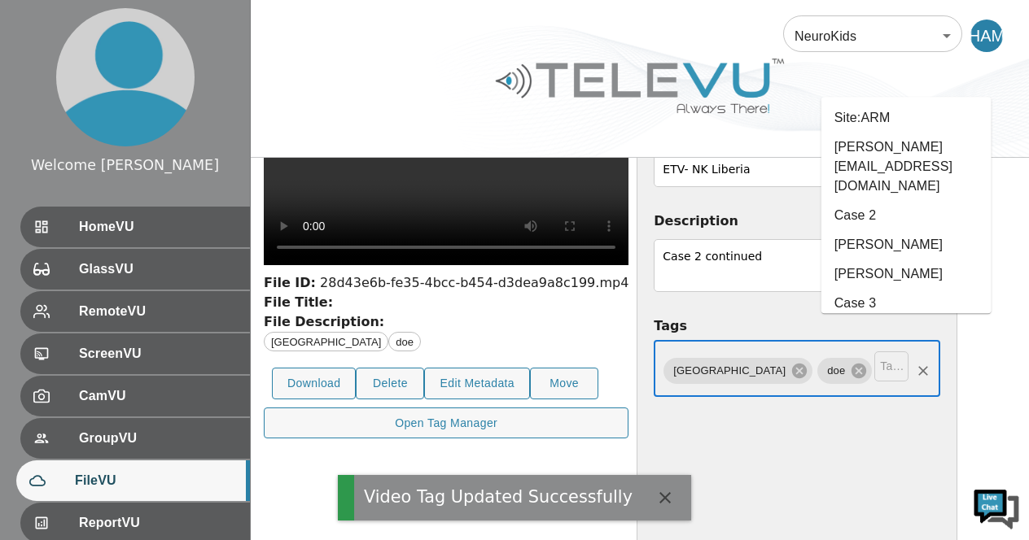
click at [898, 365] on input "text" at bounding box center [891, 367] width 34 height 30
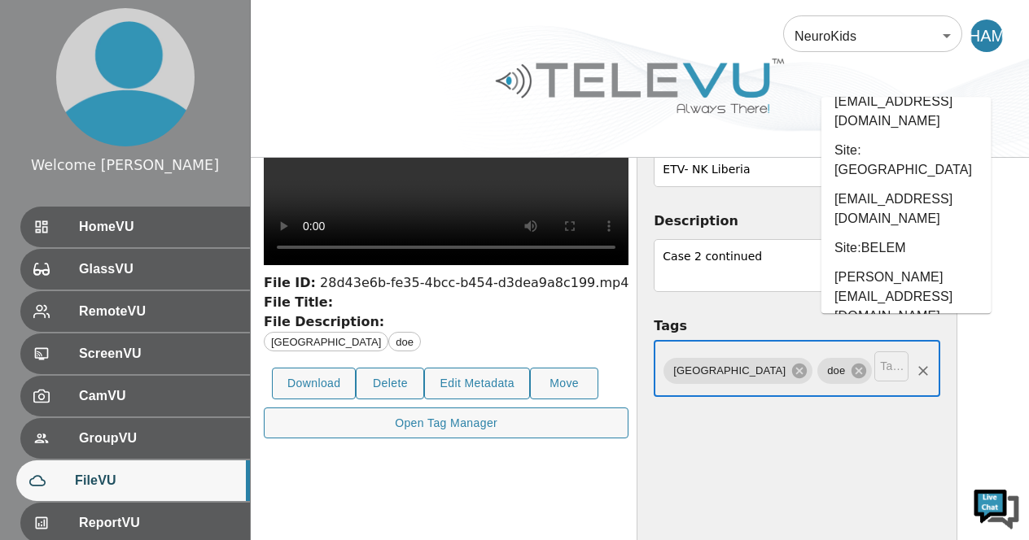
scroll to position [324, 0]
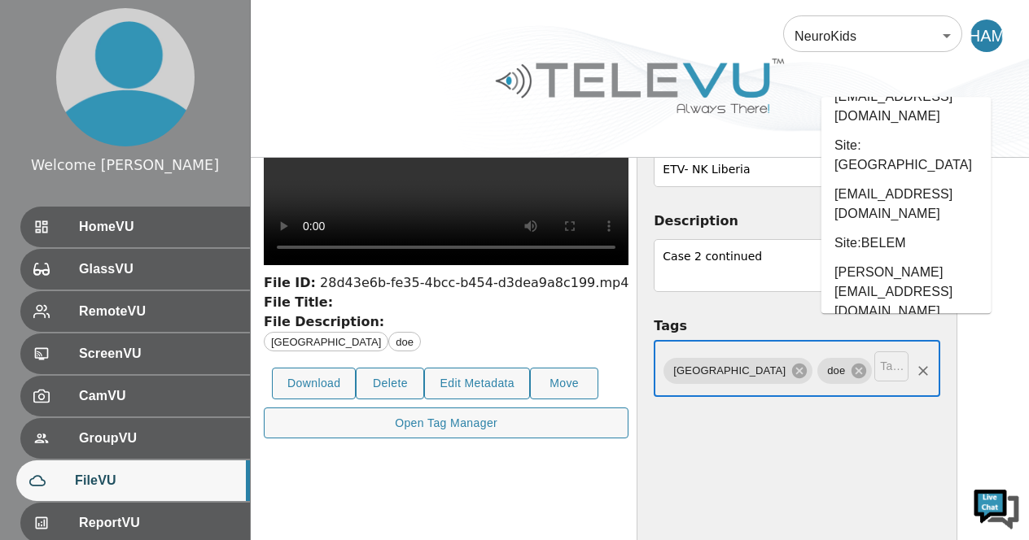
click at [871, 435] on li "[EMAIL_ADDRESS][DOMAIN_NAME]" at bounding box center [906, 459] width 170 height 49
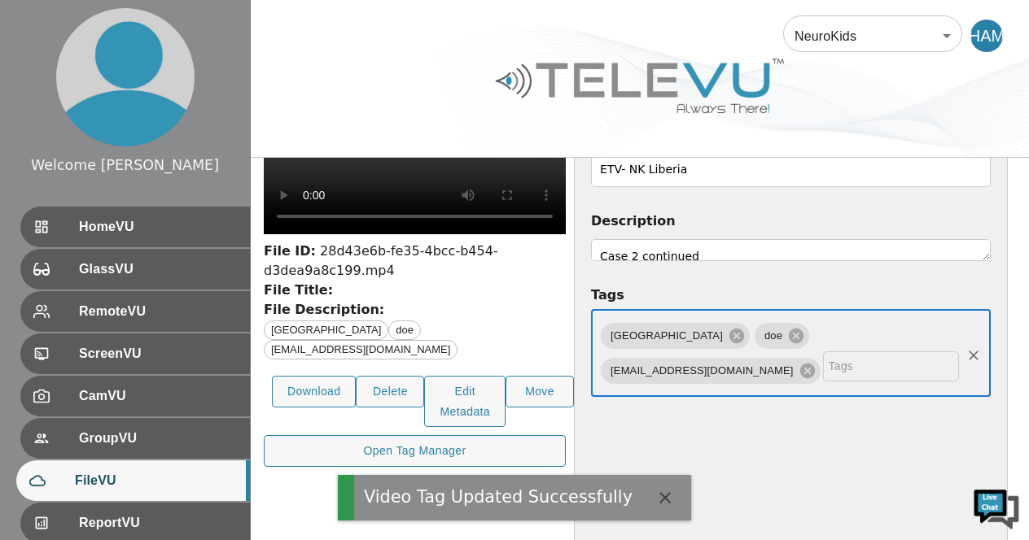
type input "s"
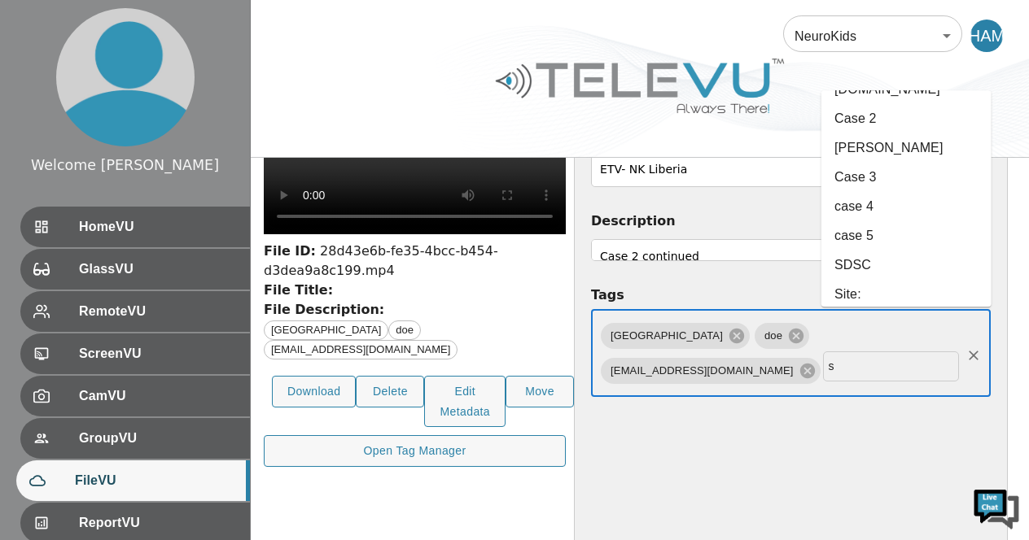
scroll to position [98, 0]
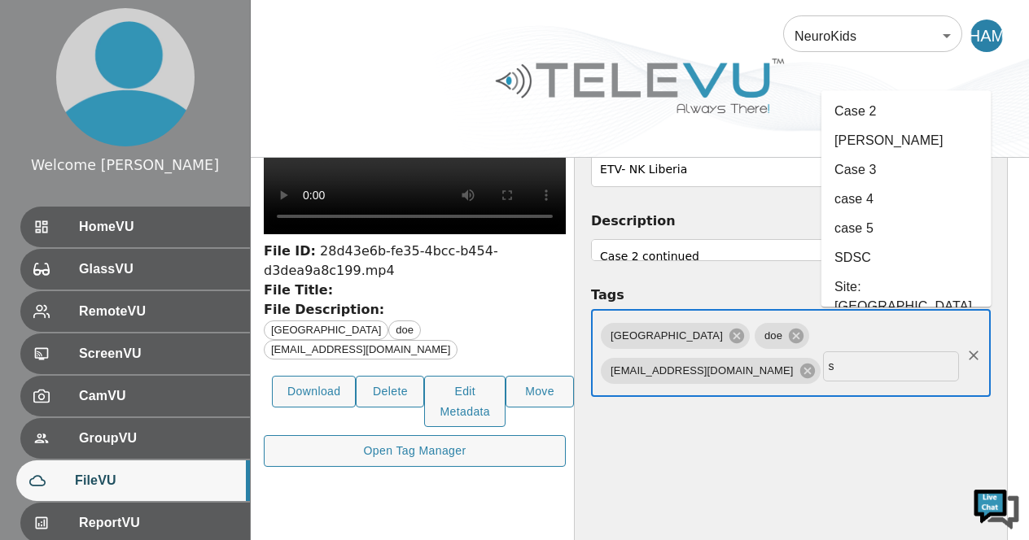
click at [871, 244] on li "SDSC" at bounding box center [906, 258] width 170 height 29
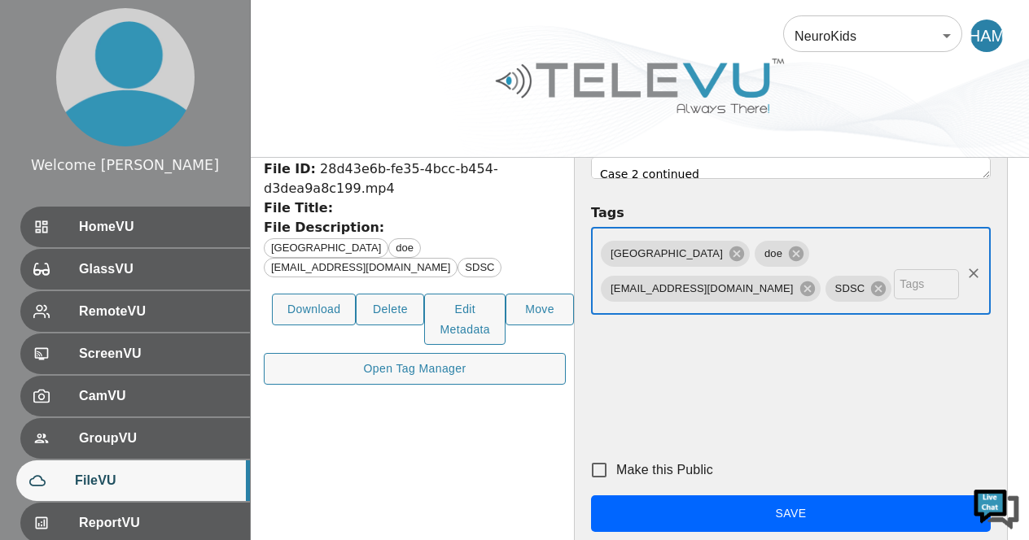
scroll to position [232, 0]
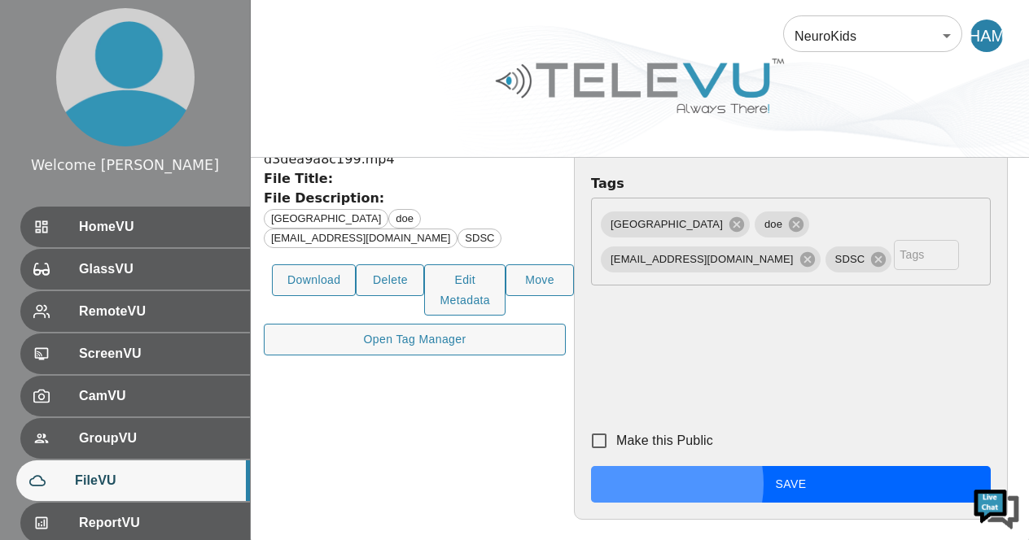
click at [876, 503] on button "Save" at bounding box center [791, 484] width 400 height 37
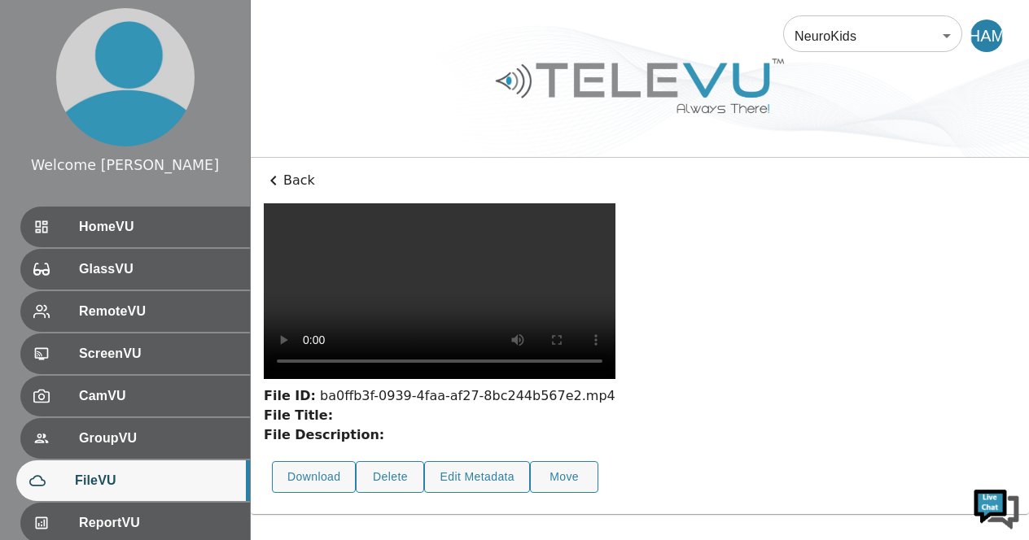
scroll to position [140, 0]
click at [478, 493] on button "Edit Metadata" at bounding box center [477, 478] width 106 height 32
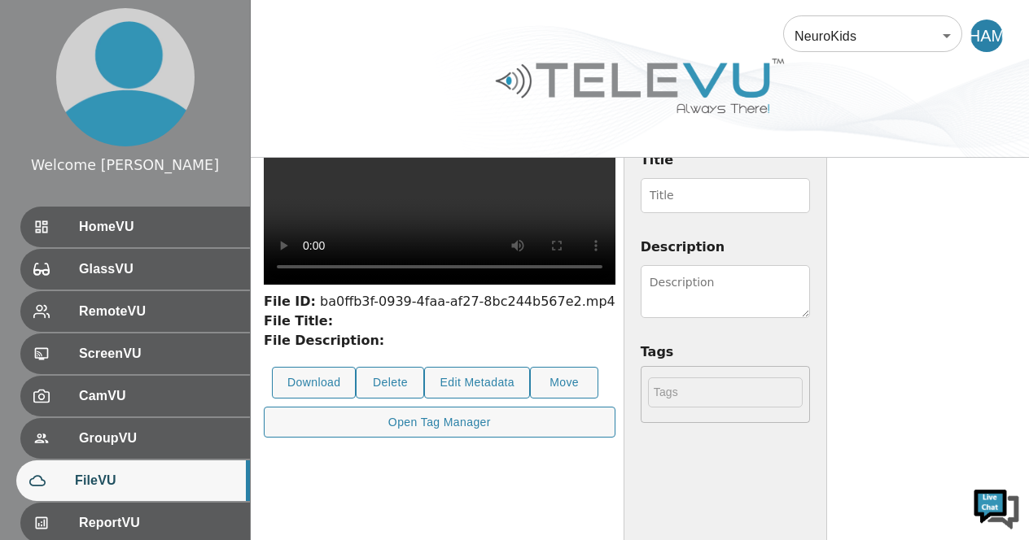
scroll to position [0, 0]
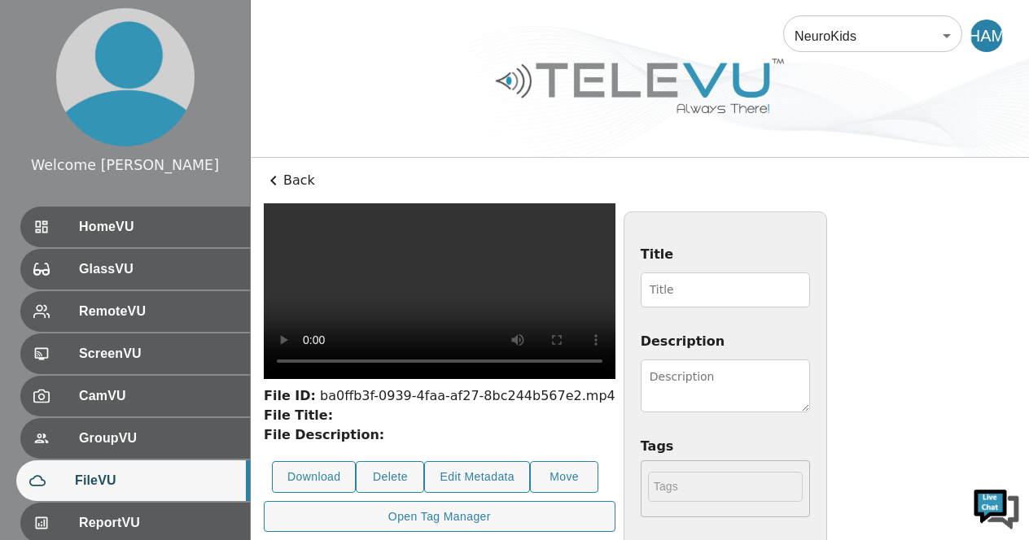
click at [810, 289] on input "Title" at bounding box center [725, 290] width 169 height 35
type input "ETV- NK Liberia"
click at [810, 384] on textarea "Description" at bounding box center [725, 386] width 169 height 53
click at [599, 379] on video at bounding box center [440, 291] width 352 height 176
click at [810, 387] on textarea "Case" at bounding box center [725, 386] width 169 height 53
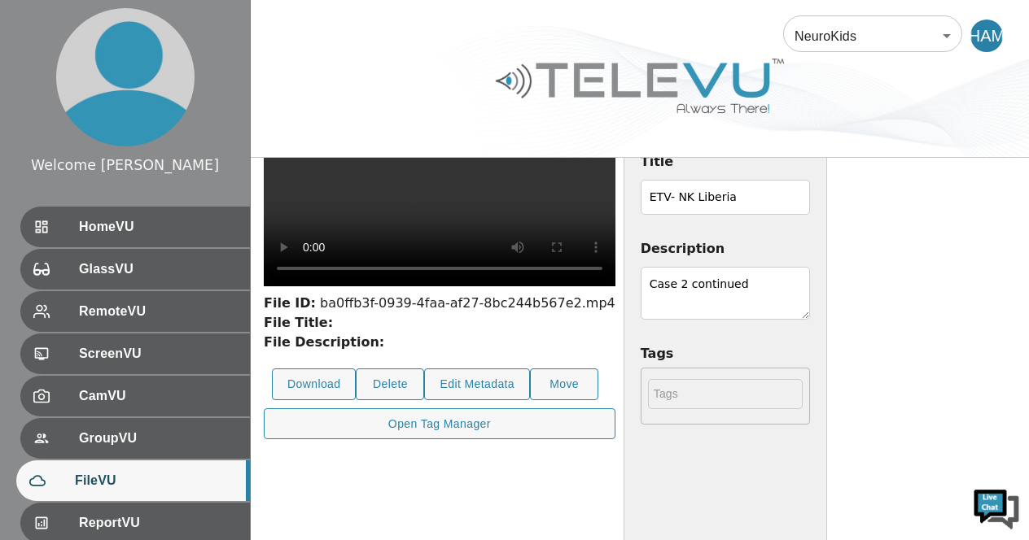
scroll to position [95, 0]
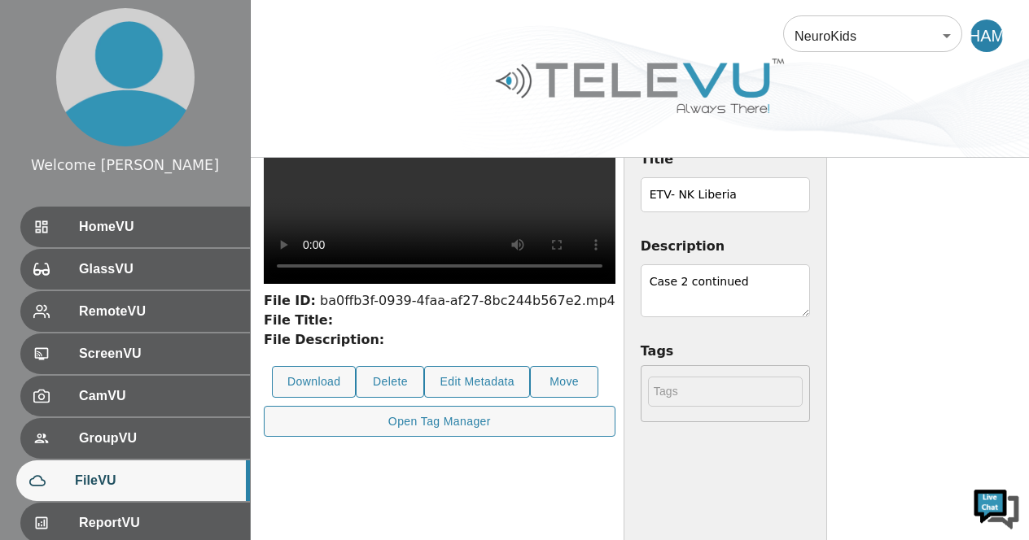
type textarea "Case 2 continued"
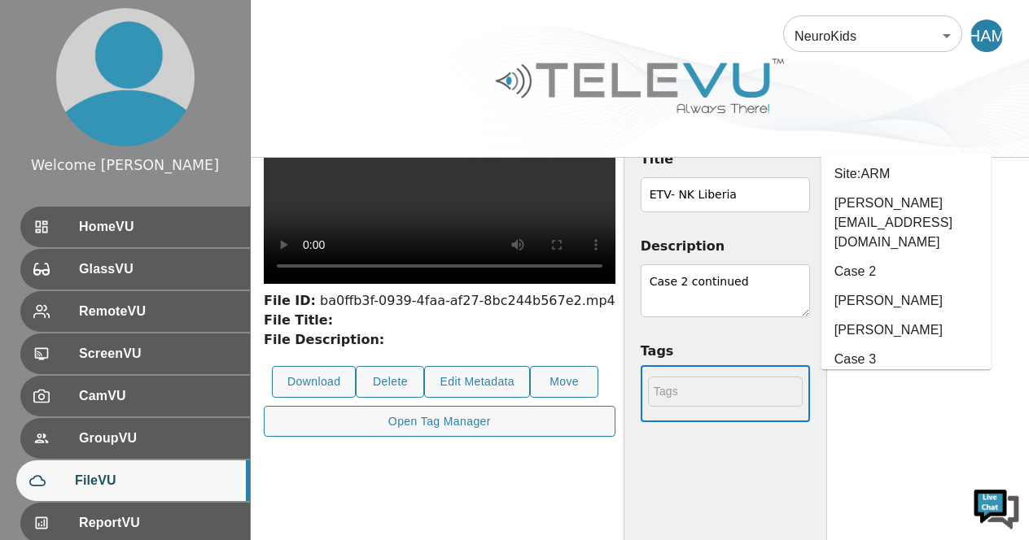
click at [803, 394] on input "text" at bounding box center [725, 392] width 155 height 30
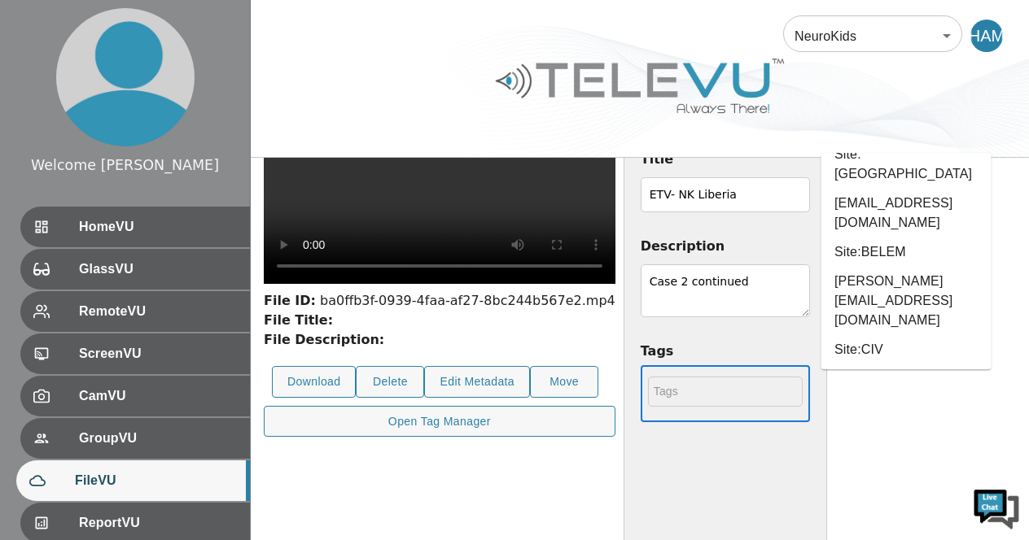
scroll to position [383, 0]
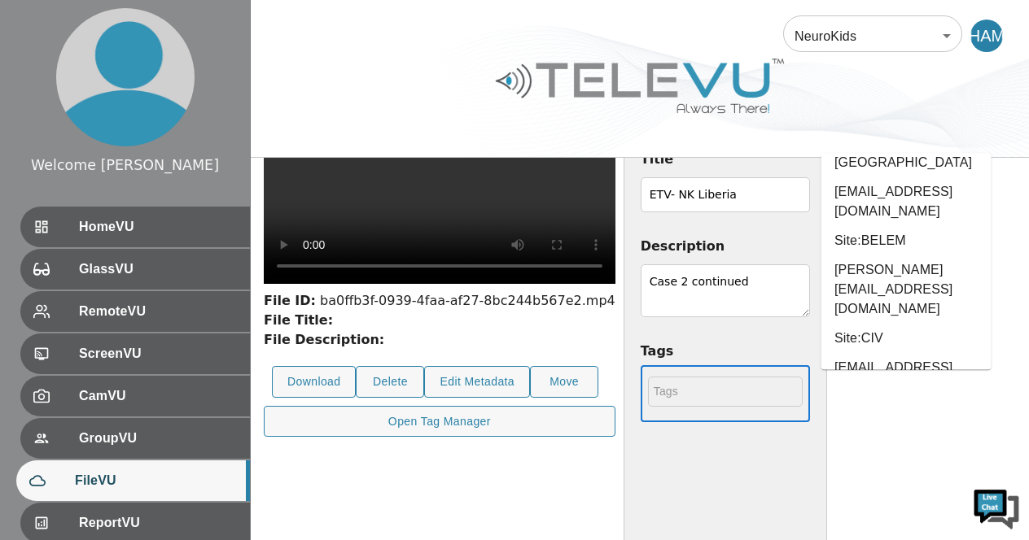
click at [855, 432] on li "[GEOGRAPHIC_DATA]" at bounding box center [906, 446] width 170 height 29
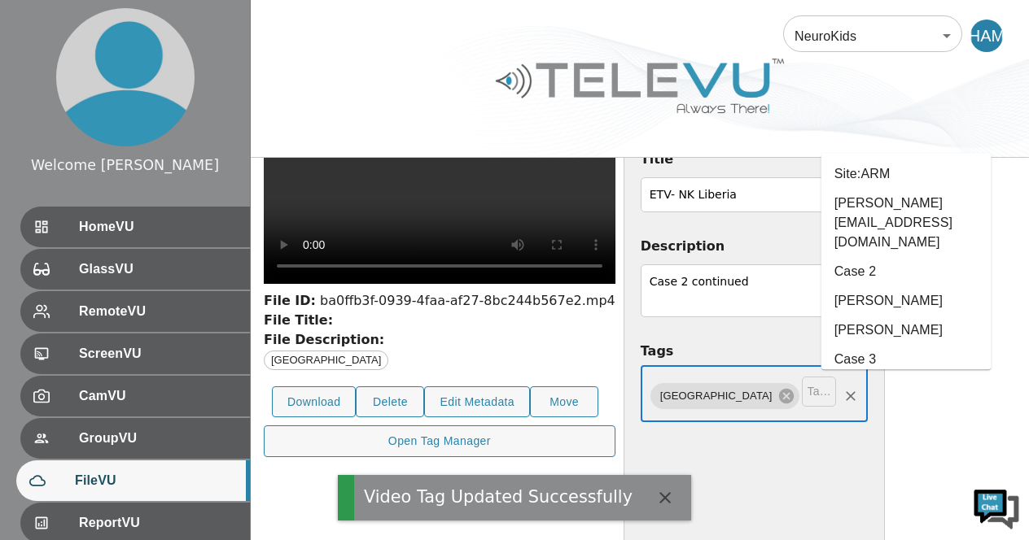
click at [836, 393] on input "text" at bounding box center [819, 392] width 34 height 30
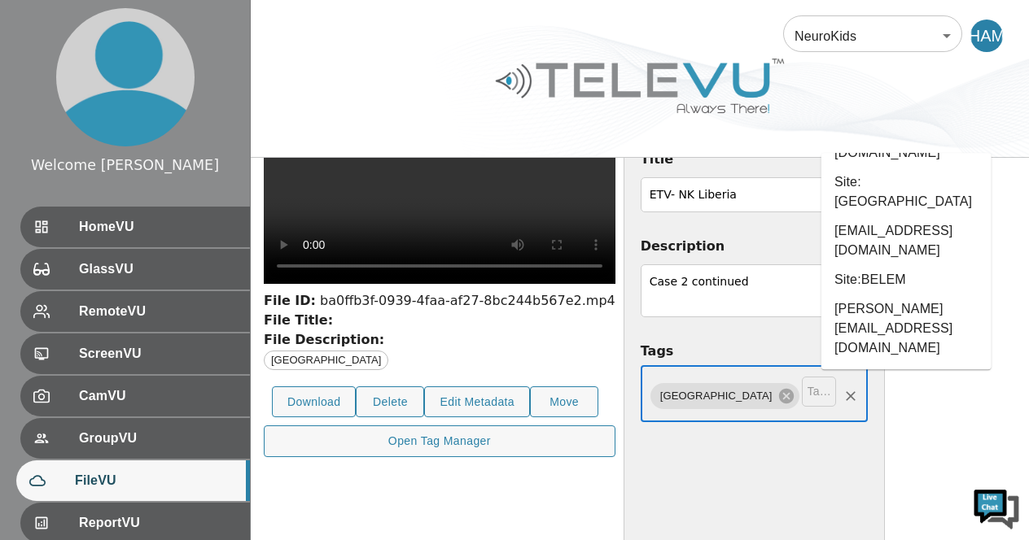
scroll to position [353, 0]
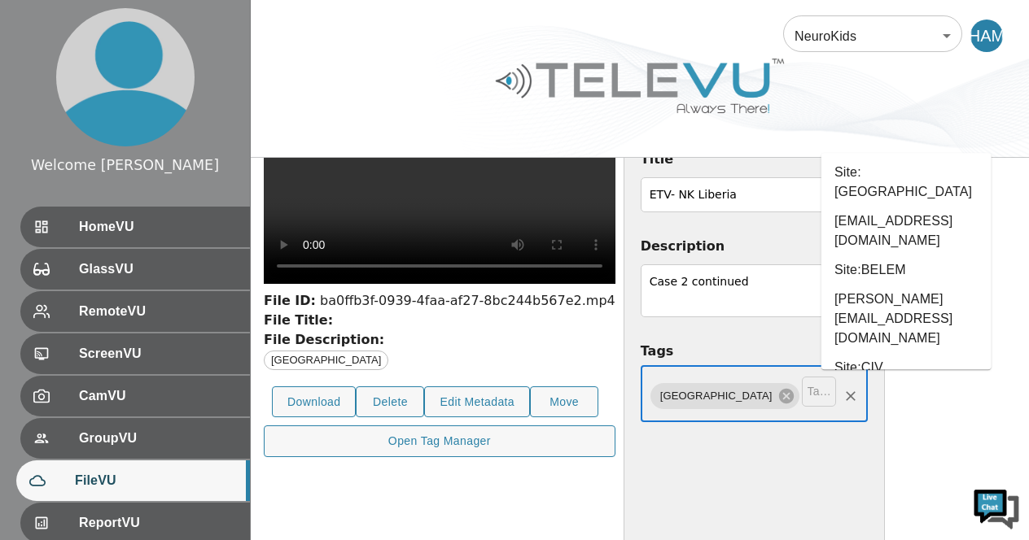
click at [868, 462] on li "doe" at bounding box center [906, 476] width 170 height 29
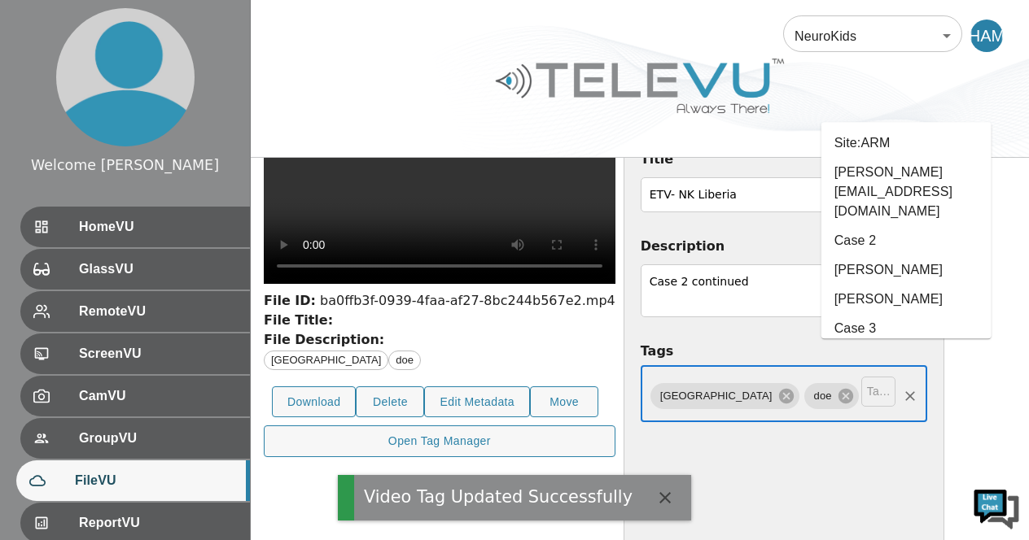
click at [895, 398] on input "text" at bounding box center [878, 392] width 34 height 30
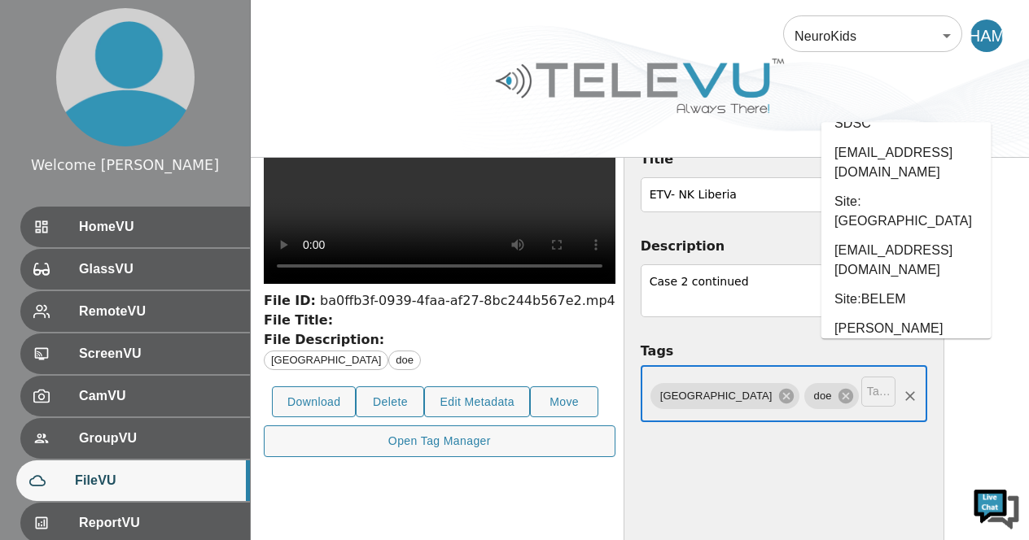
scroll to position [324, 0]
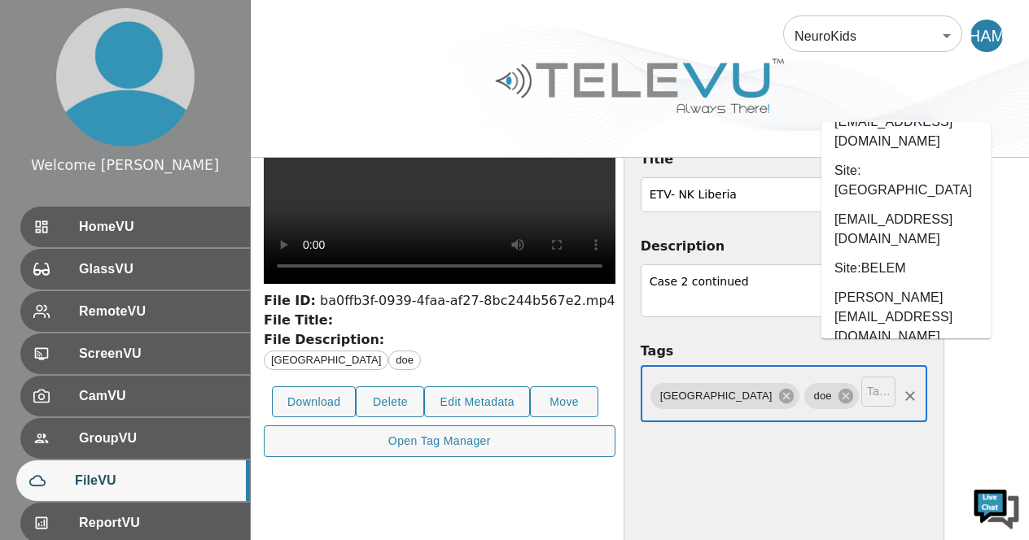
click at [928, 460] on li "[EMAIL_ADDRESS][DOMAIN_NAME]" at bounding box center [906, 484] width 170 height 49
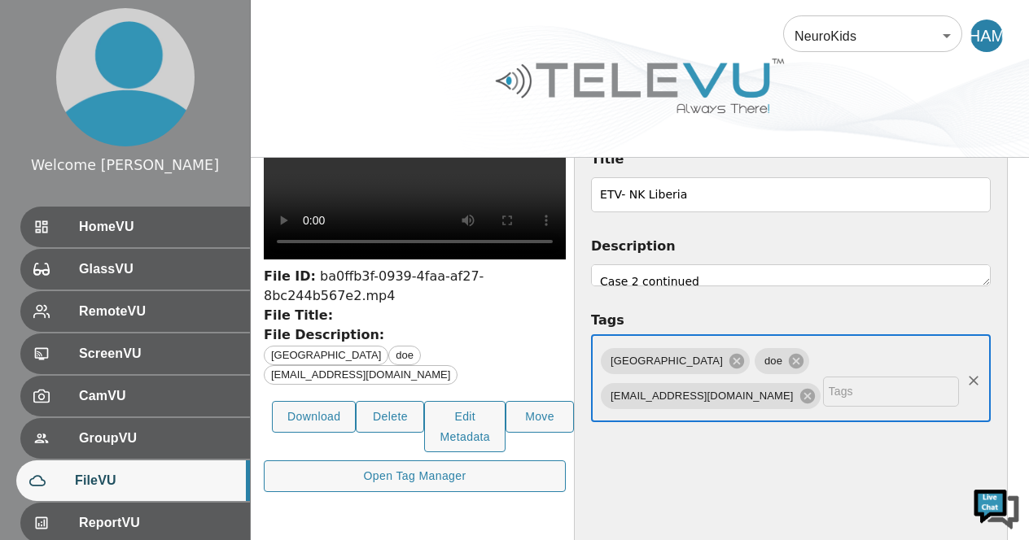
type input "s"
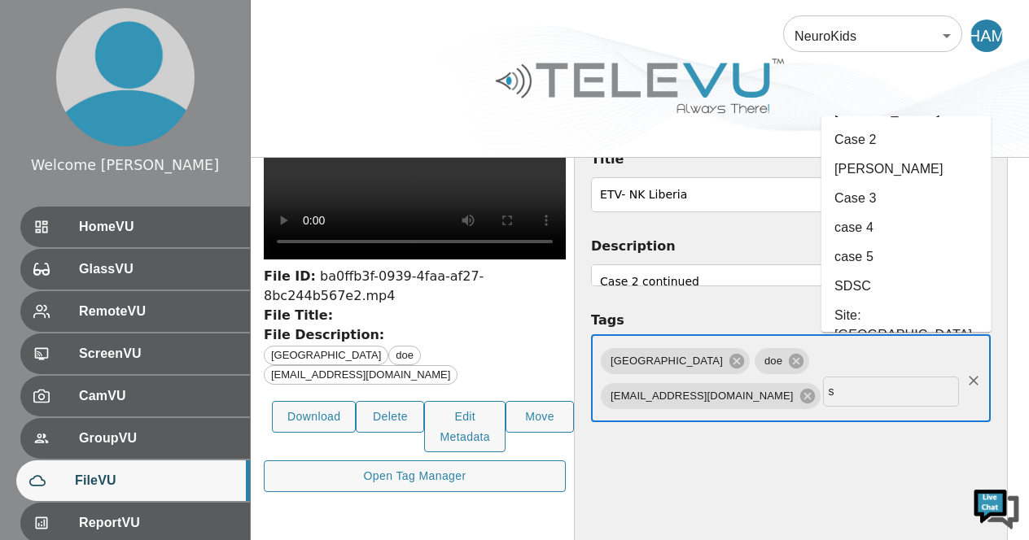
scroll to position [98, 0]
click at [864, 269] on li "SDSC" at bounding box center [906, 283] width 170 height 29
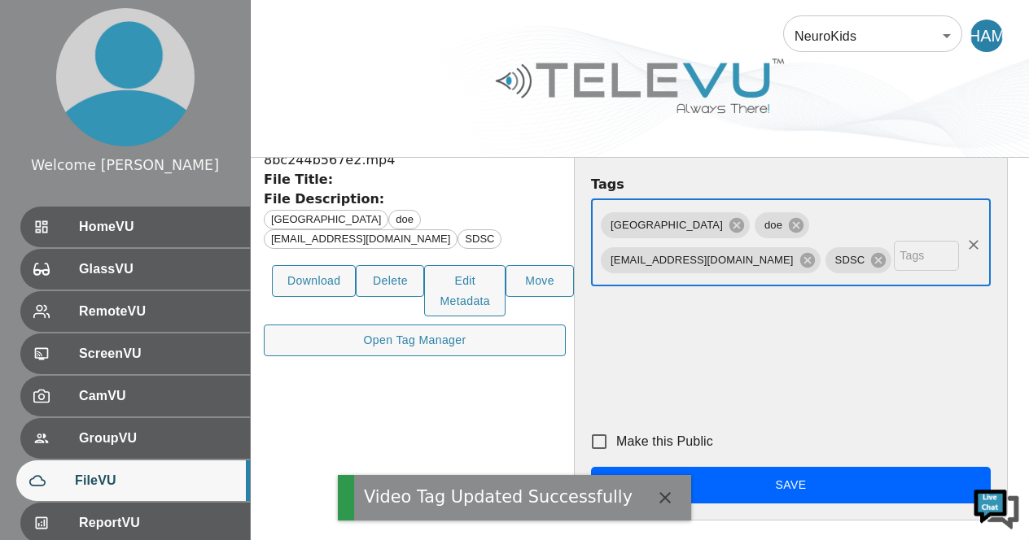
scroll to position [232, 0]
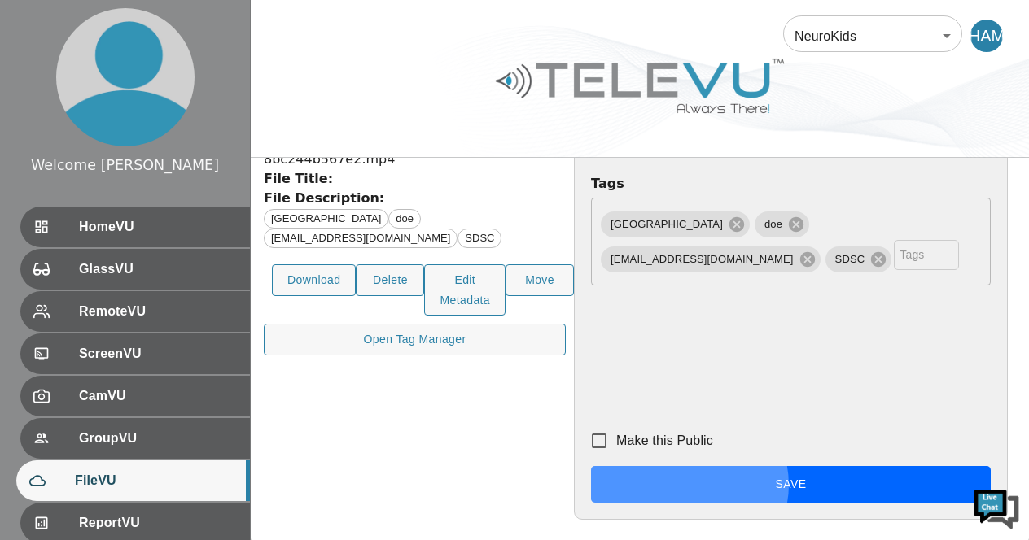
click at [919, 503] on button "Save" at bounding box center [791, 484] width 400 height 37
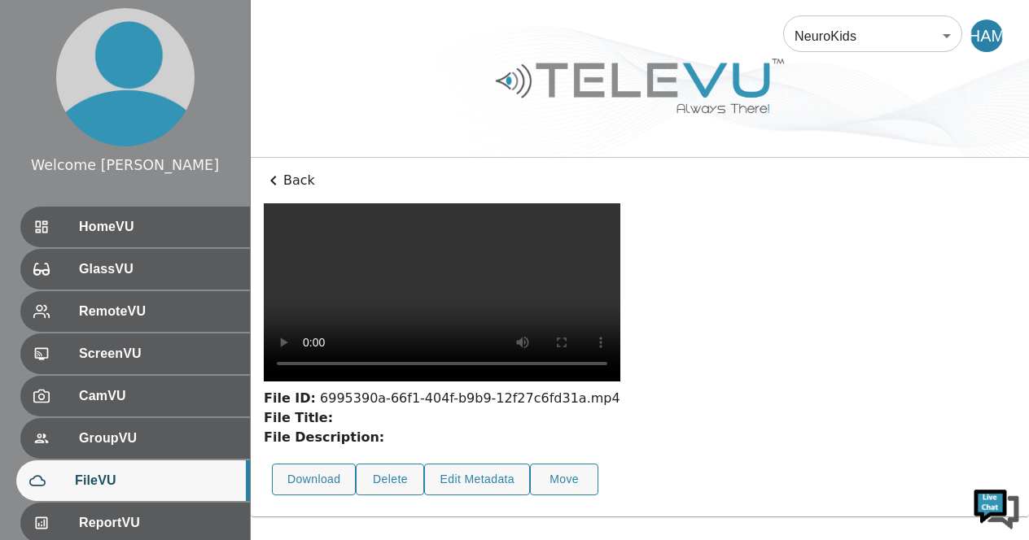
scroll to position [135, 0]
click at [451, 496] on button "Edit Metadata" at bounding box center [477, 480] width 106 height 32
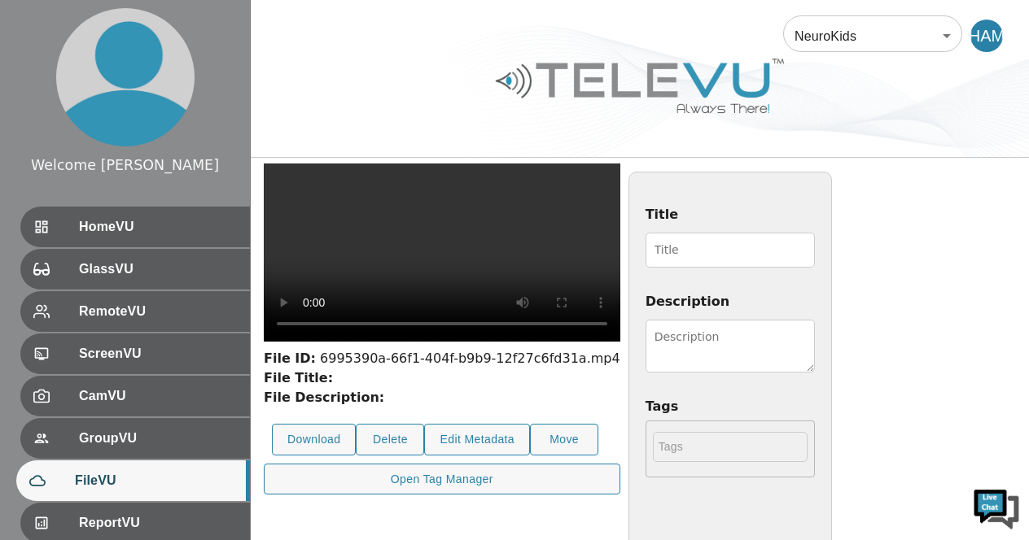
scroll to position [42, 0]
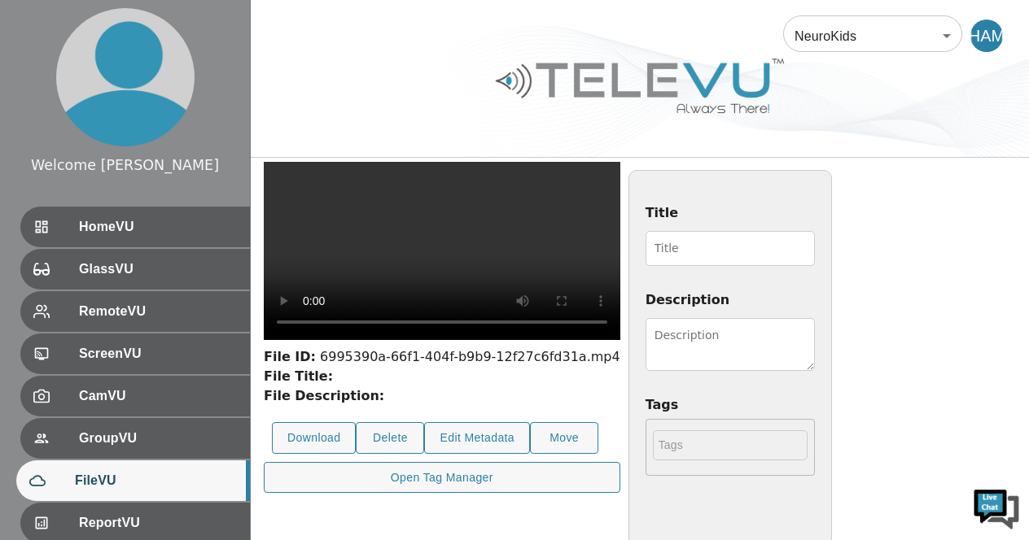
click at [815, 253] on input "Title" at bounding box center [729, 248] width 169 height 35
type input "ETV- NK Liberia"
click at [815, 348] on textarea "Description" at bounding box center [729, 344] width 169 height 53
type textarea "Case 2 Continued"
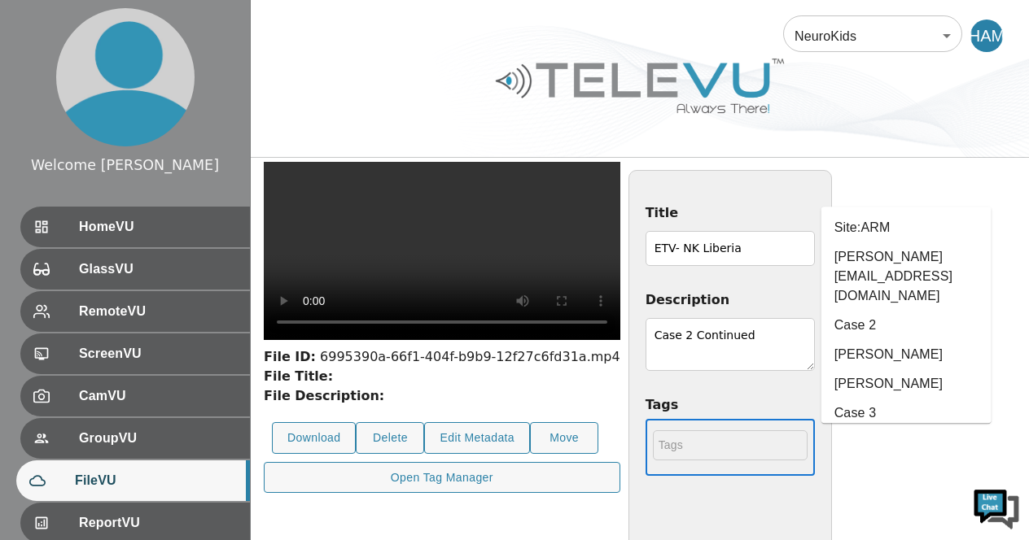
click at [807, 452] on input "text" at bounding box center [730, 446] width 155 height 30
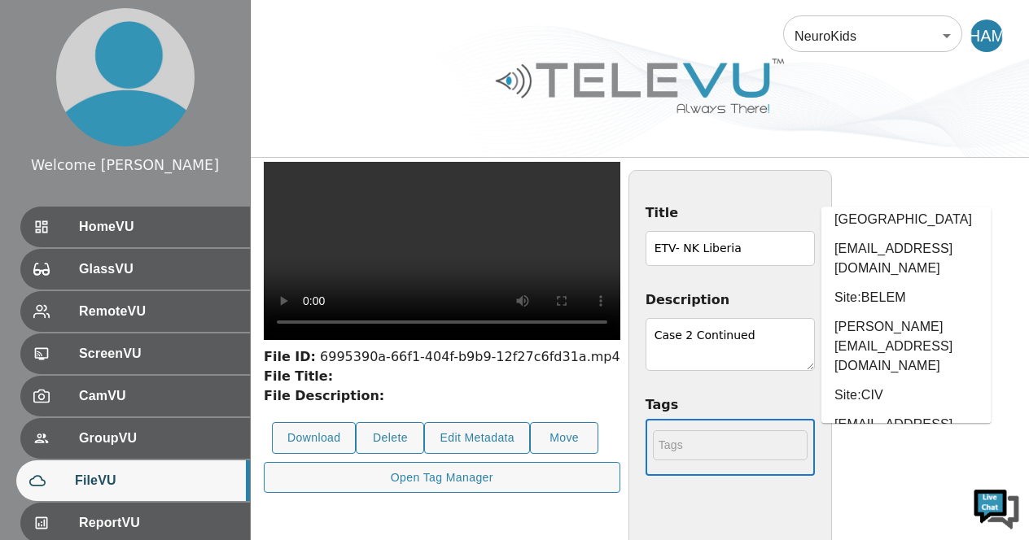
scroll to position [379, 0]
click at [898, 489] on li "[GEOGRAPHIC_DATA]" at bounding box center [906, 503] width 170 height 29
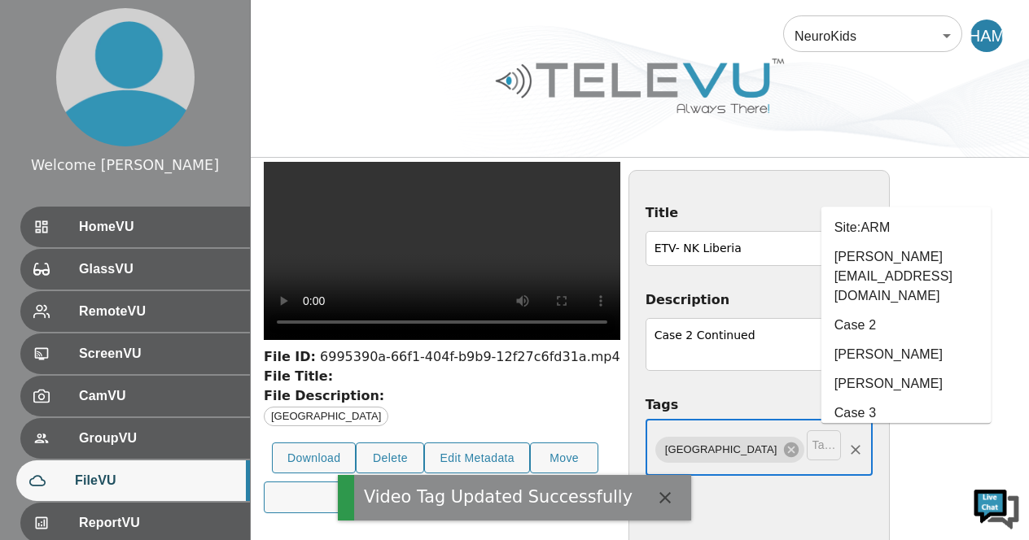
click at [841, 455] on input "text" at bounding box center [824, 446] width 34 height 30
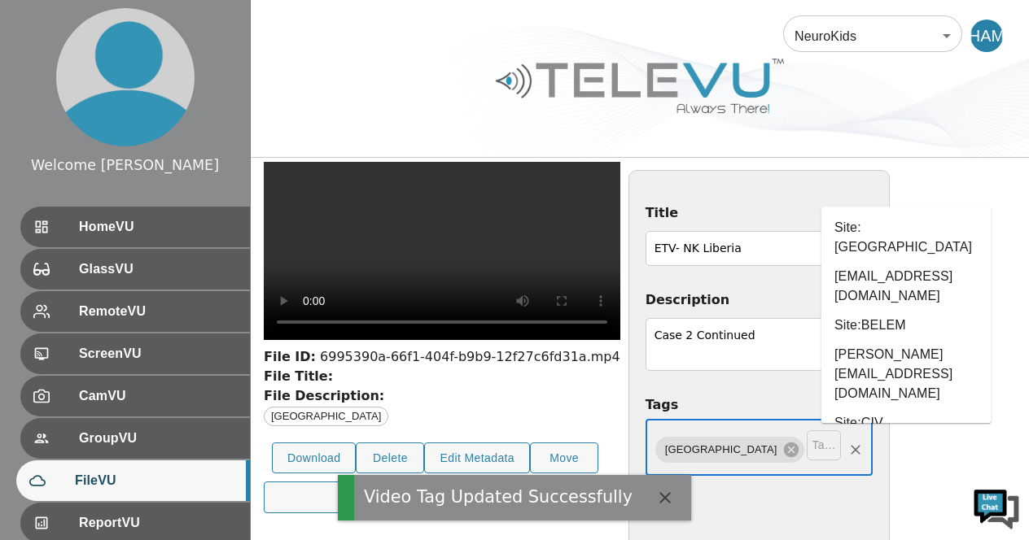
scroll to position [353, 0]
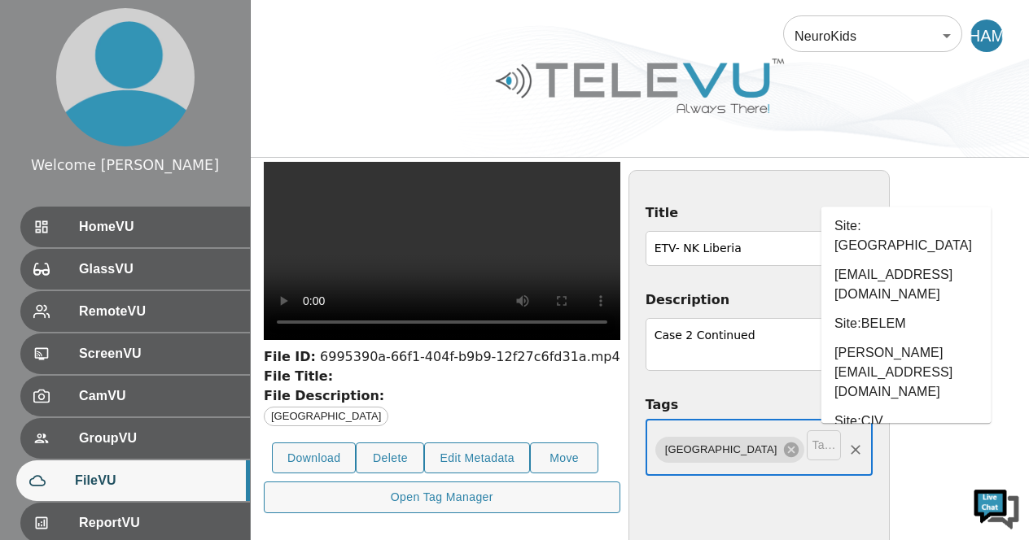
click at [881, 515] on li "doe" at bounding box center [906, 529] width 170 height 29
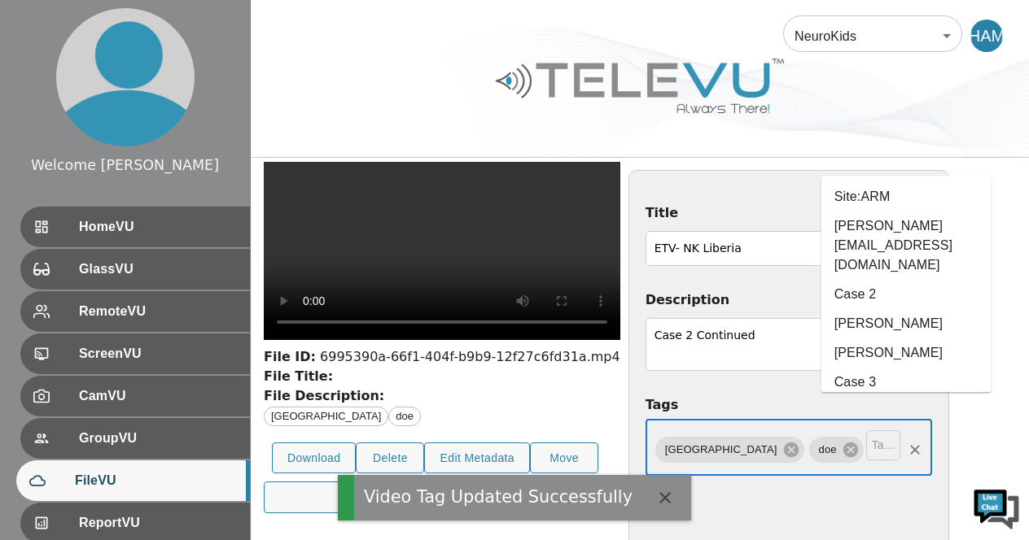
click at [900, 452] on input "text" at bounding box center [883, 446] width 34 height 30
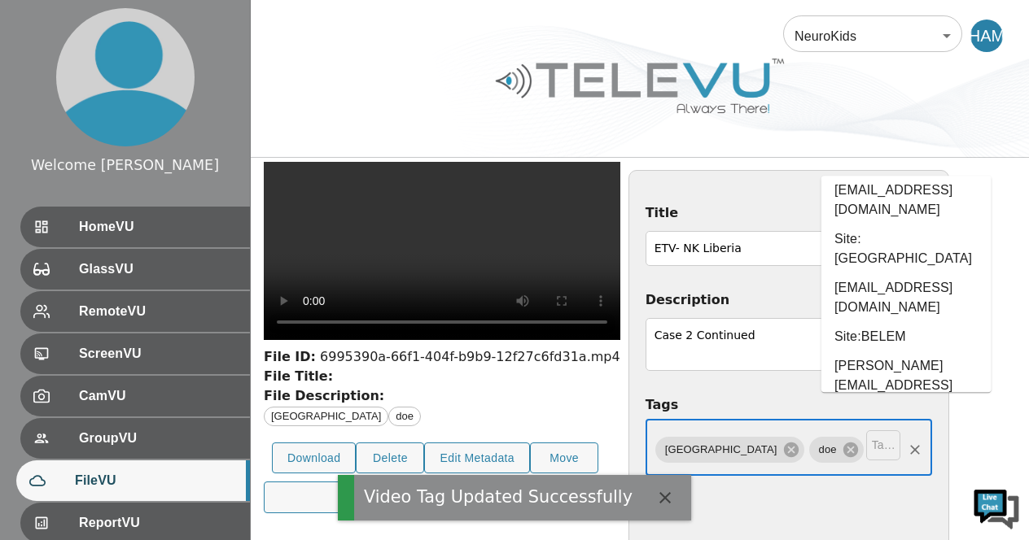
scroll to position [324, 0]
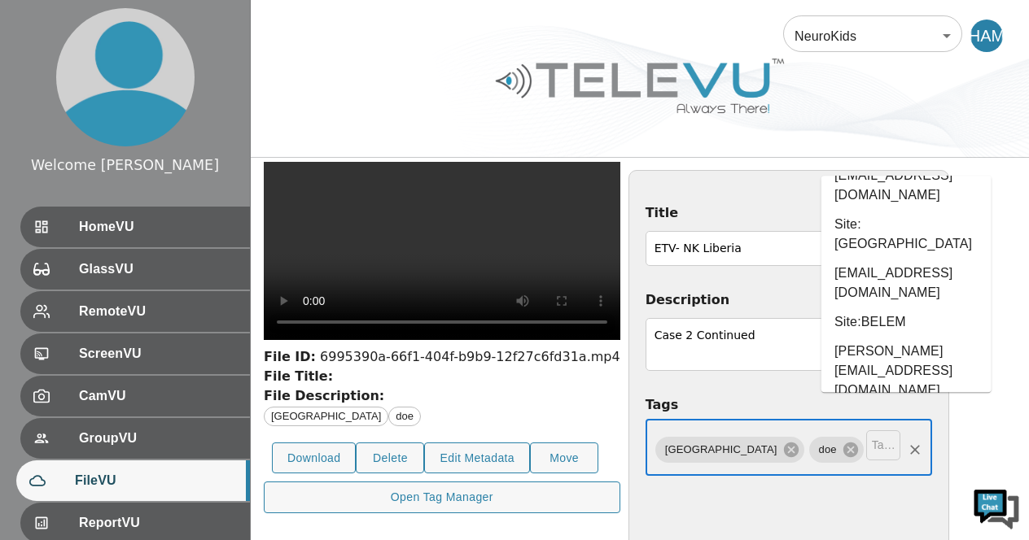
click at [943, 514] on li "[EMAIL_ADDRESS][DOMAIN_NAME]" at bounding box center [906, 538] width 170 height 49
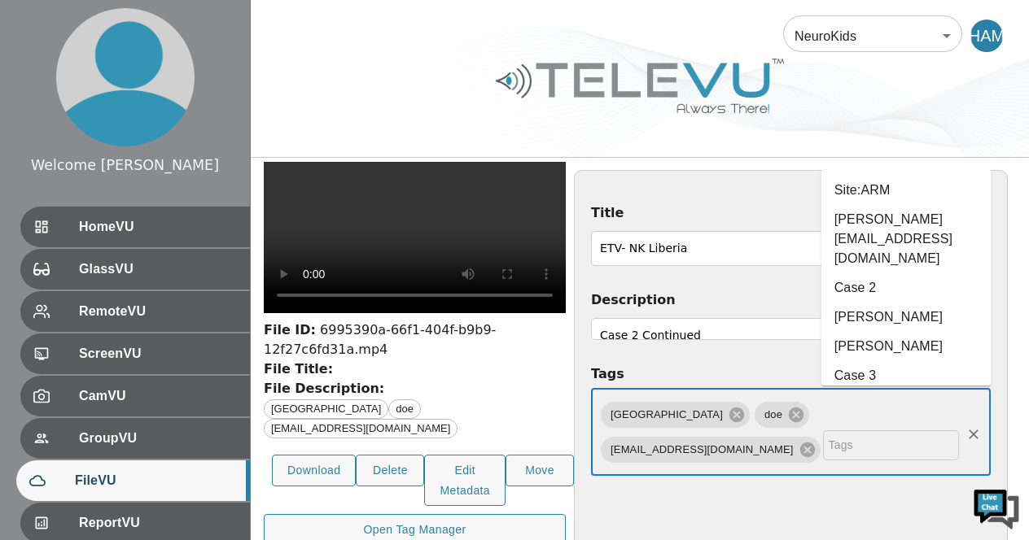
click at [881, 461] on input "text" at bounding box center [891, 446] width 136 height 30
type input "s"
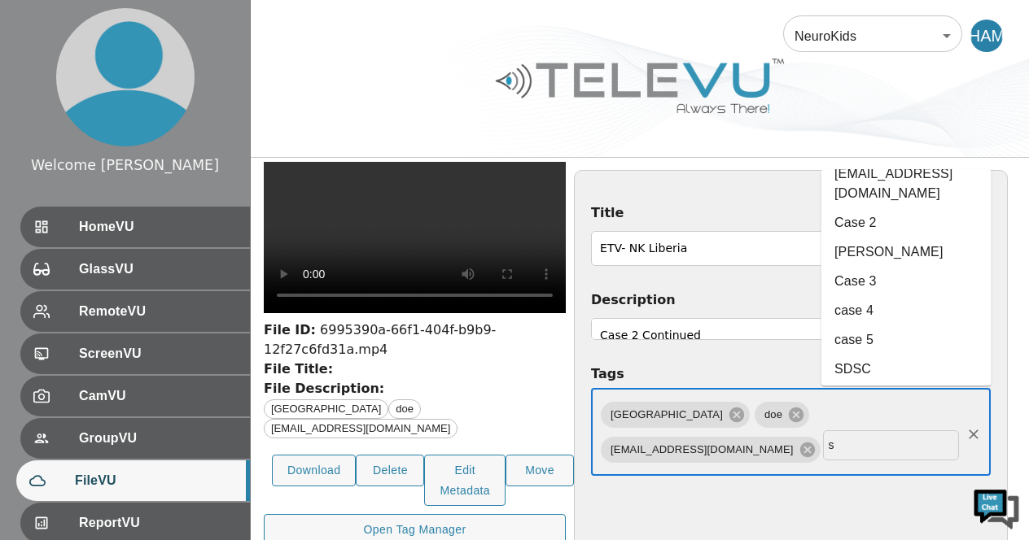
scroll to position [98, 0]
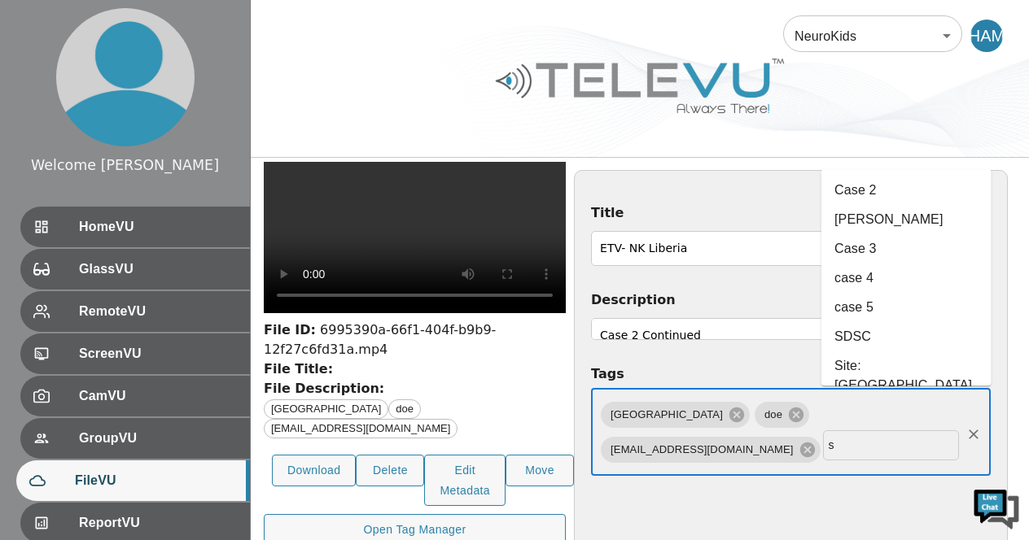
click at [894, 323] on li "SDSC" at bounding box center [906, 337] width 170 height 29
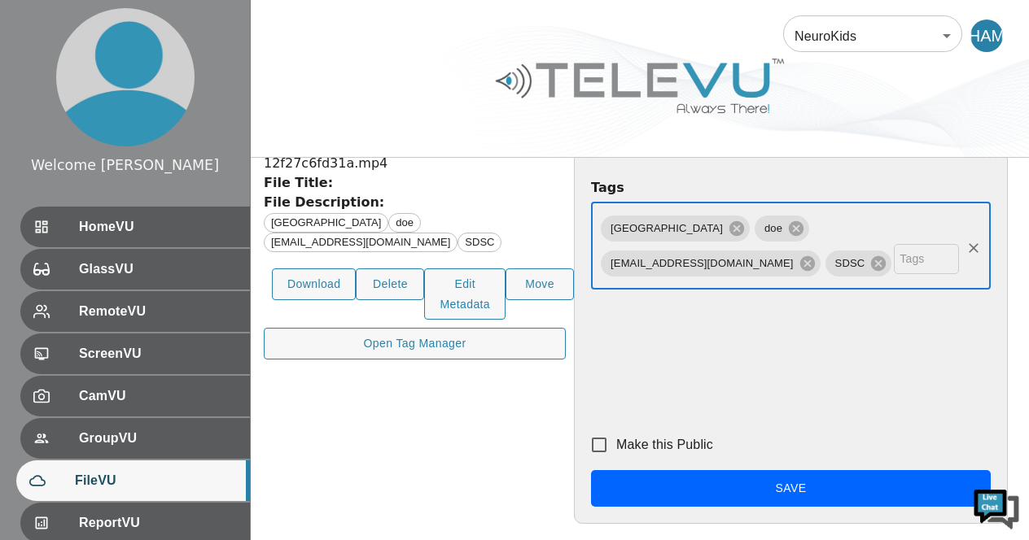
scroll to position [232, 0]
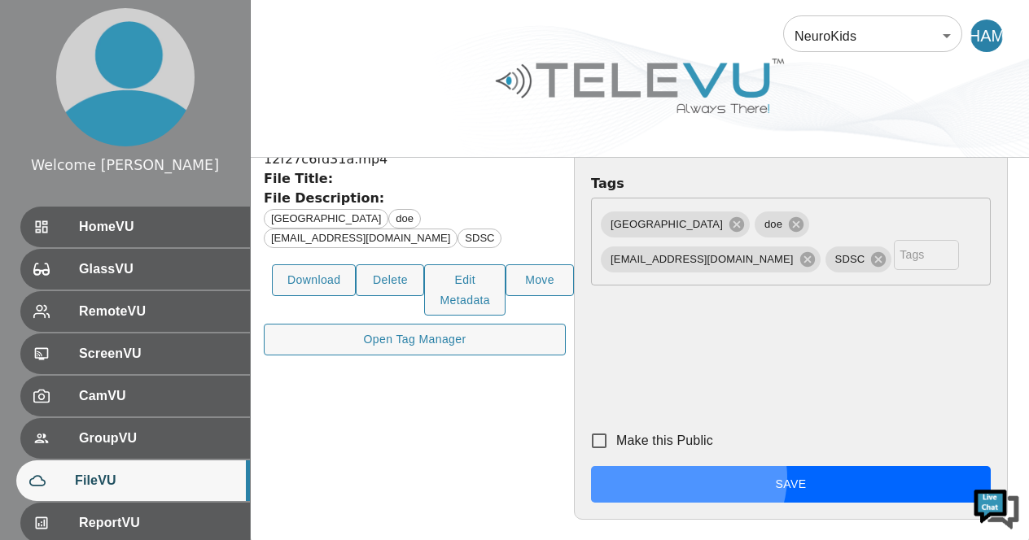
click at [917, 502] on button "Save" at bounding box center [791, 484] width 400 height 37
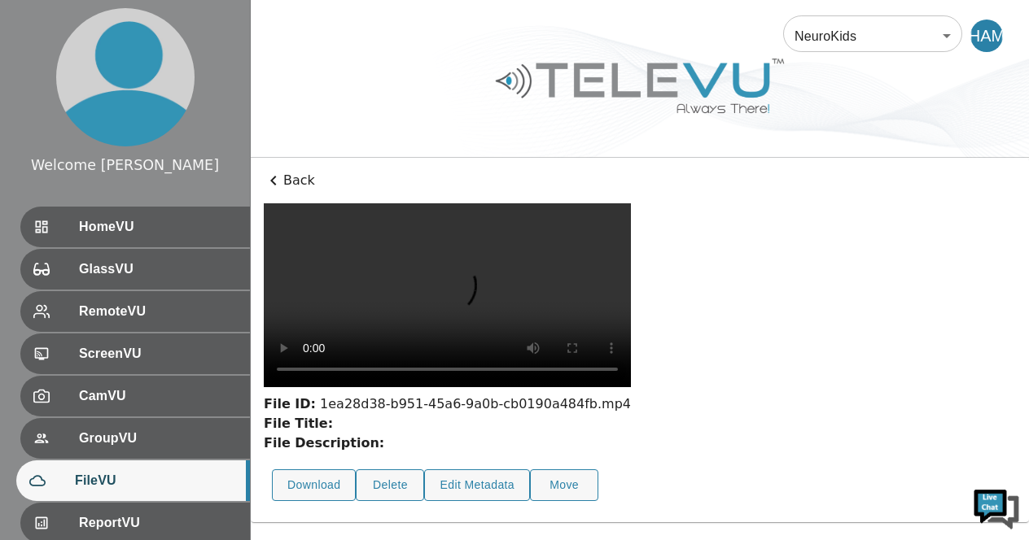
scroll to position [140, 0]
click at [415, 300] on video at bounding box center [447, 295] width 367 height 184
click at [459, 501] on button "Edit Metadata" at bounding box center [477, 486] width 106 height 32
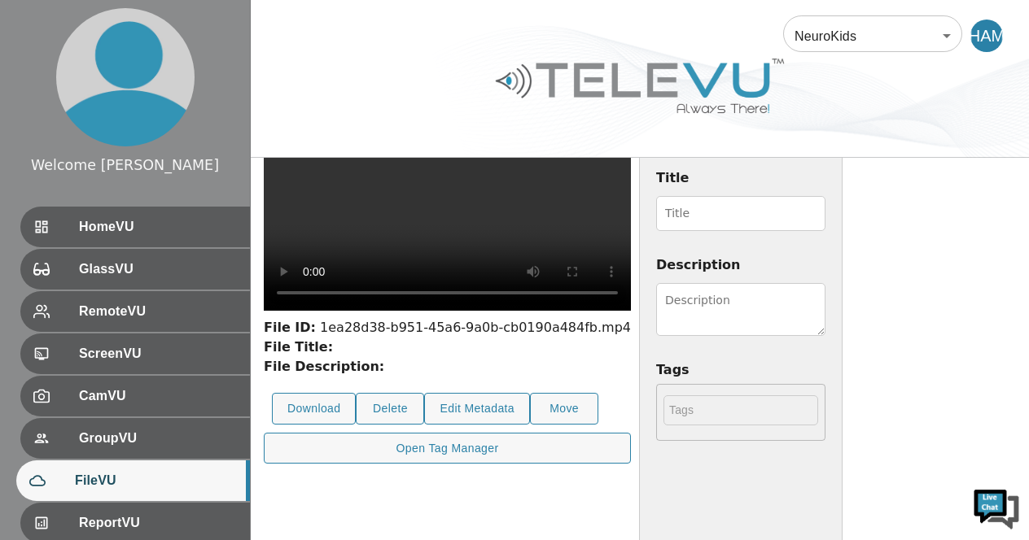
scroll to position [75, 0]
click at [825, 208] on input "Title" at bounding box center [740, 215] width 169 height 35
type input "ETV- NK Liberia"
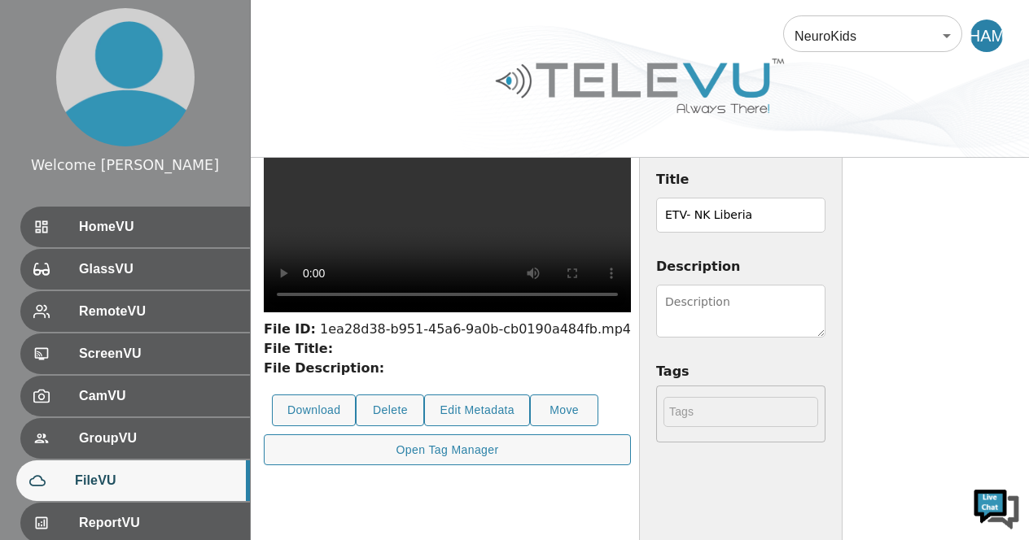
click at [825, 295] on textarea "Description" at bounding box center [740, 311] width 169 height 53
type textarea "Case 2 Completion"
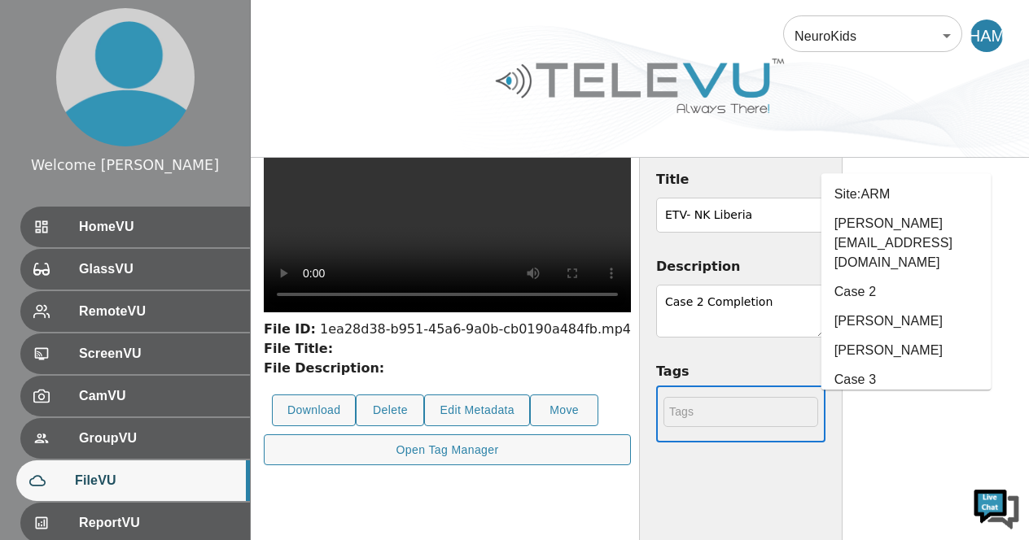
click at [818, 407] on input "text" at bounding box center [740, 412] width 155 height 30
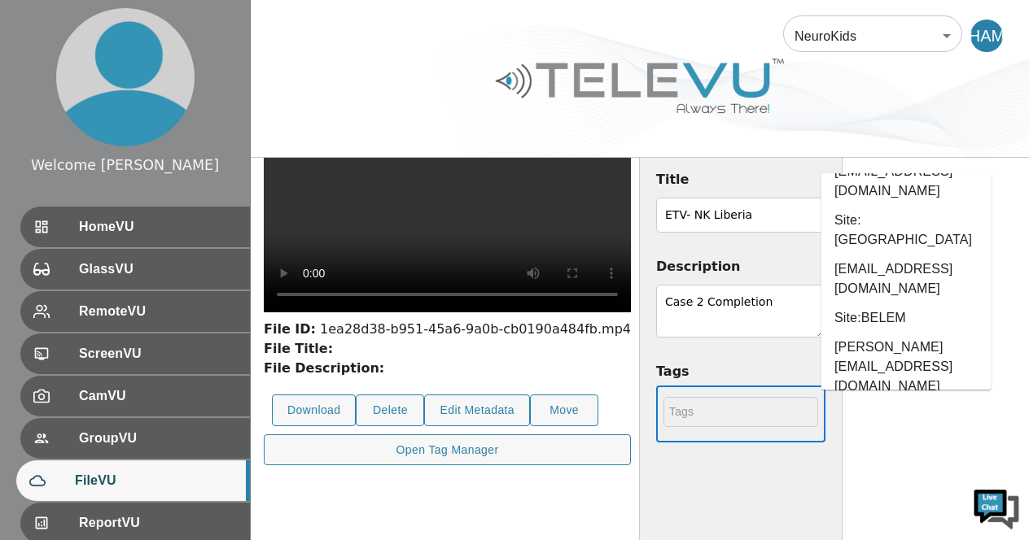
scroll to position [358, 0]
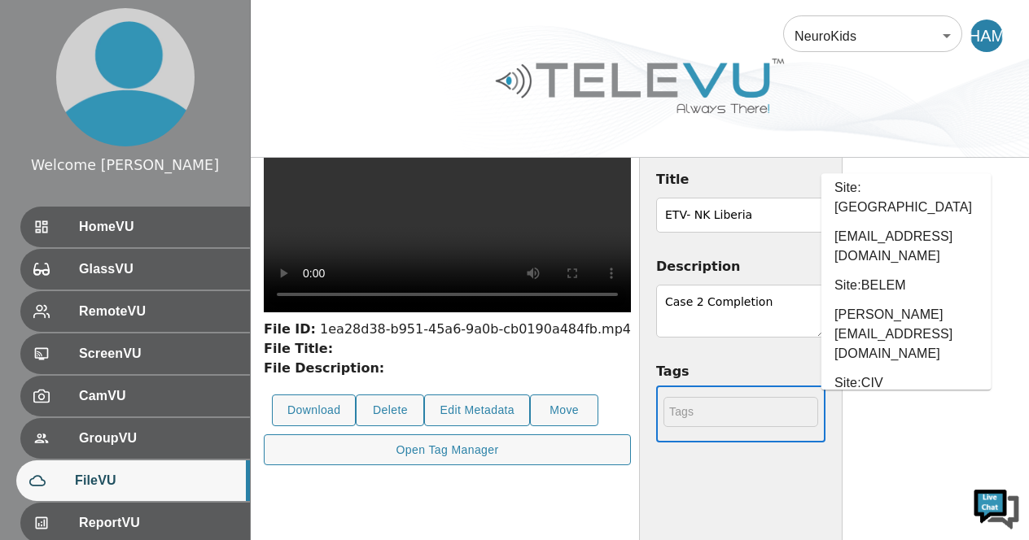
click at [879, 477] on li "[GEOGRAPHIC_DATA]" at bounding box center [906, 491] width 170 height 29
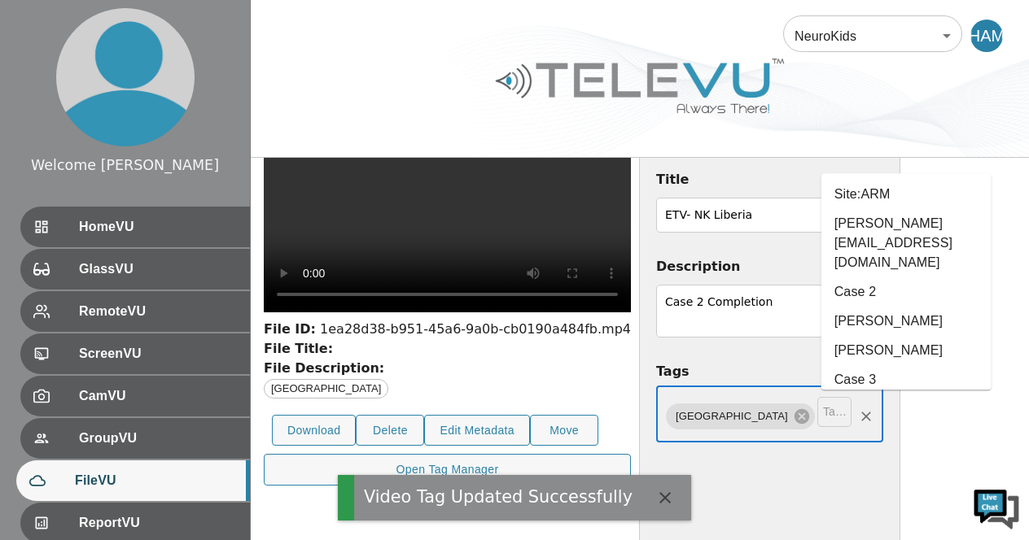
click at [851, 409] on input "text" at bounding box center [834, 412] width 34 height 30
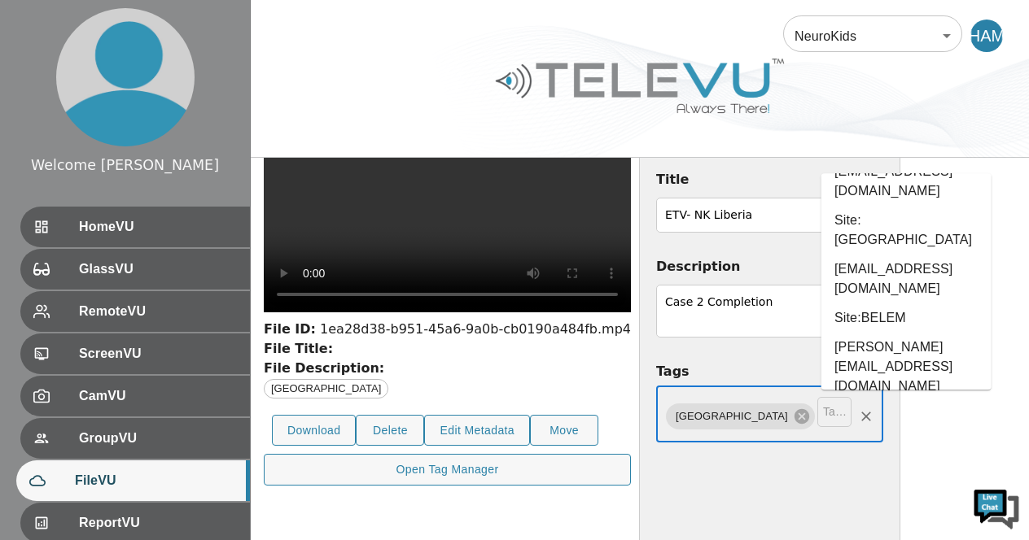
scroll to position [353, 0]
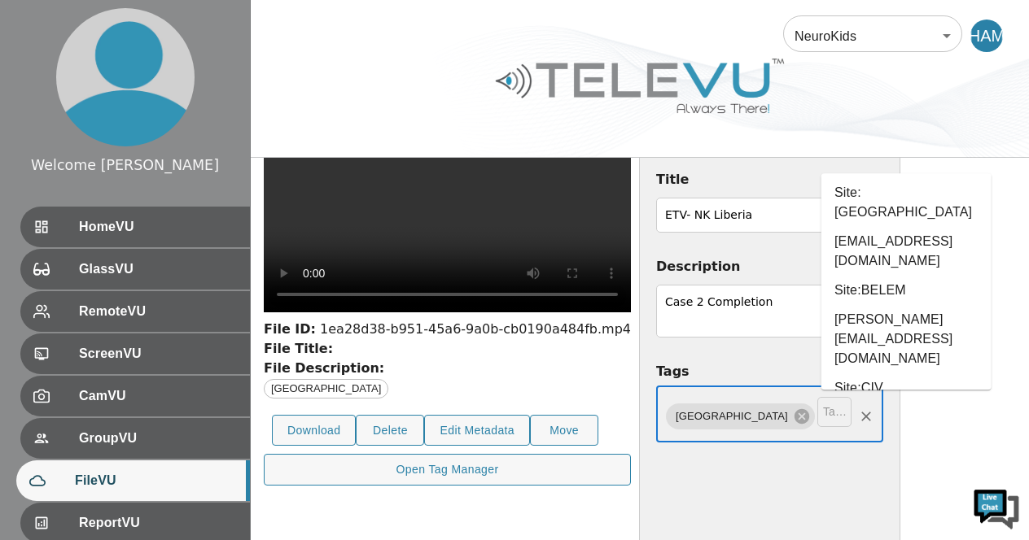
click at [864, 482] on li "doe" at bounding box center [906, 496] width 170 height 29
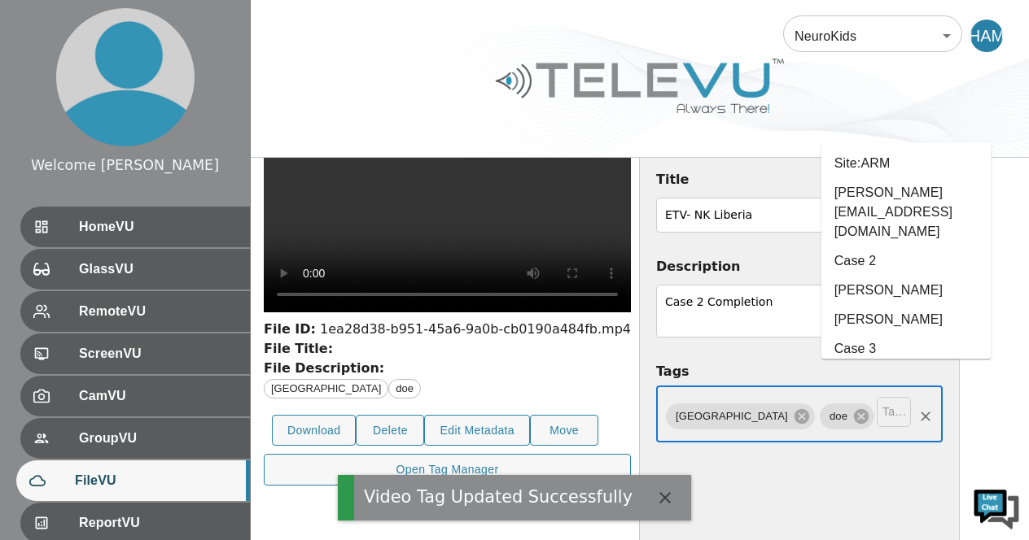
click at [895, 424] on input "text" at bounding box center [894, 412] width 34 height 30
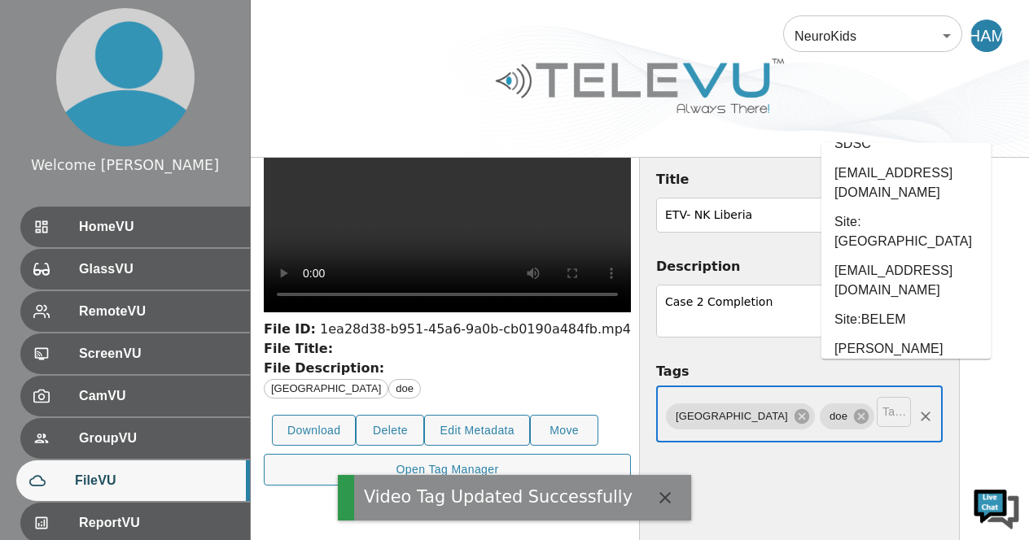
scroll to position [324, 0]
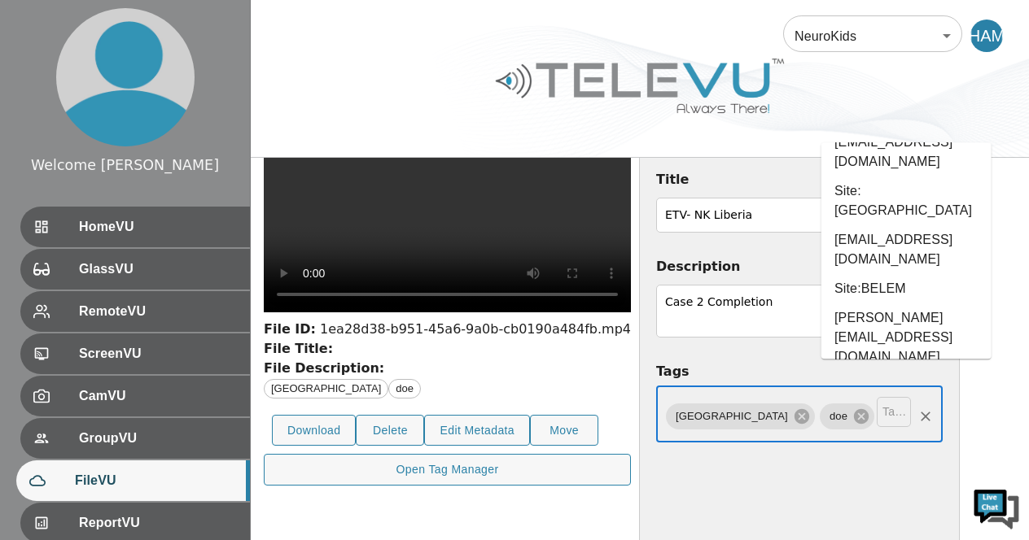
click at [897, 480] on li "[EMAIL_ADDRESS][DOMAIN_NAME]" at bounding box center [906, 504] width 170 height 49
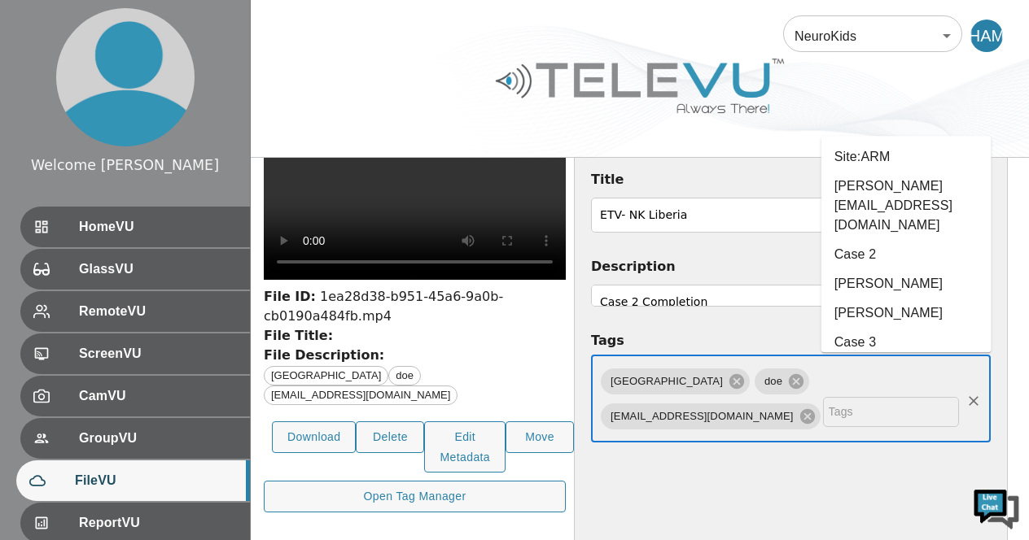
click at [899, 426] on input "text" at bounding box center [891, 412] width 136 height 30
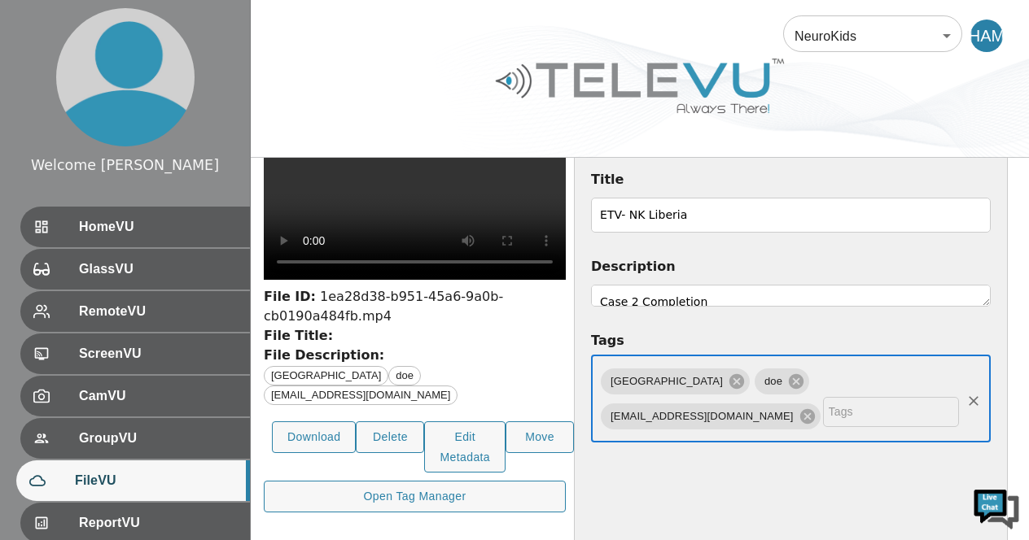
click at [887, 427] on input "text" at bounding box center [891, 412] width 136 height 30
type input "s"
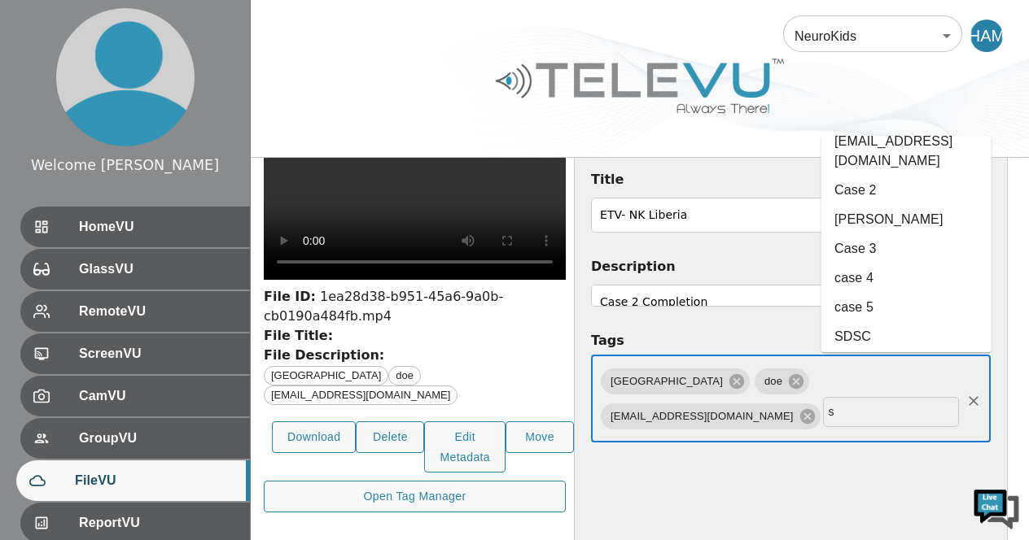
scroll to position [98, 0]
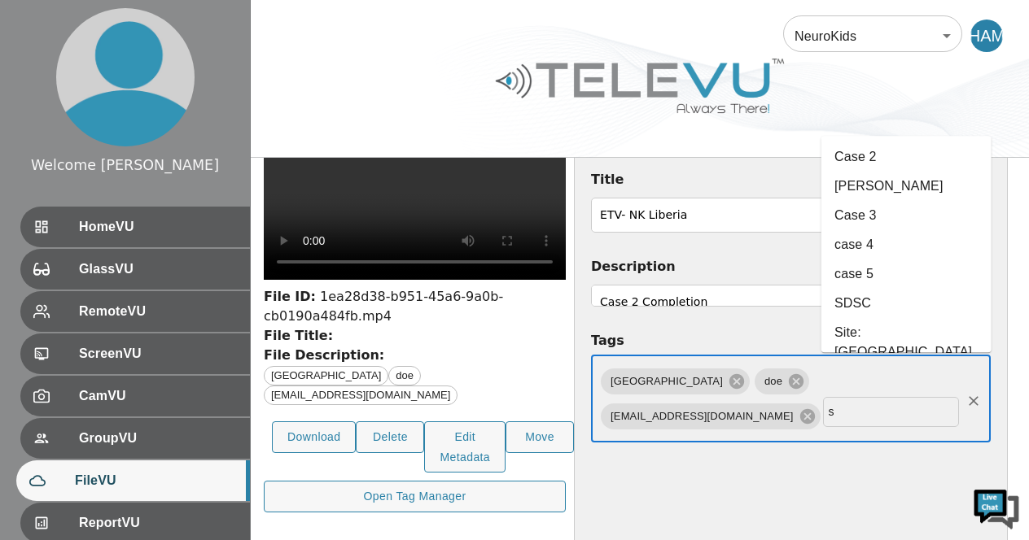
click at [861, 290] on li "SDSC" at bounding box center [906, 304] width 170 height 29
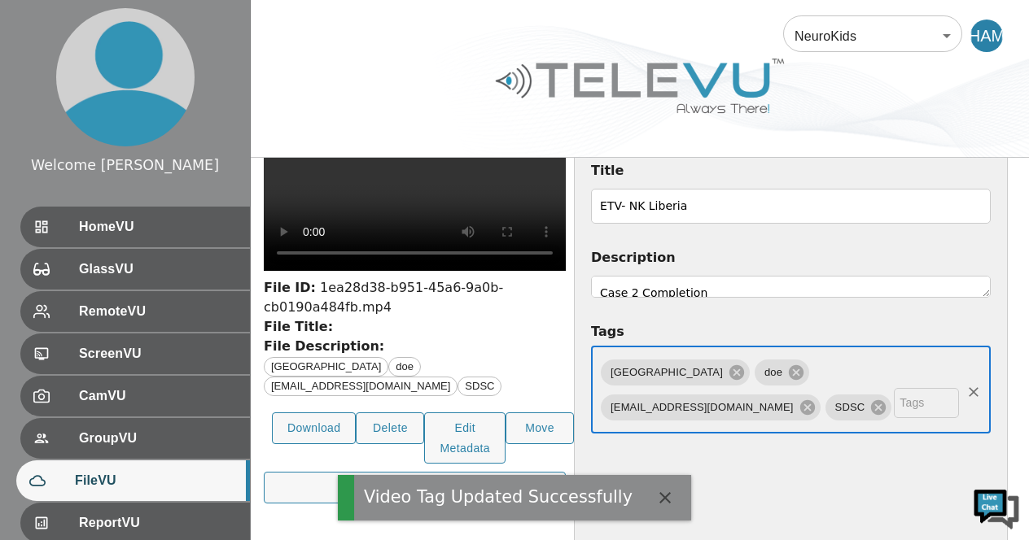
scroll to position [83, 0]
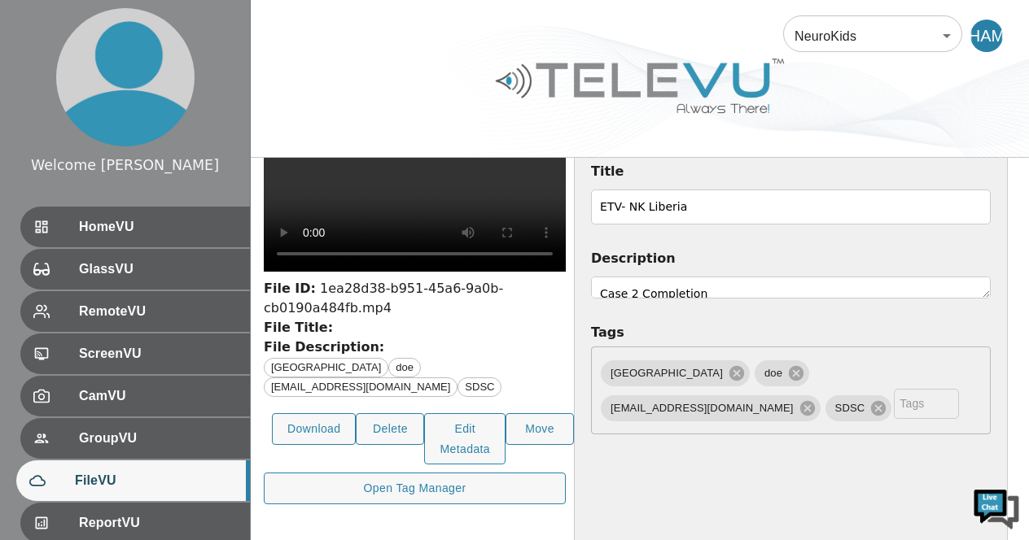
click at [959, 277] on textarea "Case 2 Completion" at bounding box center [791, 288] width 400 height 22
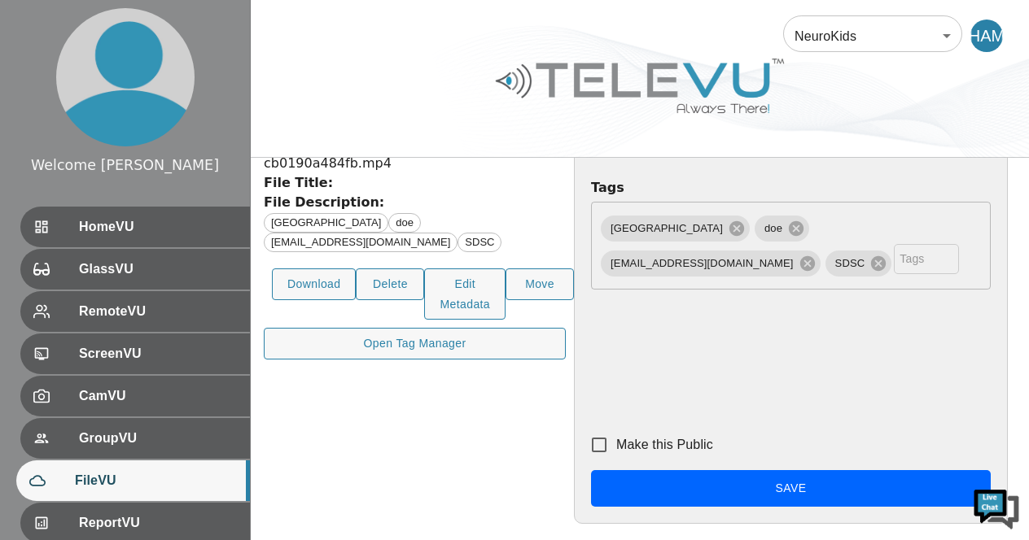
scroll to position [232, 0]
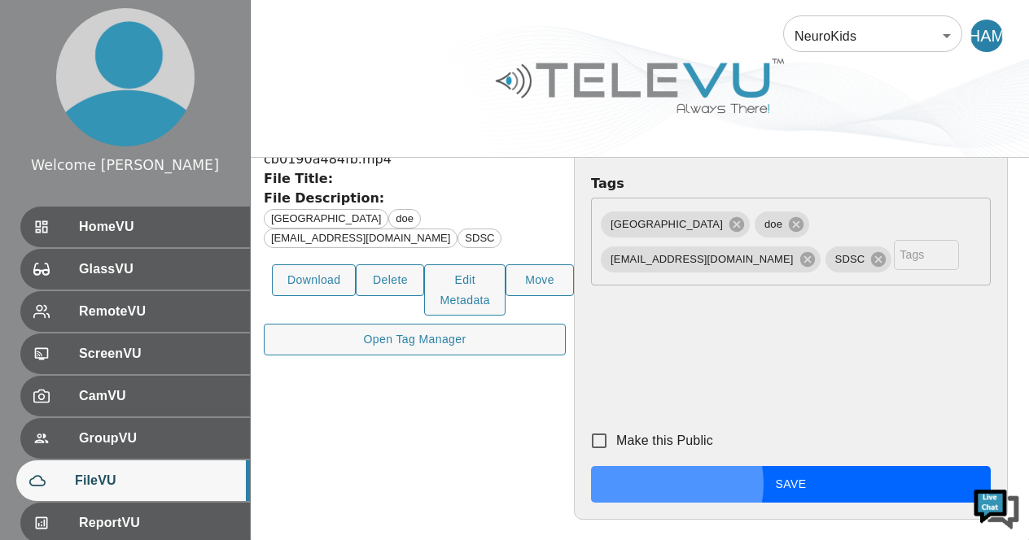
click at [891, 503] on button "Save" at bounding box center [791, 484] width 400 height 37
